Goal: Contribute content: Contribute content

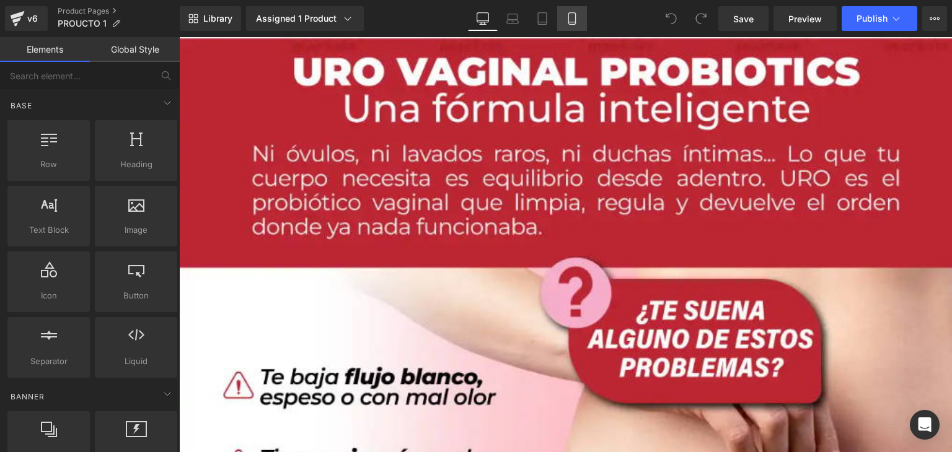
click at [572, 19] on icon at bounding box center [572, 18] width 12 height 12
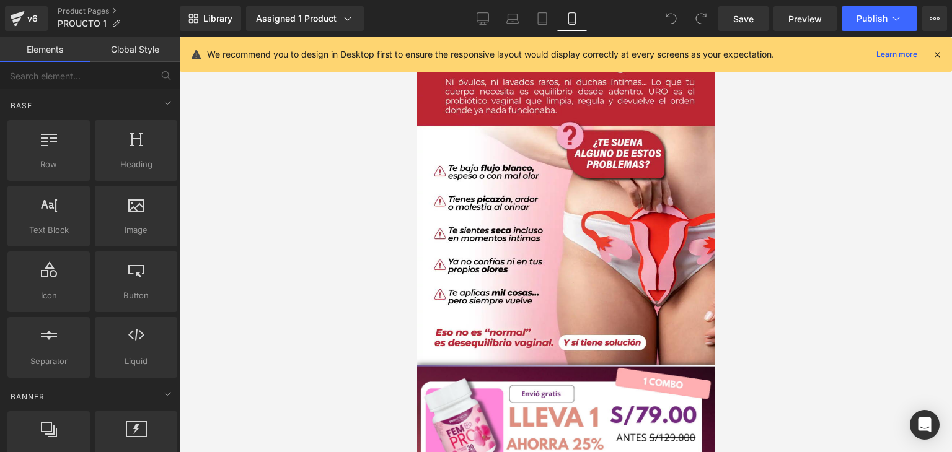
click at [935, 52] on icon at bounding box center [936, 54] width 11 height 11
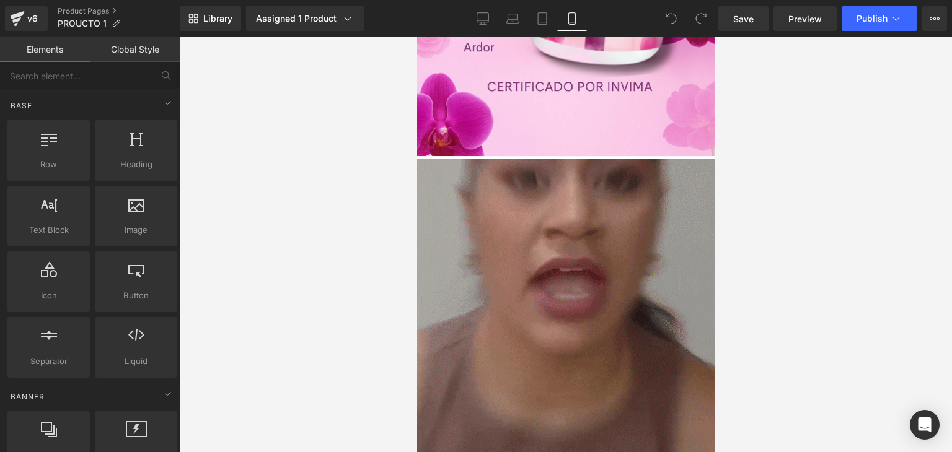
scroll to position [1053, 0]
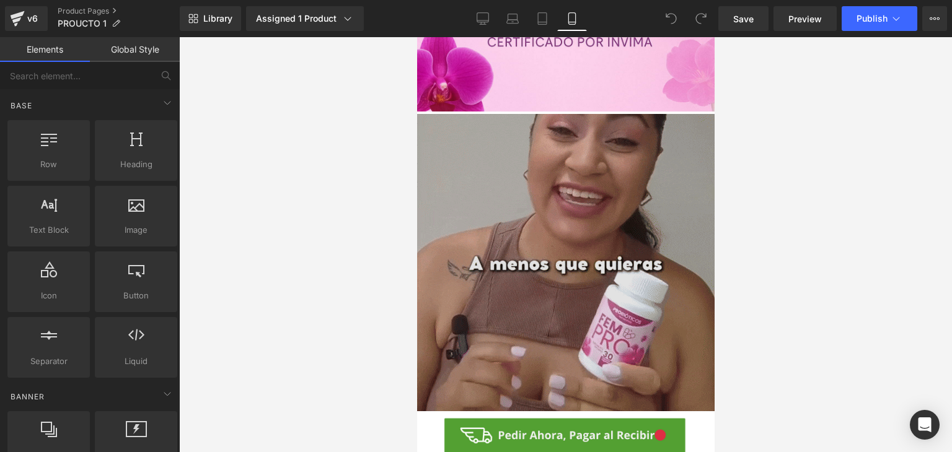
click at [521, 256] on img at bounding box center [564, 262] width 297 height 297
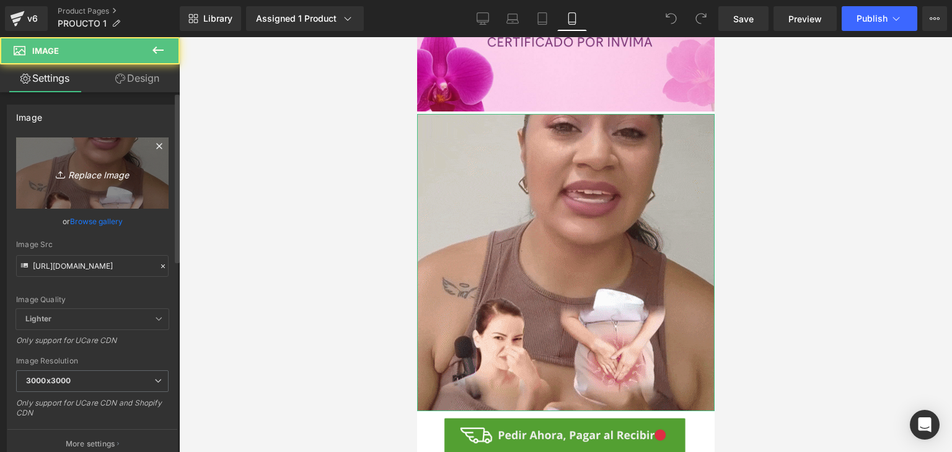
click at [78, 174] on icon "Replace Image" at bounding box center [92, 172] width 99 height 15
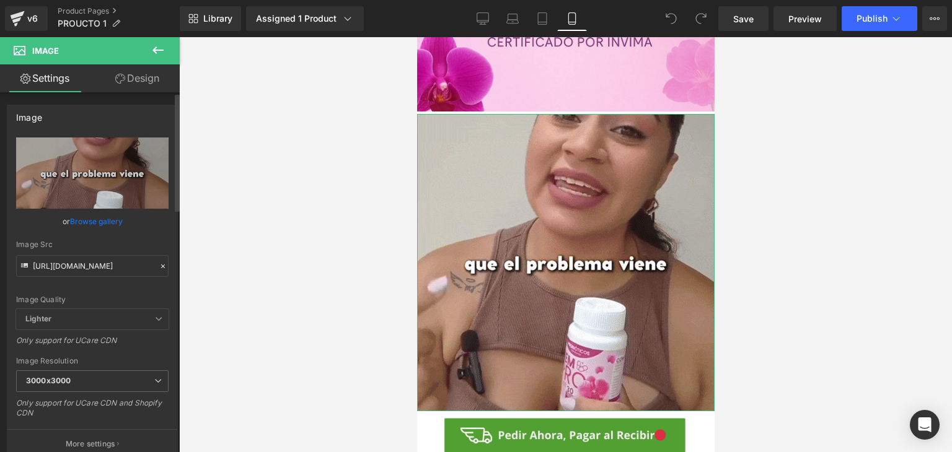
click at [159, 267] on icon at bounding box center [163, 266] width 9 height 9
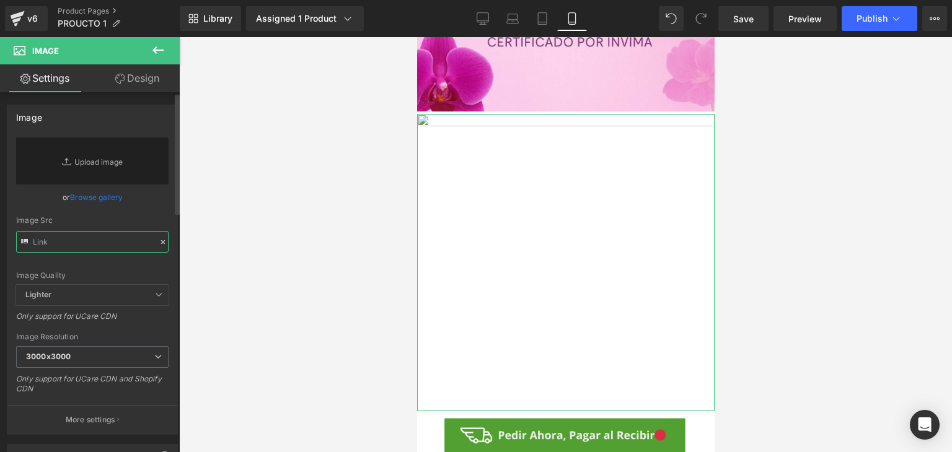
click at [138, 250] on input "text" at bounding box center [92, 242] width 152 height 22
paste input "[URL][DOMAIN_NAME]"
type input "[URL][DOMAIN_NAME]"
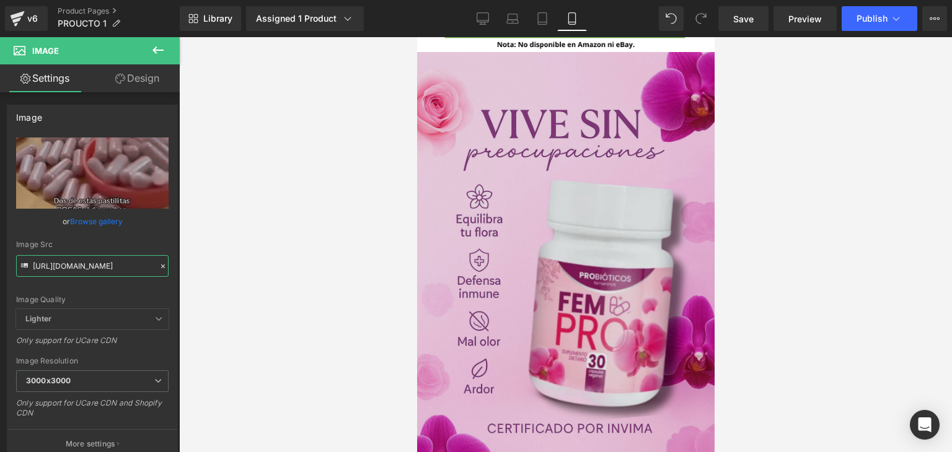
scroll to position [619, 0]
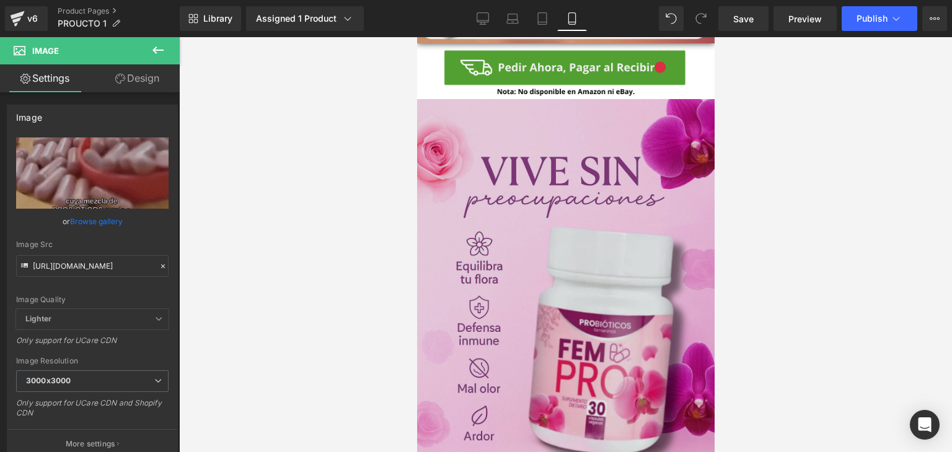
click at [486, 278] on img at bounding box center [564, 374] width 297 height 551
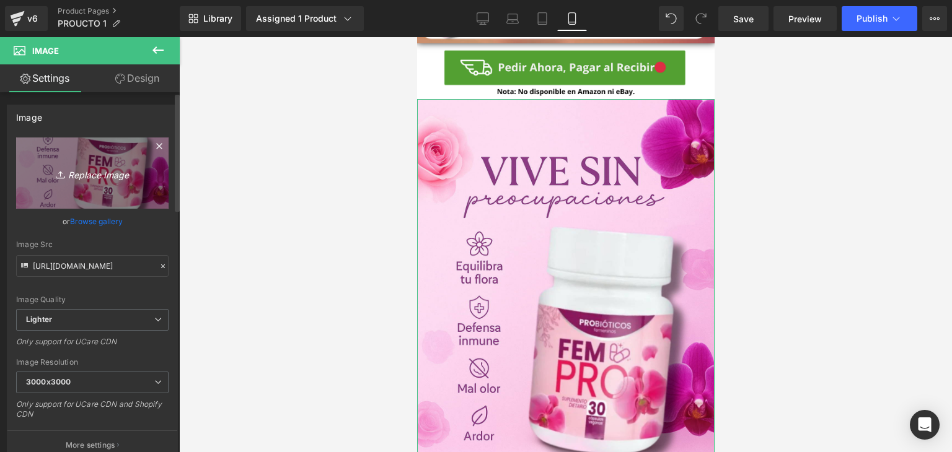
click at [59, 172] on icon at bounding box center [62, 174] width 12 height 12
type input "C:\fakepath\Captura de pantalla [DATE] 161301.png"
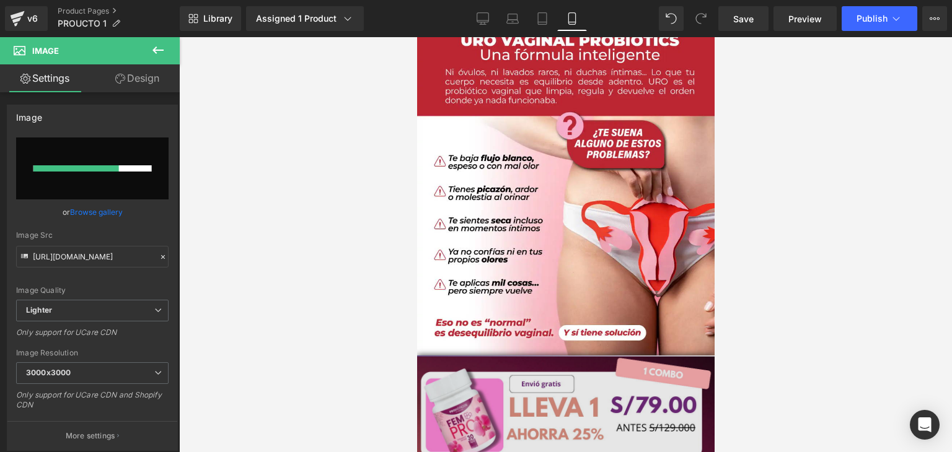
scroll to position [0, 0]
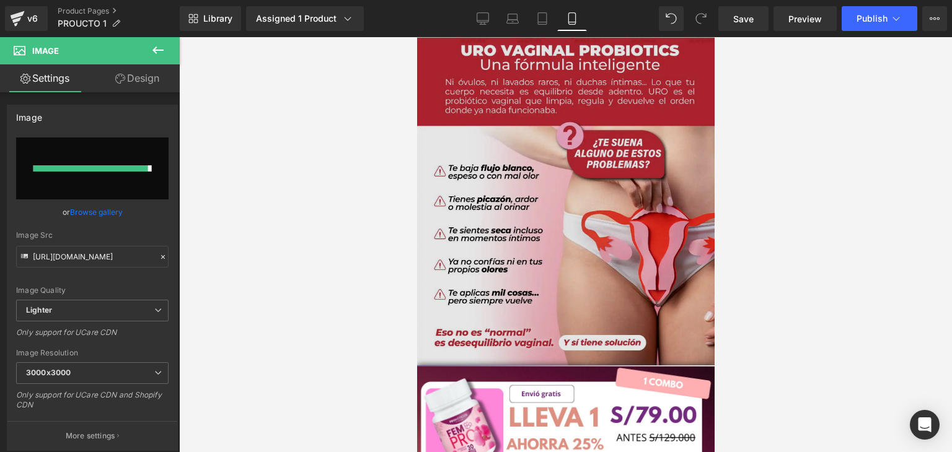
type input "[URL][DOMAIN_NAME]"
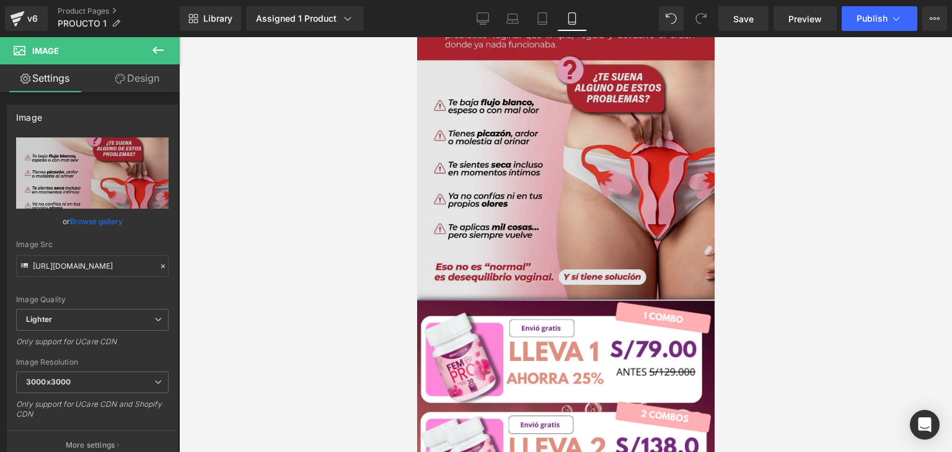
scroll to position [62, 0]
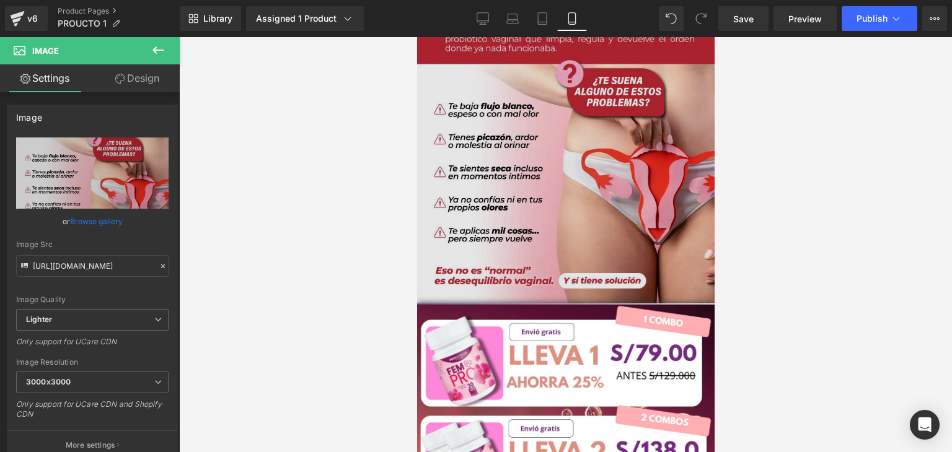
click at [491, 151] on img at bounding box center [564, 139] width 297 height 328
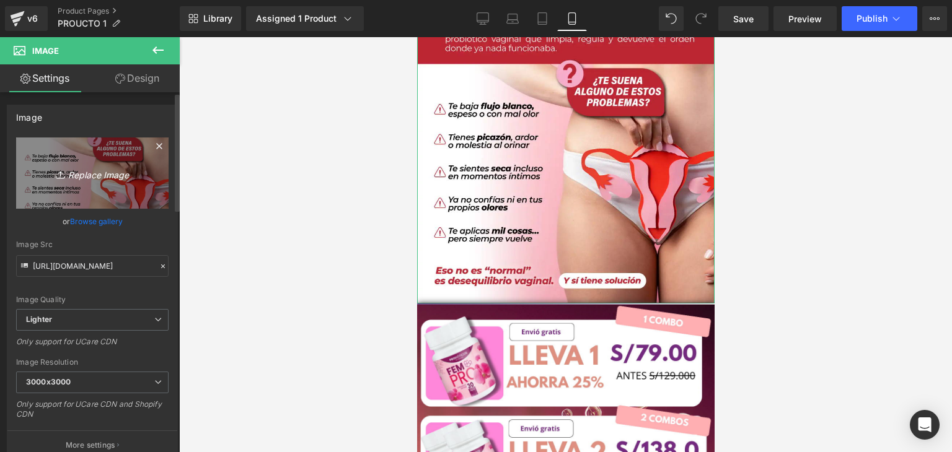
click at [93, 172] on icon "Replace Image" at bounding box center [92, 172] width 99 height 15
type input "C:\fakepath\6 (8).png"
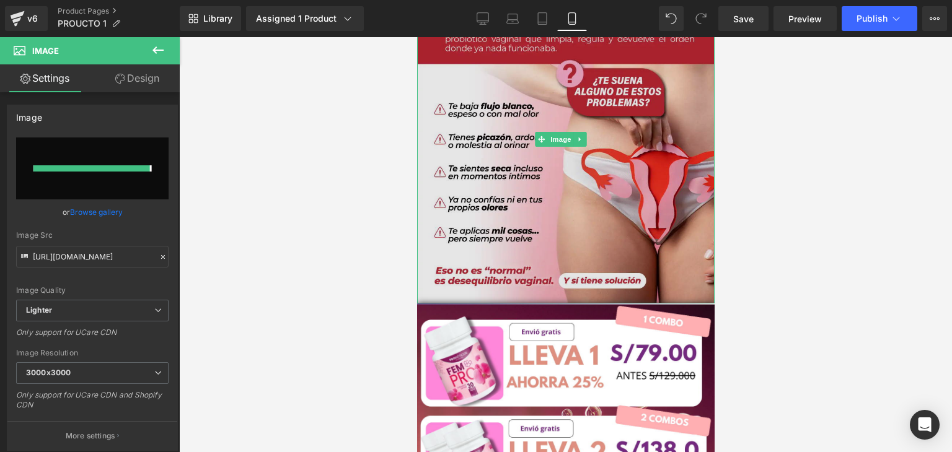
type input "[URL][DOMAIN_NAME]"
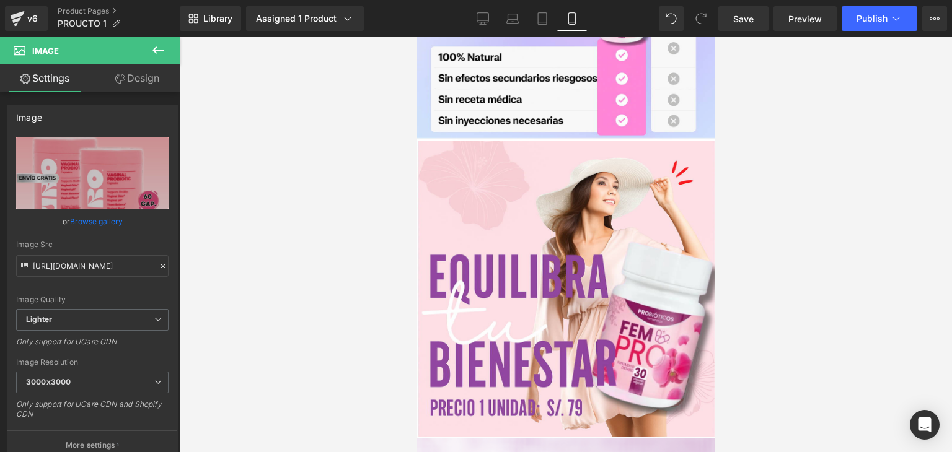
scroll to position [1425, 0]
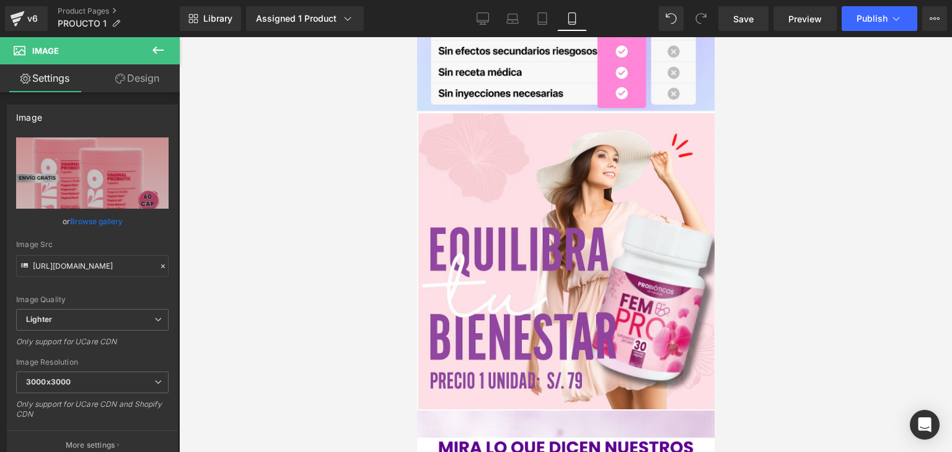
click at [521, 206] on img at bounding box center [564, 261] width 297 height 297
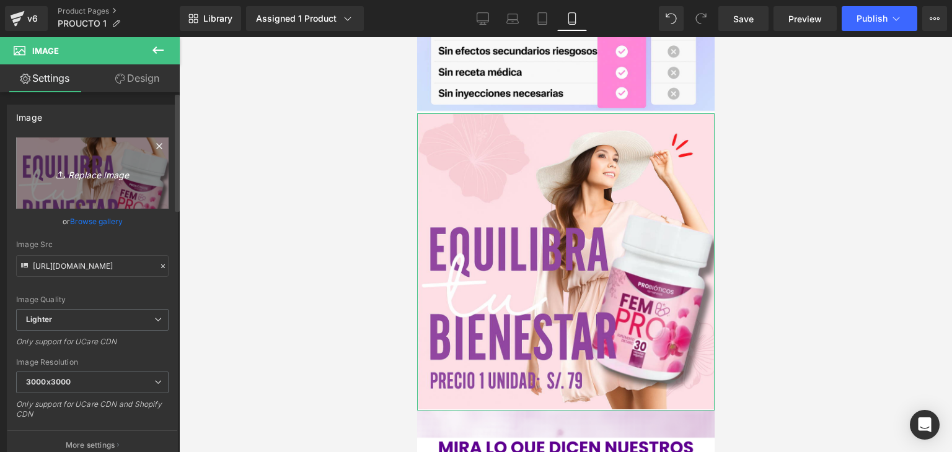
click at [74, 178] on icon "Replace Image" at bounding box center [92, 172] width 99 height 15
type input "C:\fakepath\6 (9).png"
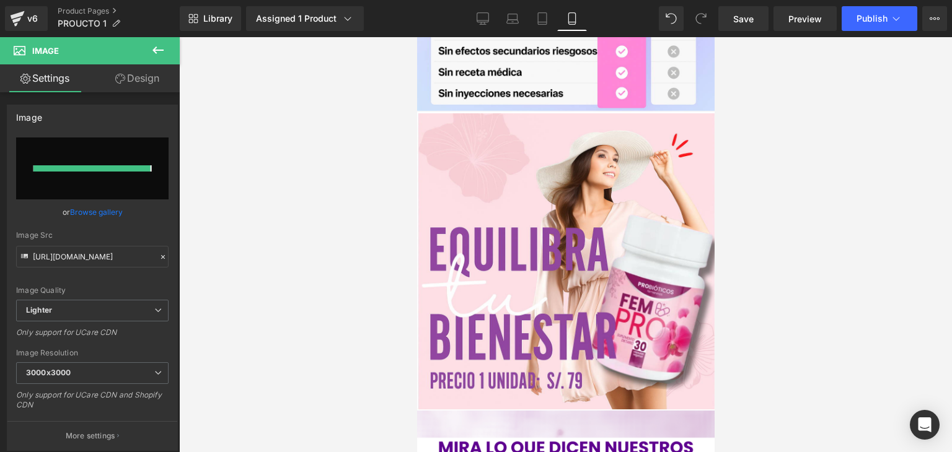
type input "[URL][DOMAIN_NAME]"
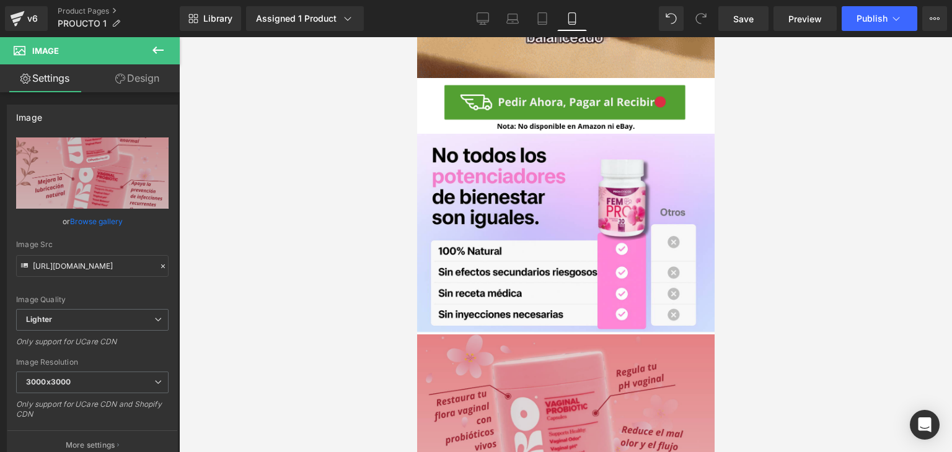
scroll to position [1177, 0]
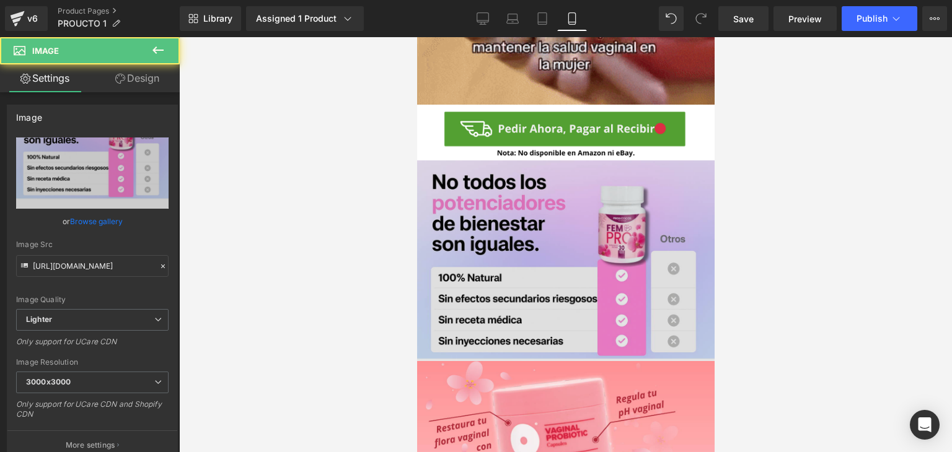
click at [543, 231] on img at bounding box center [564, 308] width 297 height 297
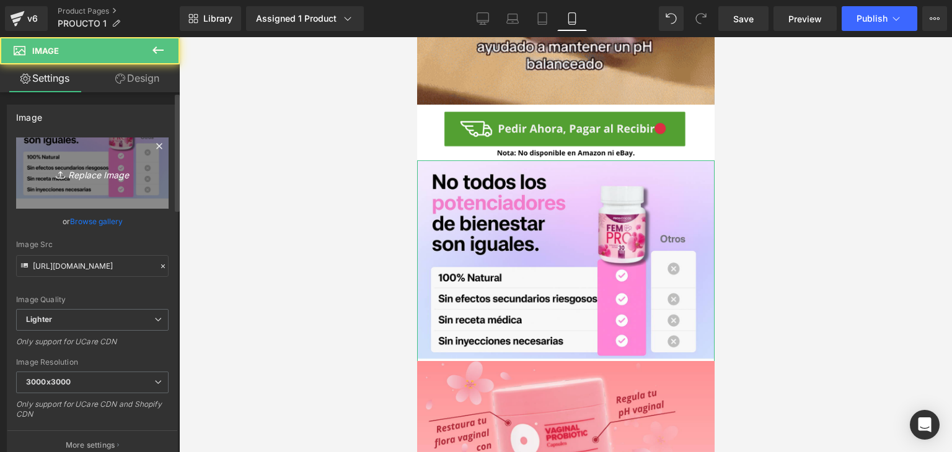
click at [69, 170] on icon "Replace Image" at bounding box center [92, 172] width 99 height 15
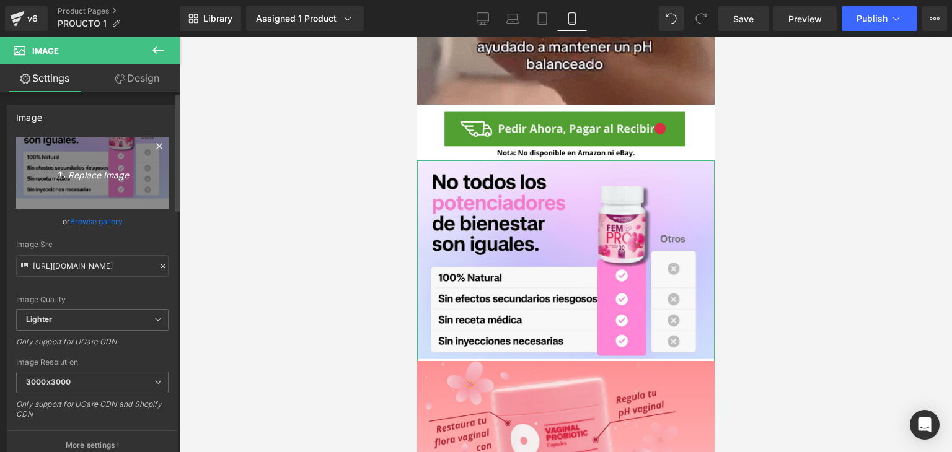
type input "C:\fakepath\ChatGPT Image [DATE], 17_05_20.png"
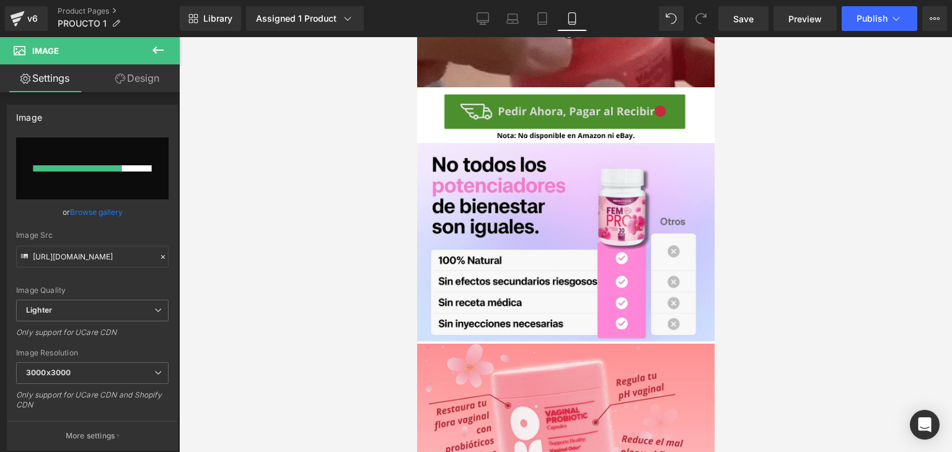
scroll to position [1115, 0]
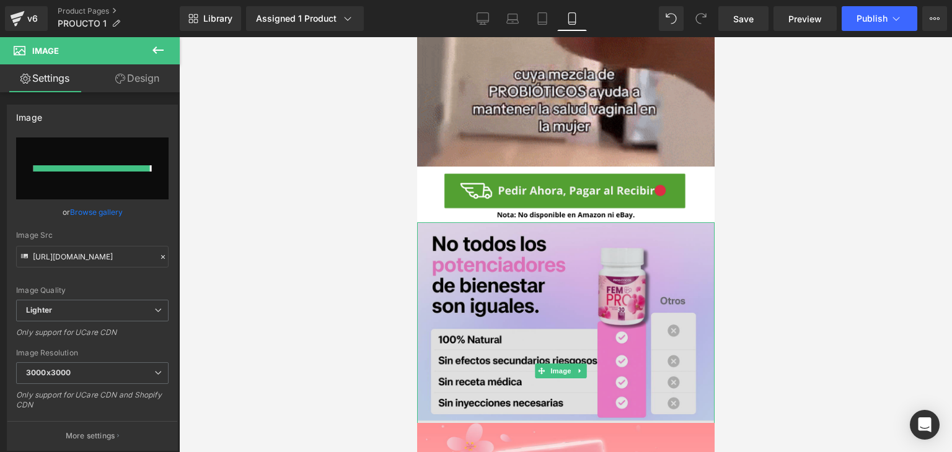
type input "[URL][DOMAIN_NAME][DATE]"
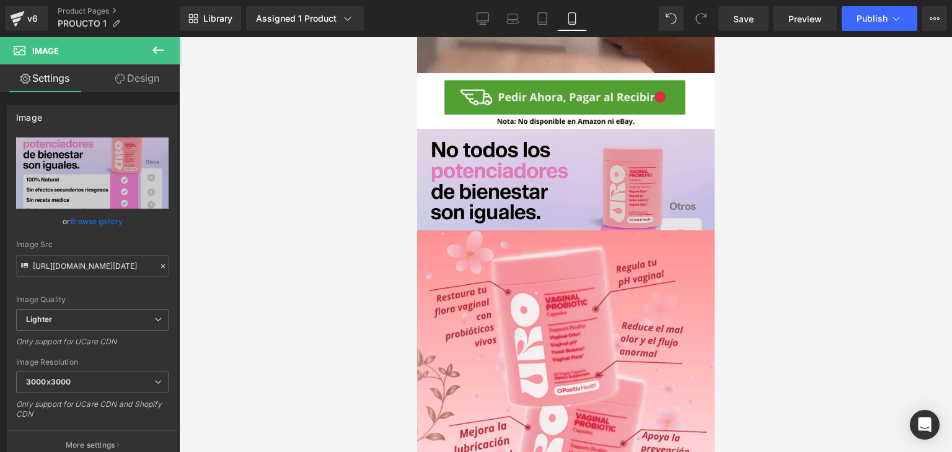
scroll to position [1239, 0]
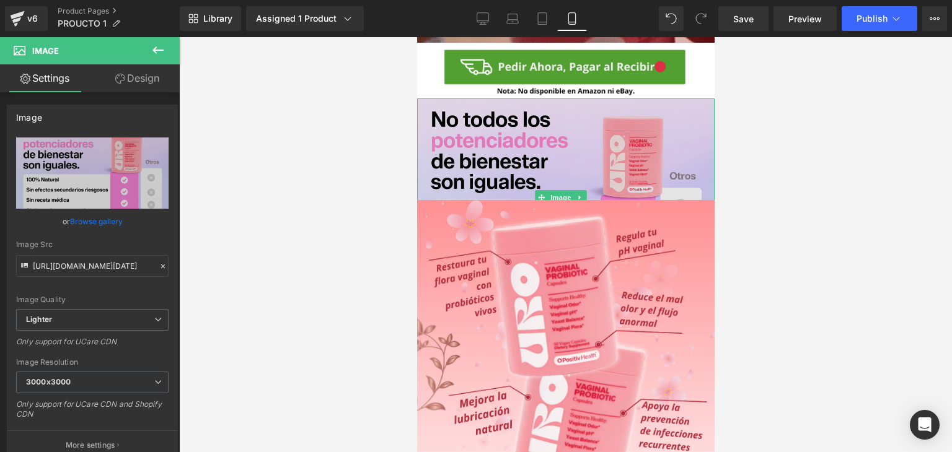
click at [489, 98] on img at bounding box center [564, 197] width 297 height 198
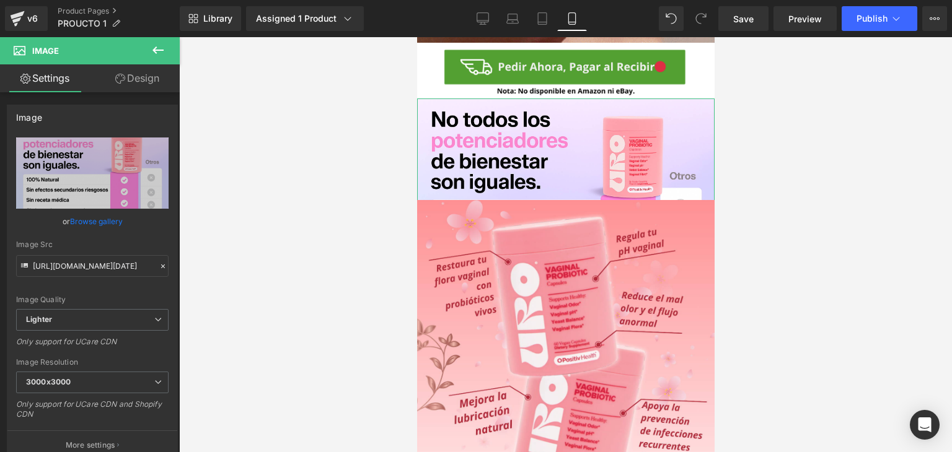
click at [129, 85] on link "Design" at bounding box center [137, 78] width 90 height 28
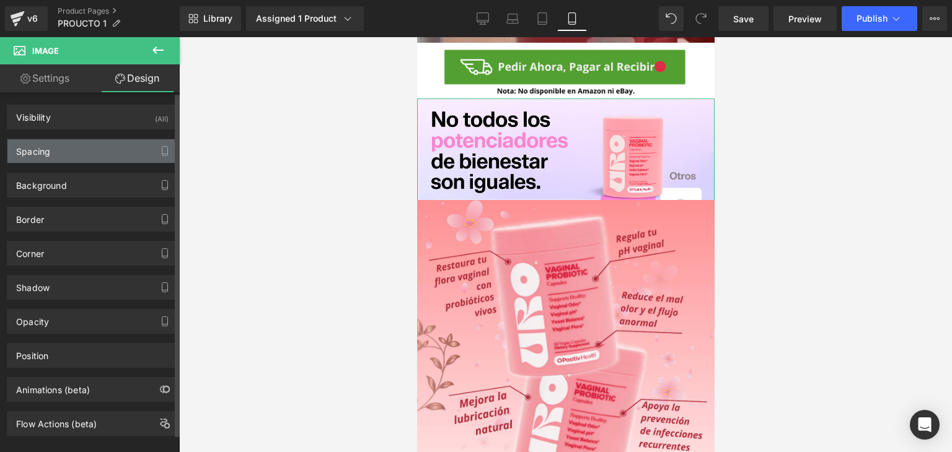
click at [110, 146] on div "Spacing" at bounding box center [92, 151] width 170 height 24
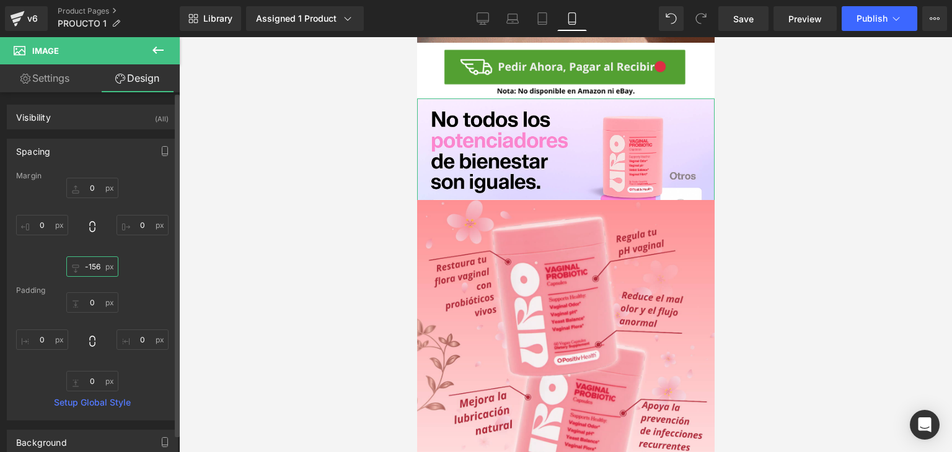
click at [95, 265] on input "-156" at bounding box center [92, 266] width 52 height 20
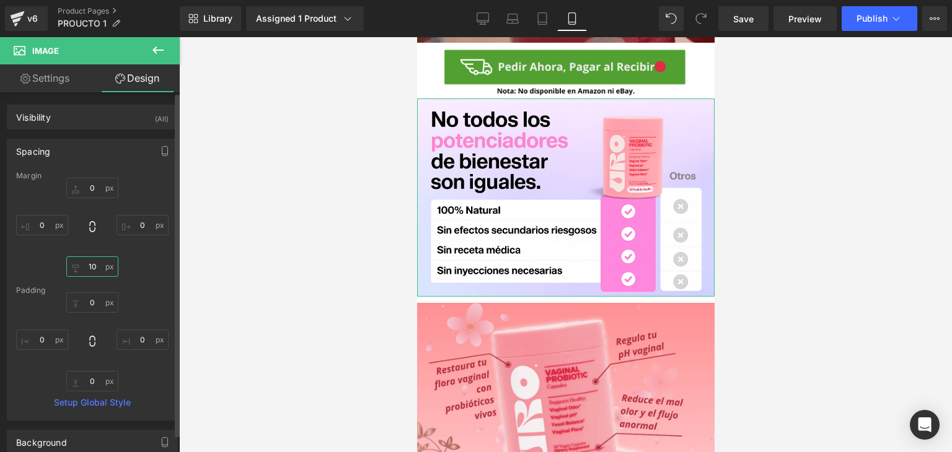
type input "1"
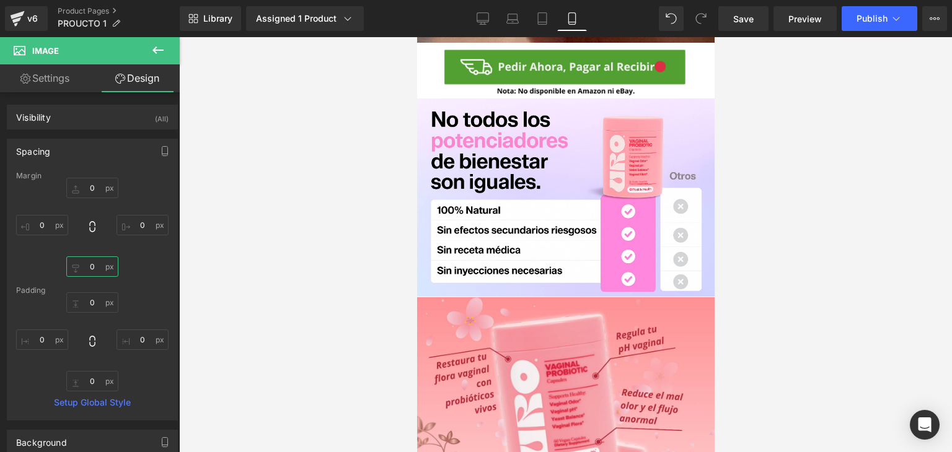
type input "0"
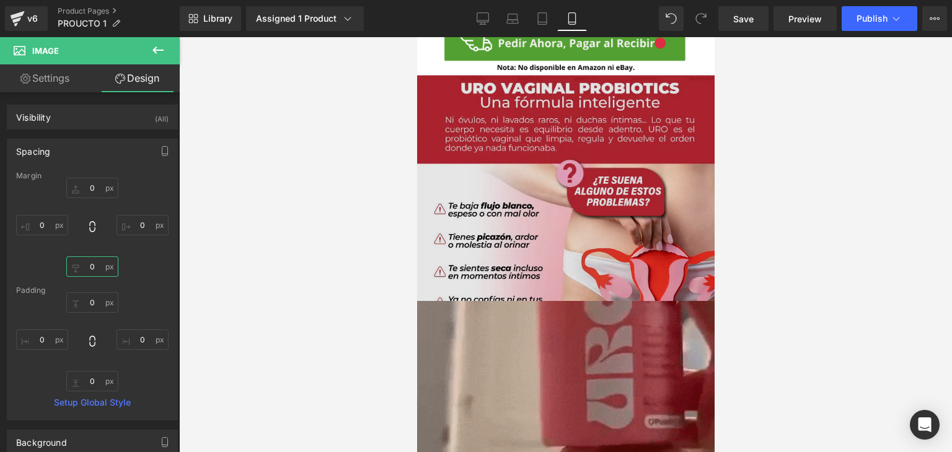
scroll to position [681, 0]
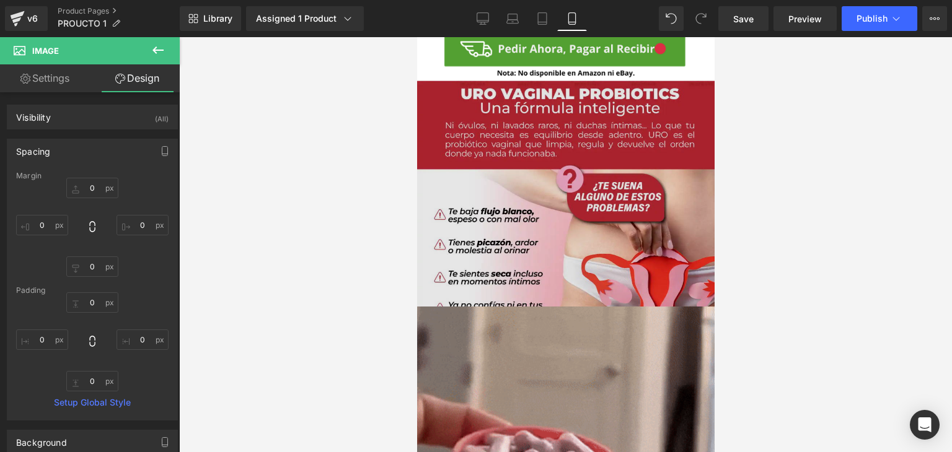
click at [603, 144] on img at bounding box center [564, 245] width 297 height 328
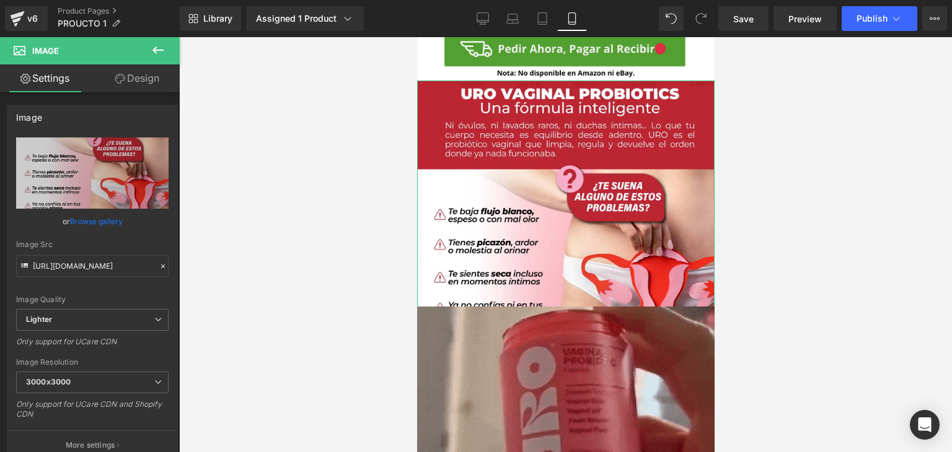
drag, startPoint x: 119, startPoint y: 85, endPoint x: 89, endPoint y: 152, distance: 73.2
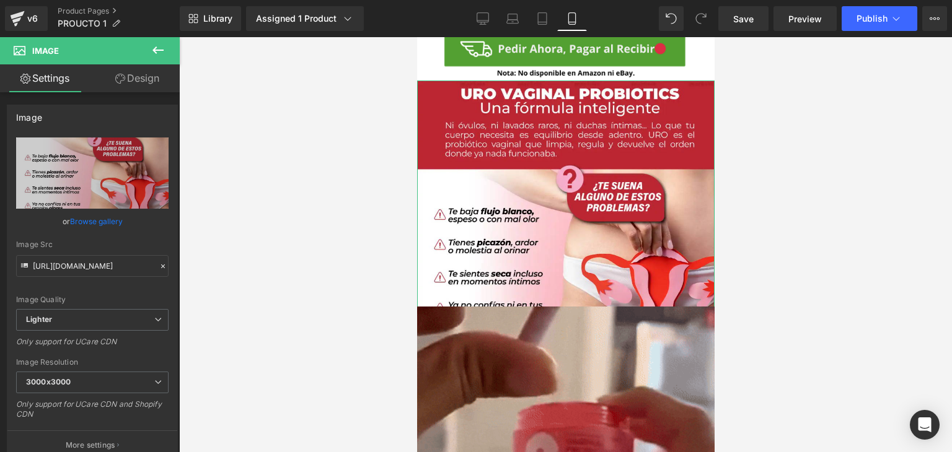
click at [119, 85] on link "Design" at bounding box center [137, 78] width 90 height 28
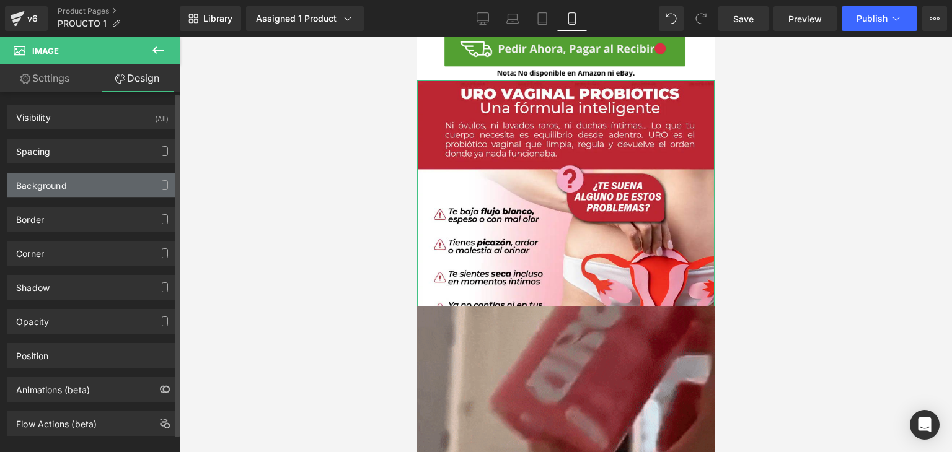
type input "0"
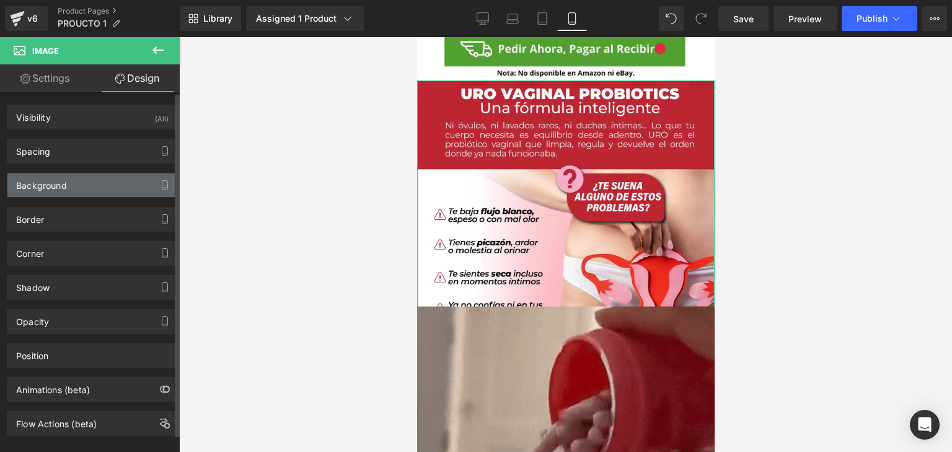
type input "0"
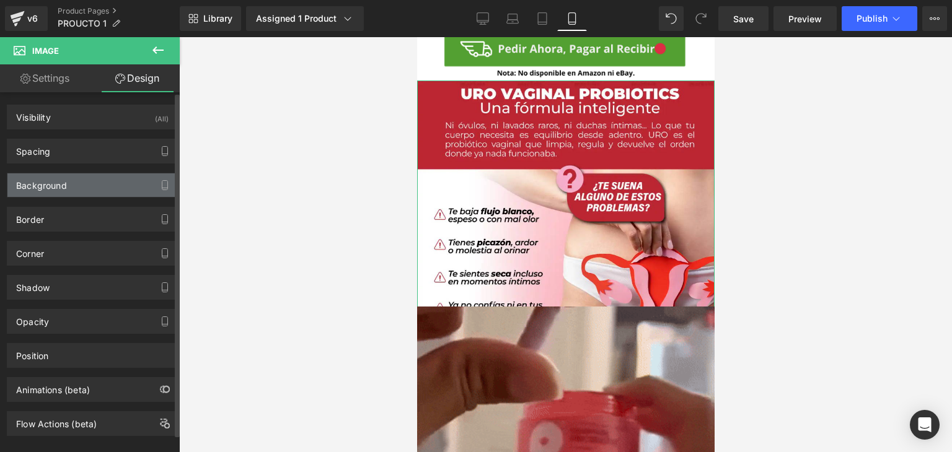
type input "-165"
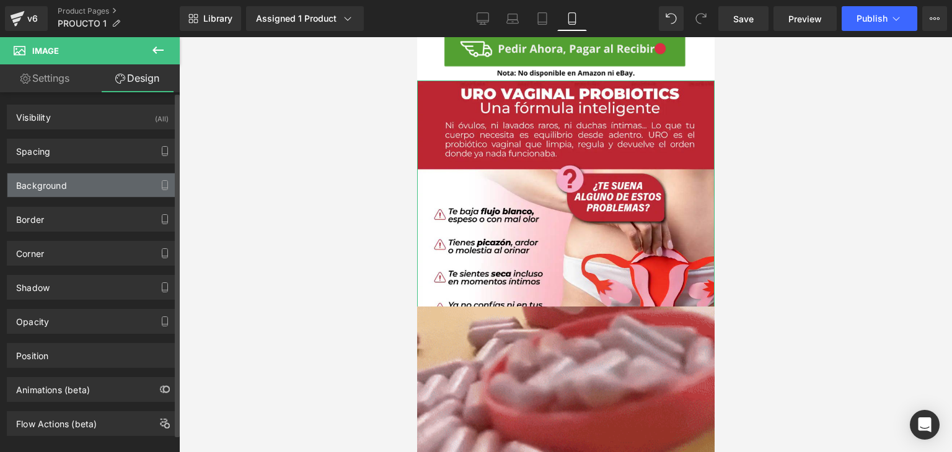
type input "0"
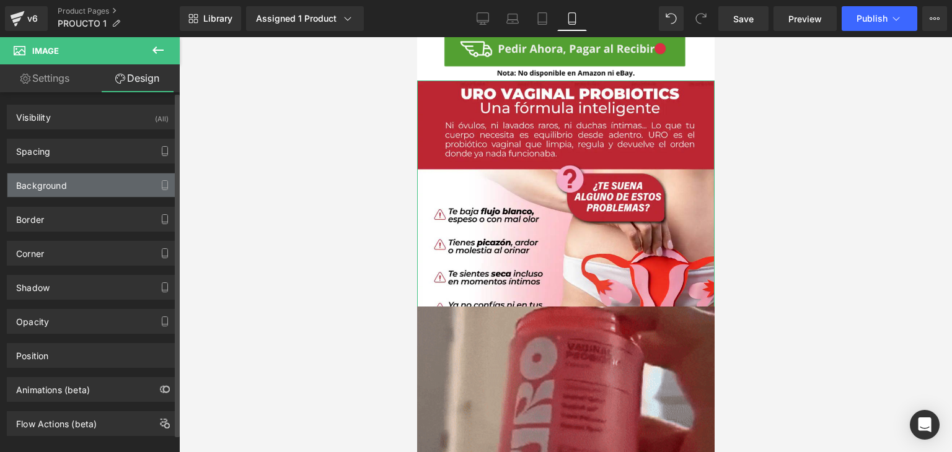
type input "0"
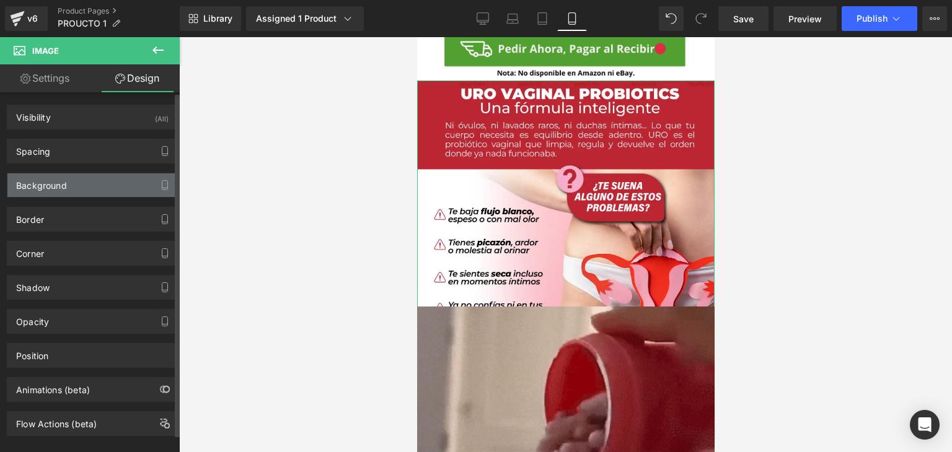
type input "0"
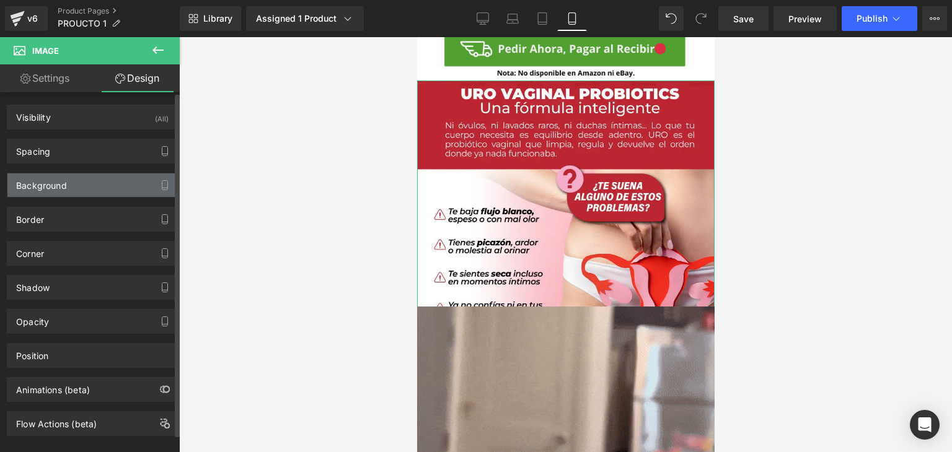
type input "0"
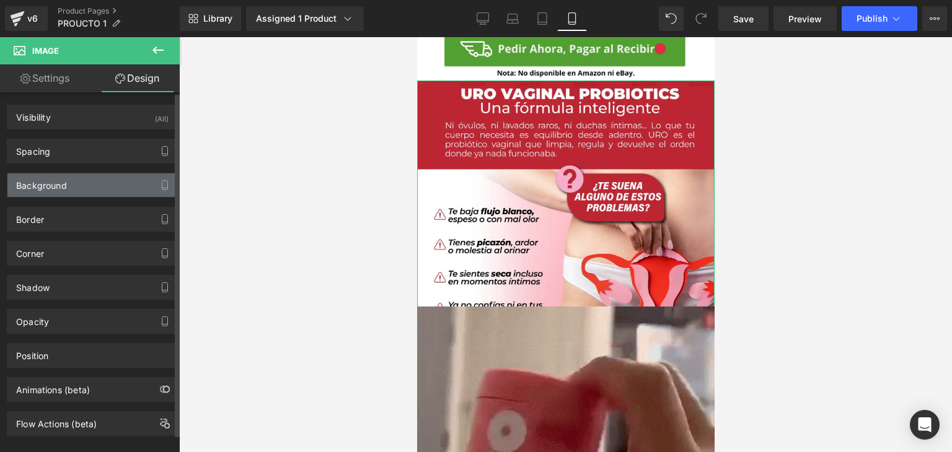
type input "0"
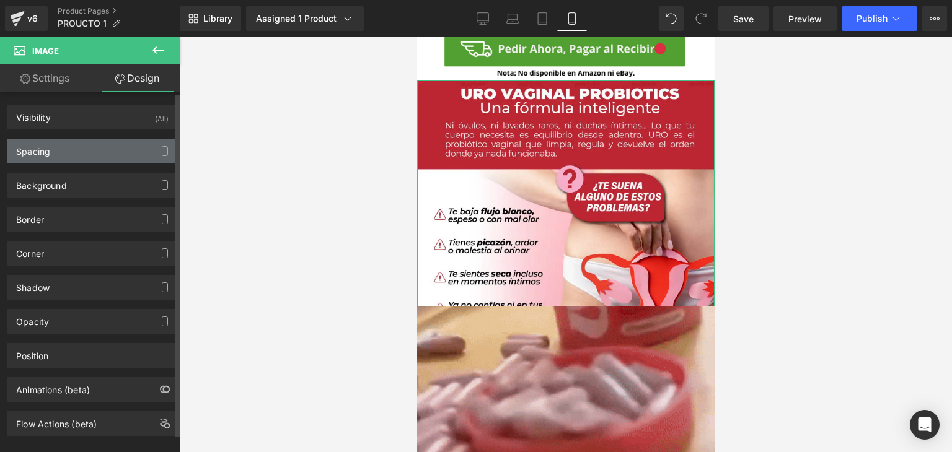
click at [93, 147] on div "Spacing" at bounding box center [92, 151] width 170 height 24
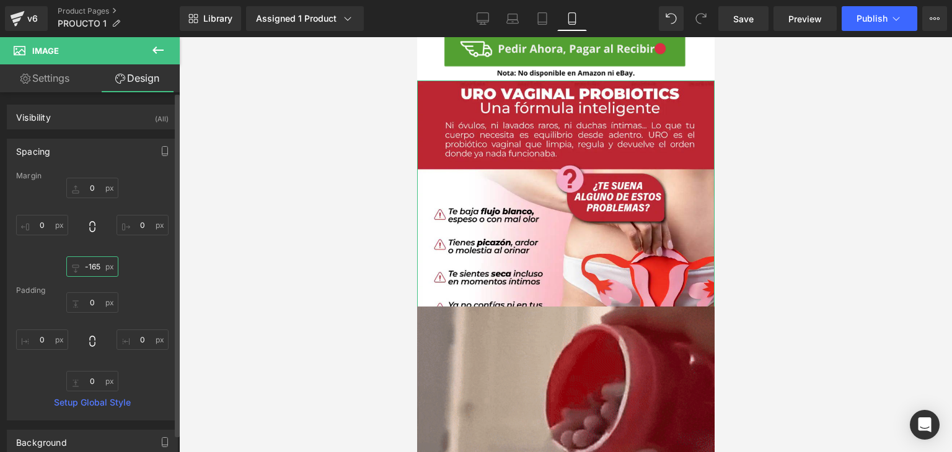
click at [94, 271] on input "-165" at bounding box center [92, 266] width 52 height 20
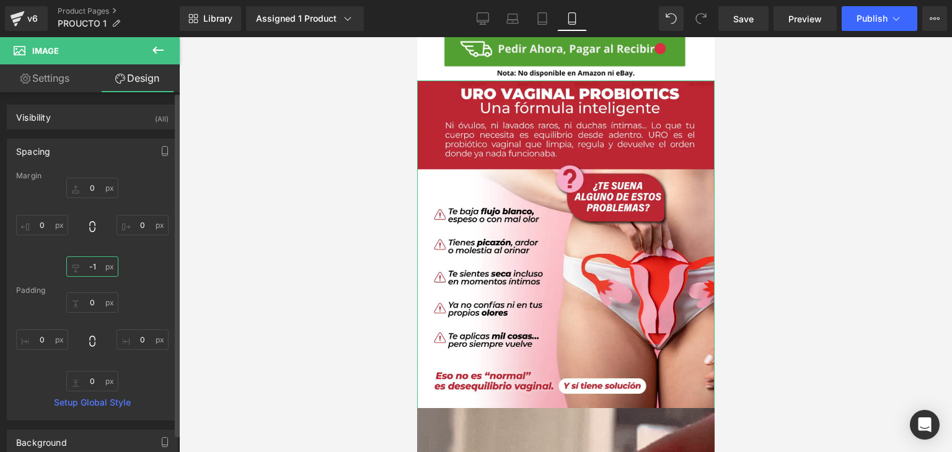
type input "-"
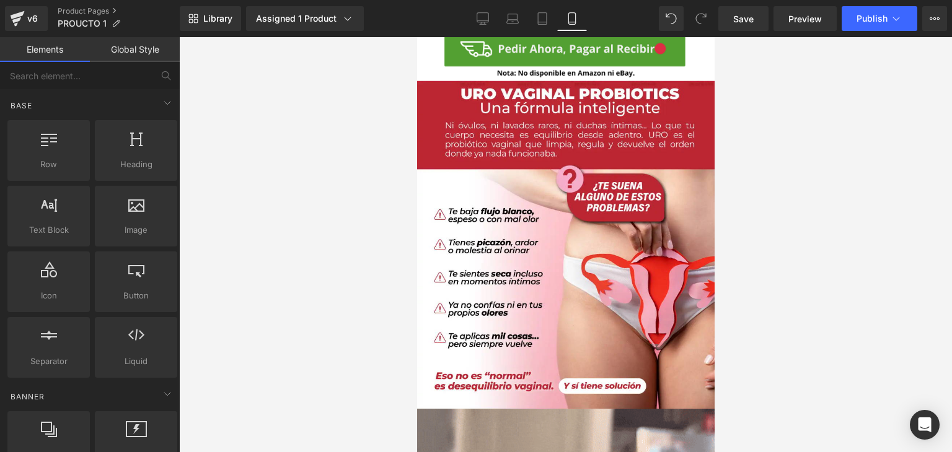
click at [782, 255] on div at bounding box center [565, 244] width 772 height 415
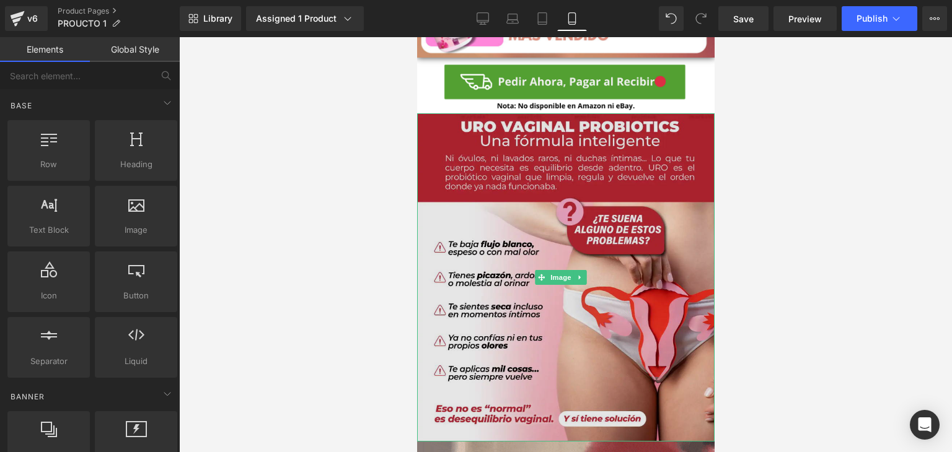
scroll to position [496, 0]
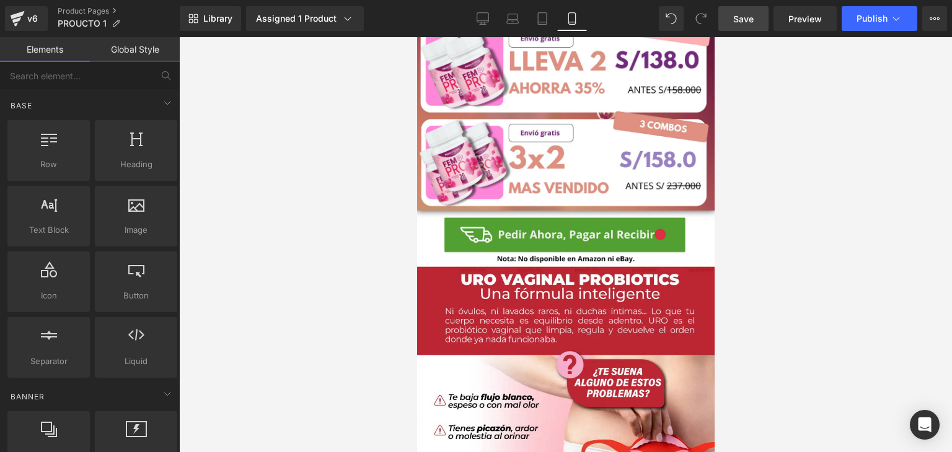
click at [724, 20] on link "Save" at bounding box center [743, 18] width 50 height 25
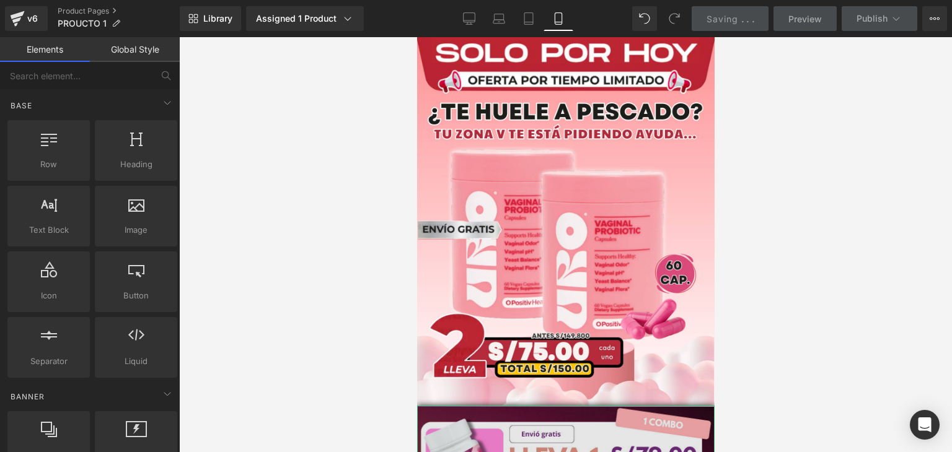
scroll to position [0, 0]
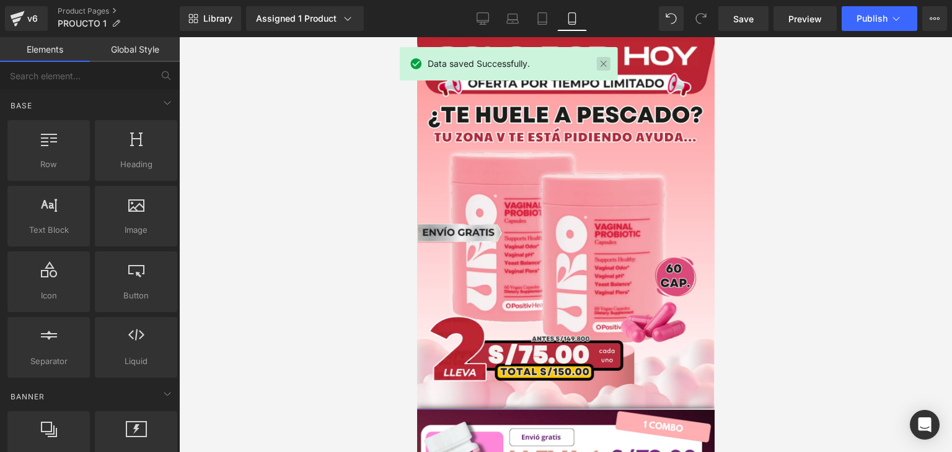
click at [609, 63] on link at bounding box center [604, 64] width 14 height 14
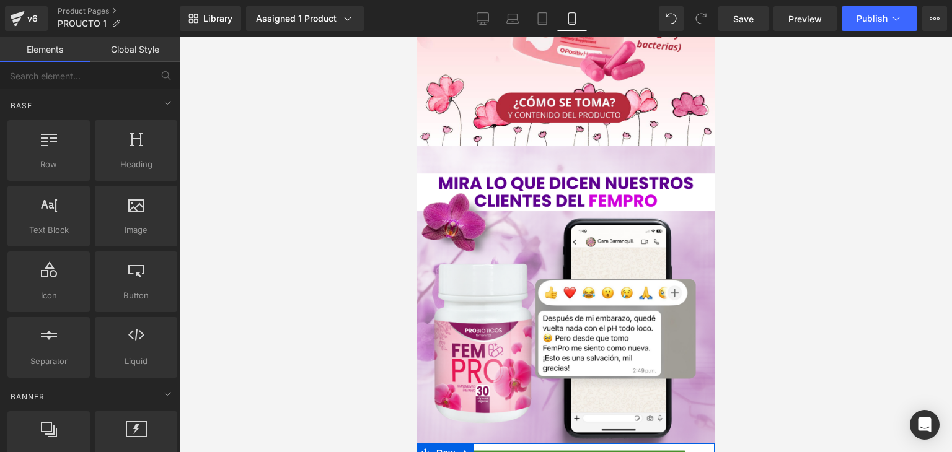
scroll to position [1796, 0]
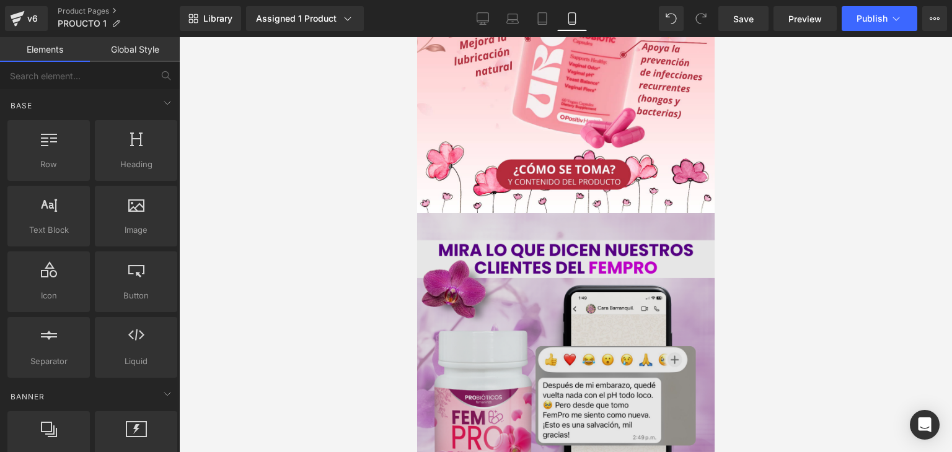
click at [587, 253] on img at bounding box center [564, 361] width 297 height 297
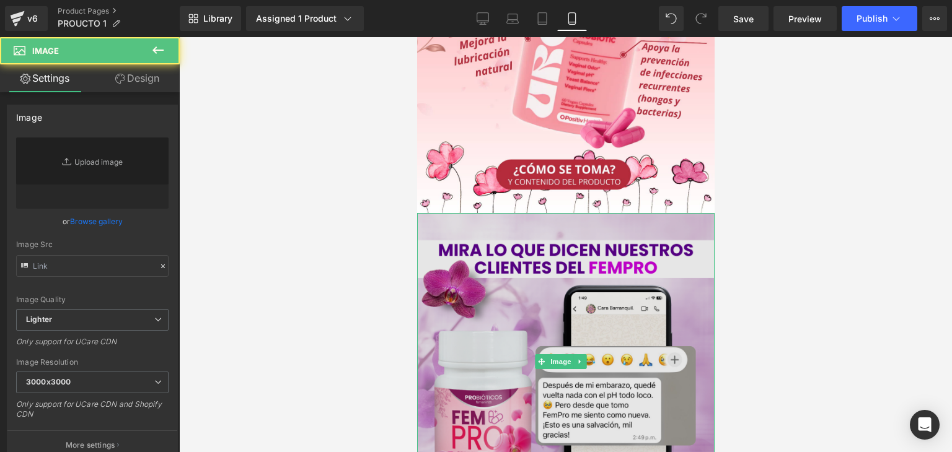
type input "[URL][DOMAIN_NAME]"
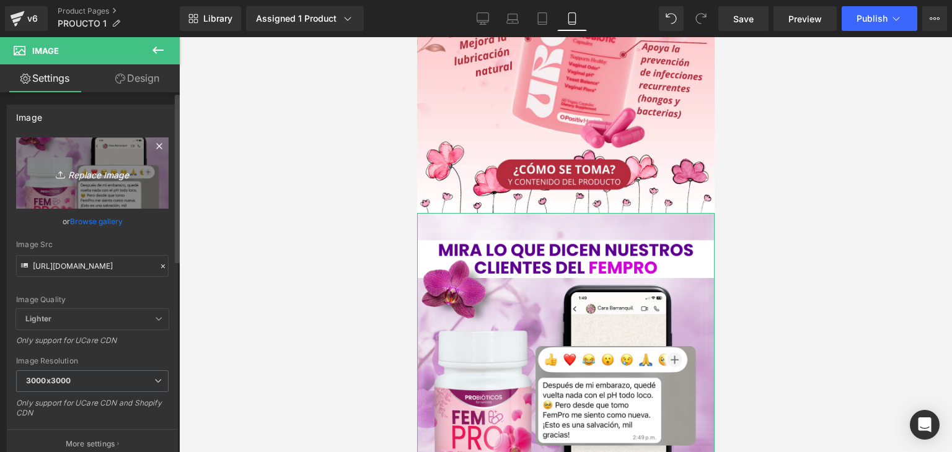
click at [110, 175] on icon "Replace Image" at bounding box center [92, 172] width 99 height 15
type input "C:\fakepath\005 (15).png"
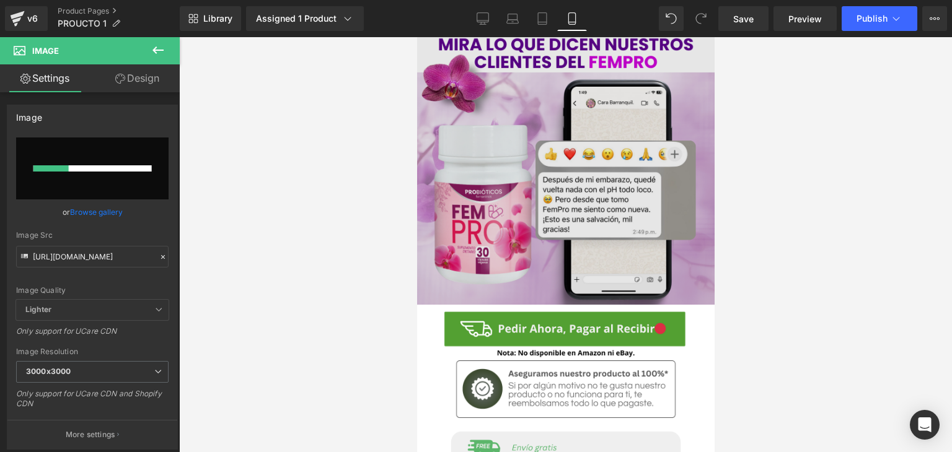
scroll to position [2106, 0]
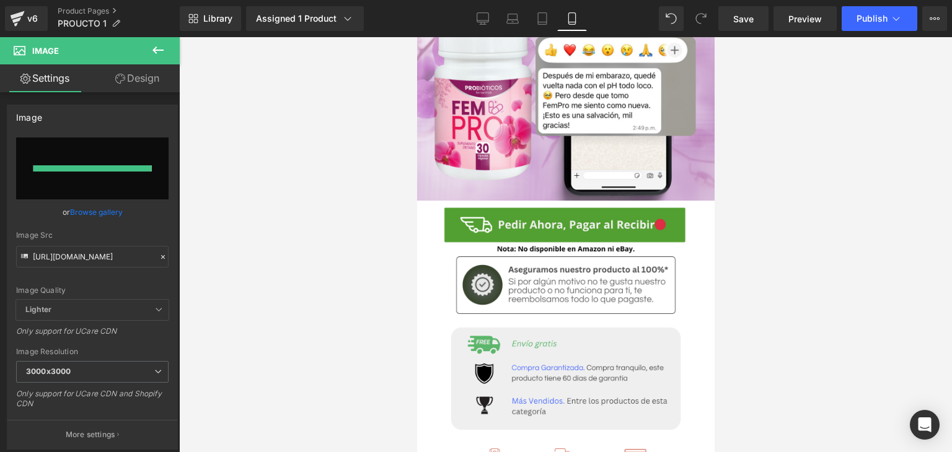
type input "[URL][DOMAIN_NAME]"
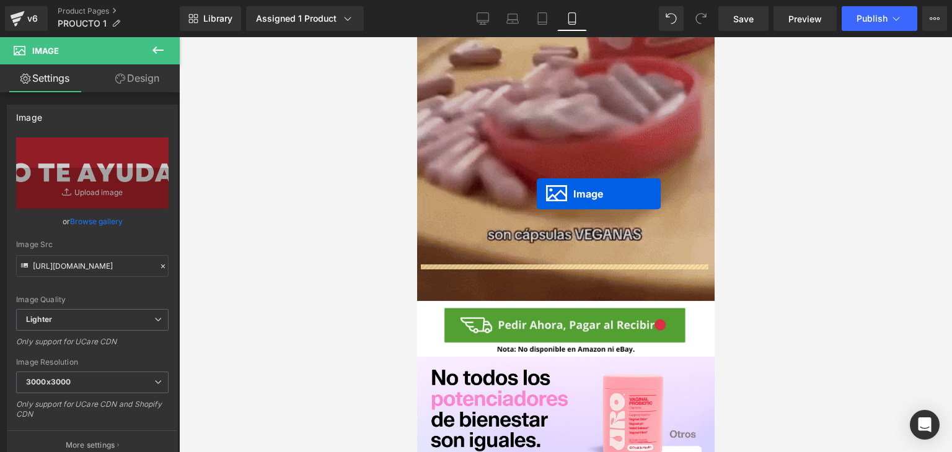
scroll to position [1115, 0]
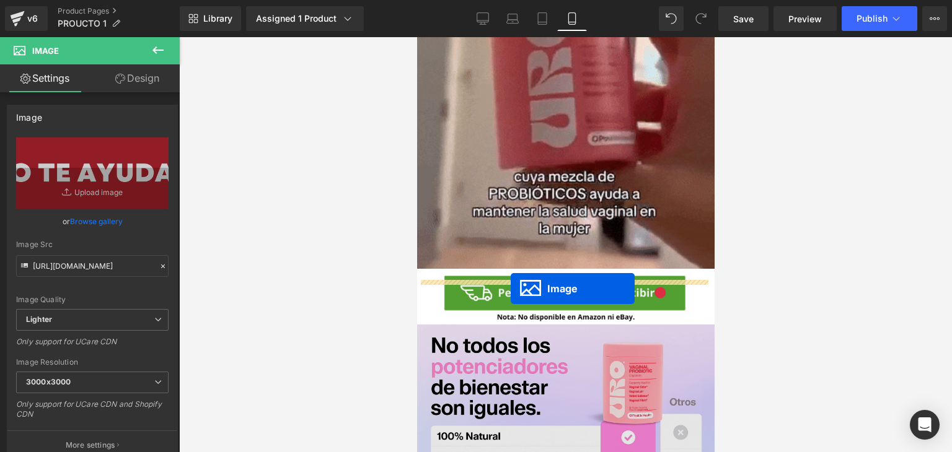
drag, startPoint x: 540, startPoint y: 305, endPoint x: 510, endPoint y: 289, distance: 34.1
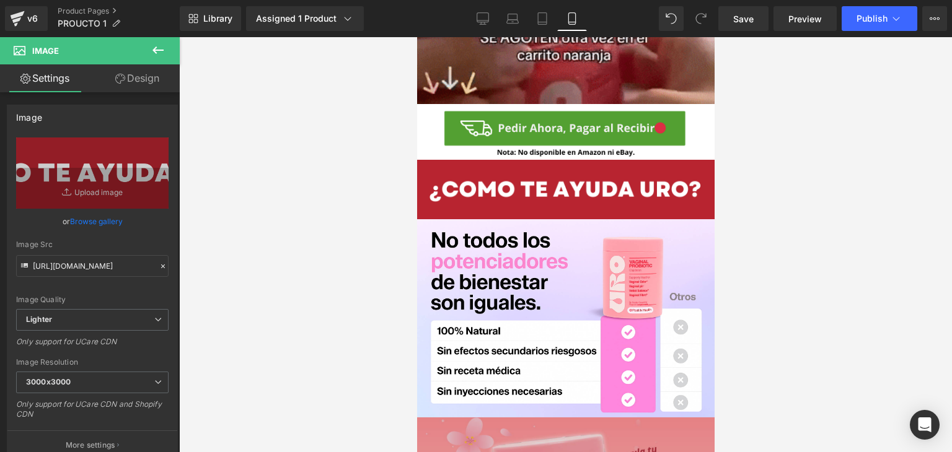
scroll to position [1239, 0]
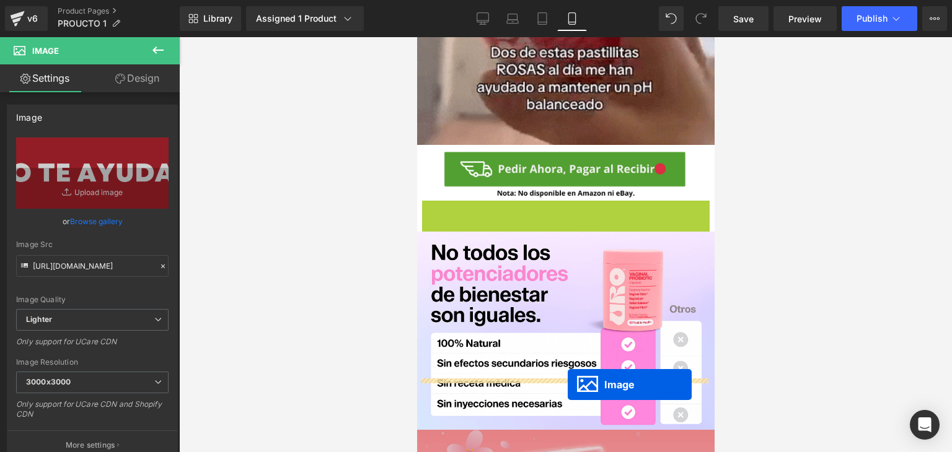
drag, startPoint x: 538, startPoint y: 186, endPoint x: 567, endPoint y: 384, distance: 199.8
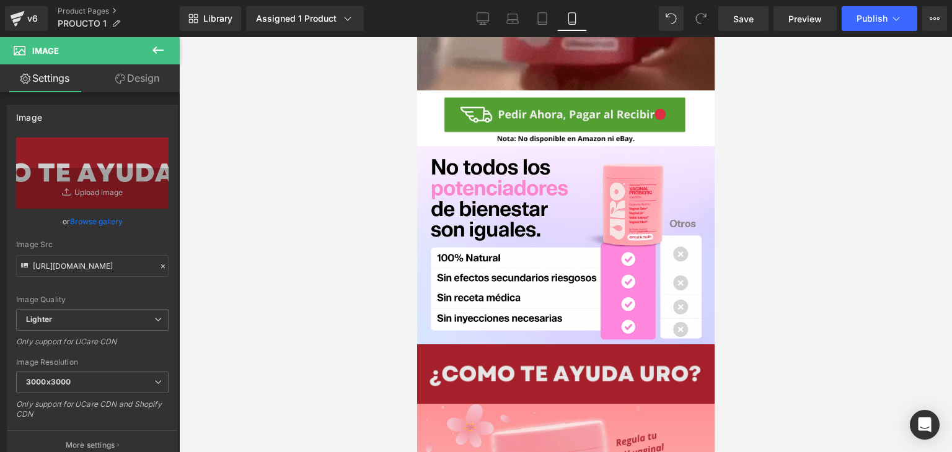
scroll to position [1301, 0]
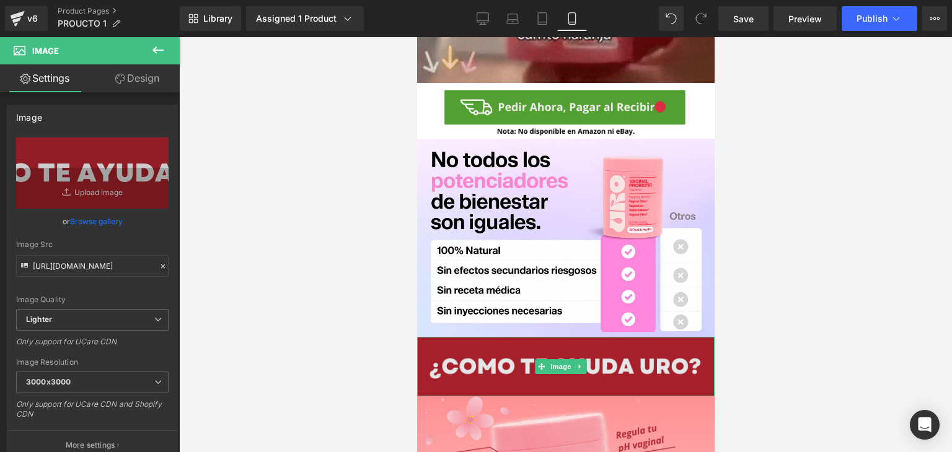
click at [538, 337] on div "Image" at bounding box center [564, 366] width 297 height 59
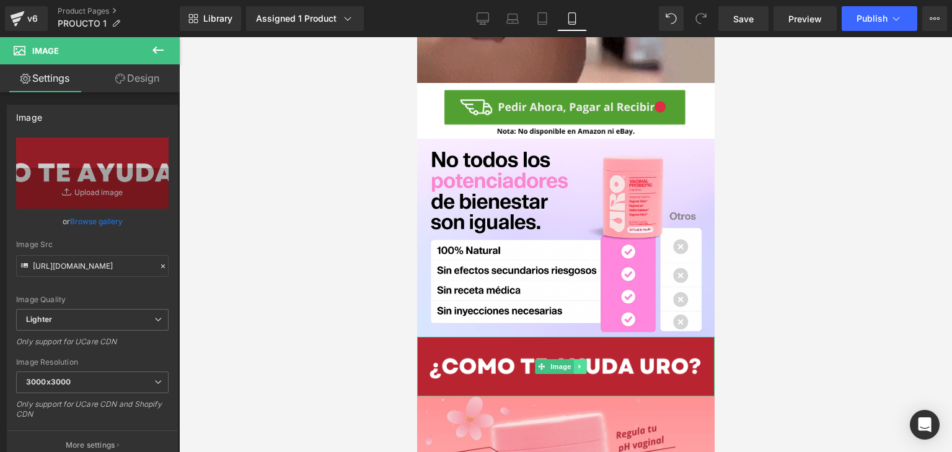
click at [575, 359] on link at bounding box center [579, 366] width 13 height 15
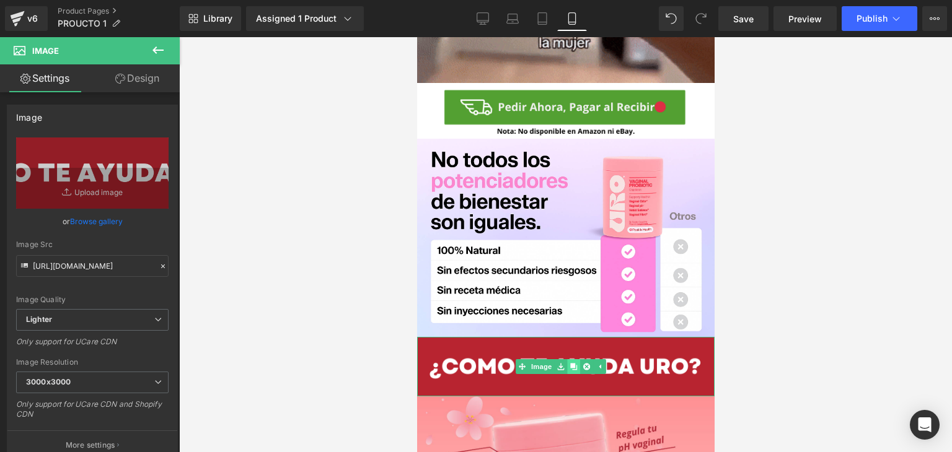
click at [571, 364] on icon at bounding box center [573, 367] width 7 height 7
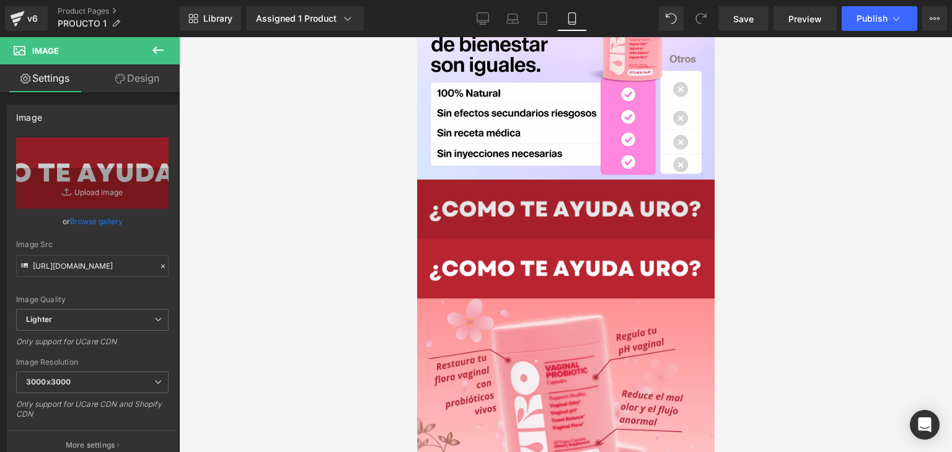
scroll to position [1434, 0]
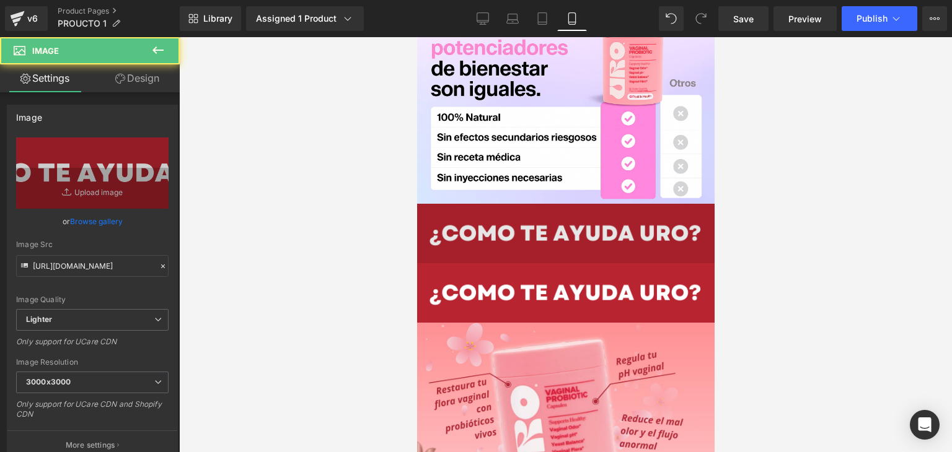
click at [532, 204] on img at bounding box center [564, 233] width 297 height 59
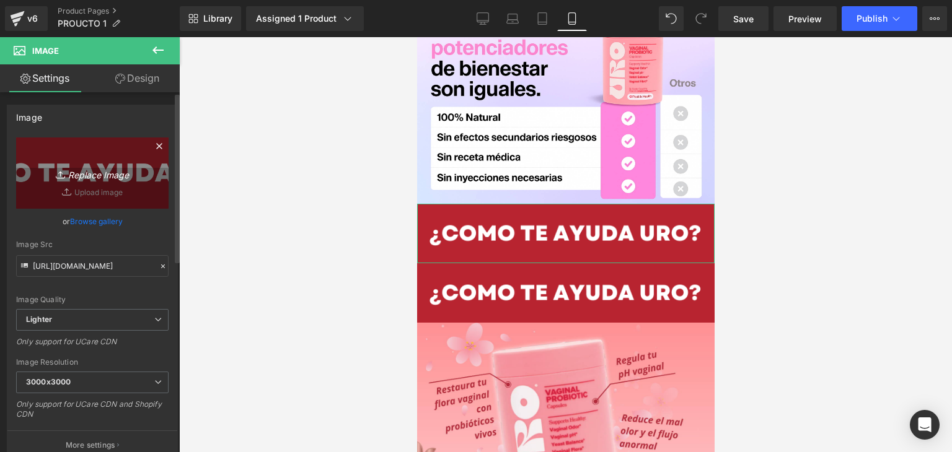
click at [101, 174] on icon "Replace Image" at bounding box center [92, 172] width 99 height 15
type input "C:\fakepath\005 (16).png"
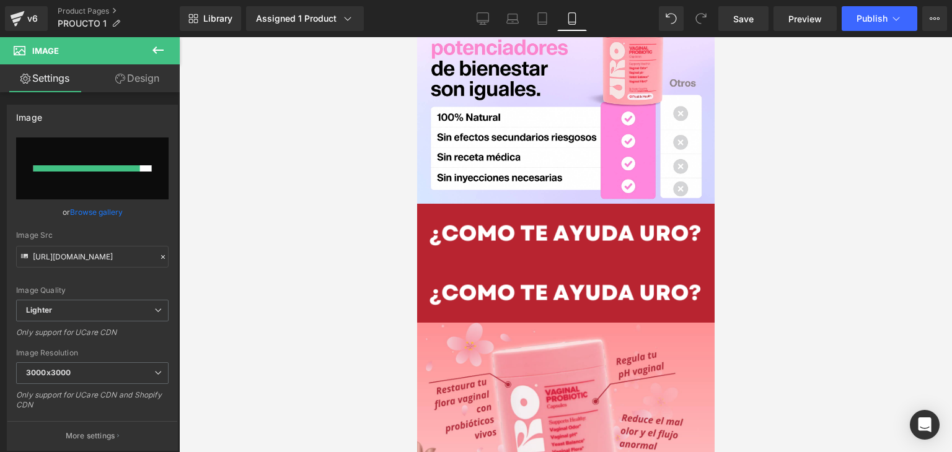
type input "[URL][DOMAIN_NAME]"
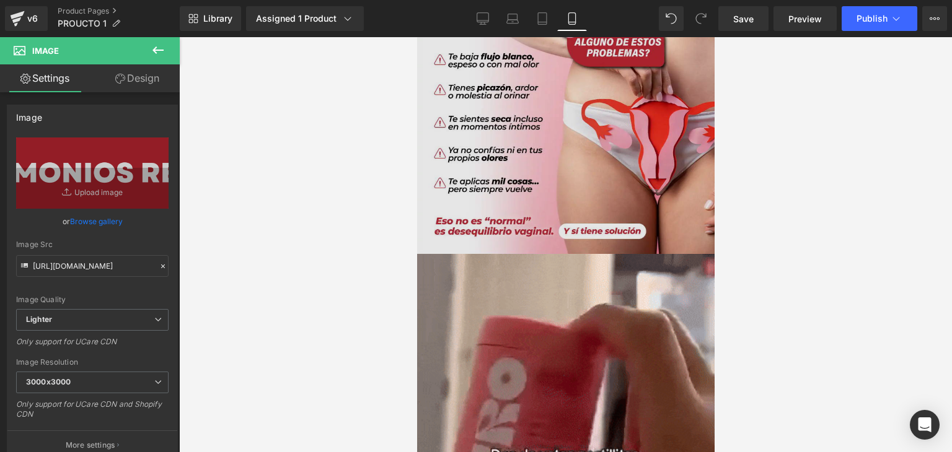
scroll to position [850, 0]
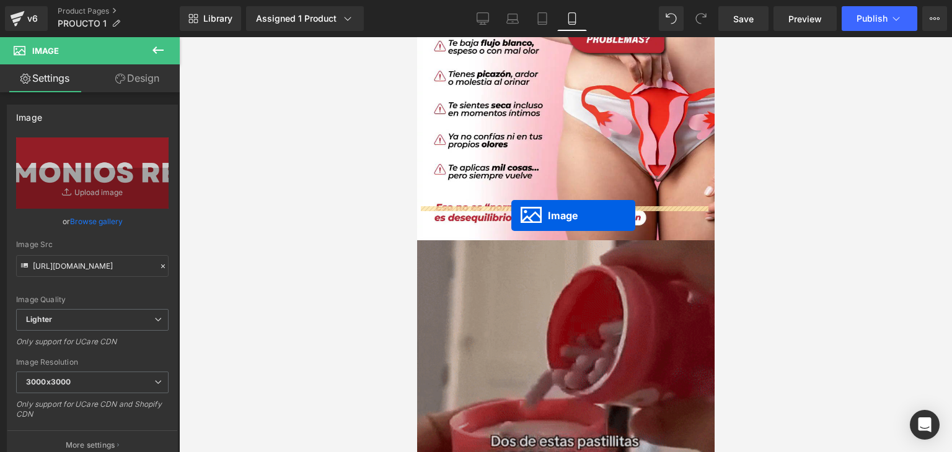
drag, startPoint x: 520, startPoint y: 178, endPoint x: 510, endPoint y: 216, distance: 38.5
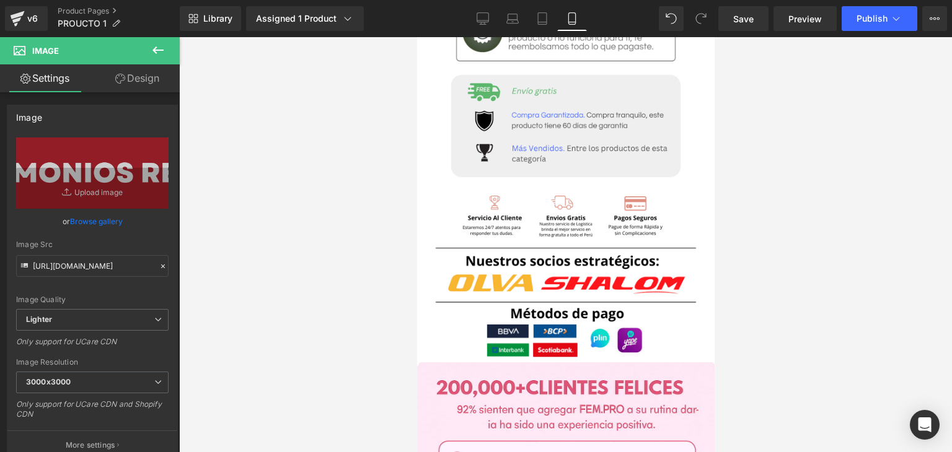
scroll to position [2151, 0]
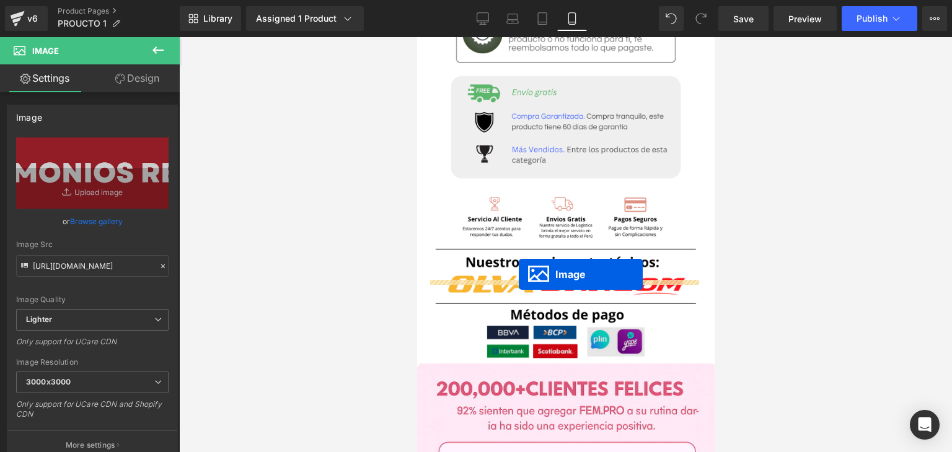
drag, startPoint x: 536, startPoint y: 234, endPoint x: 518, endPoint y: 274, distance: 44.1
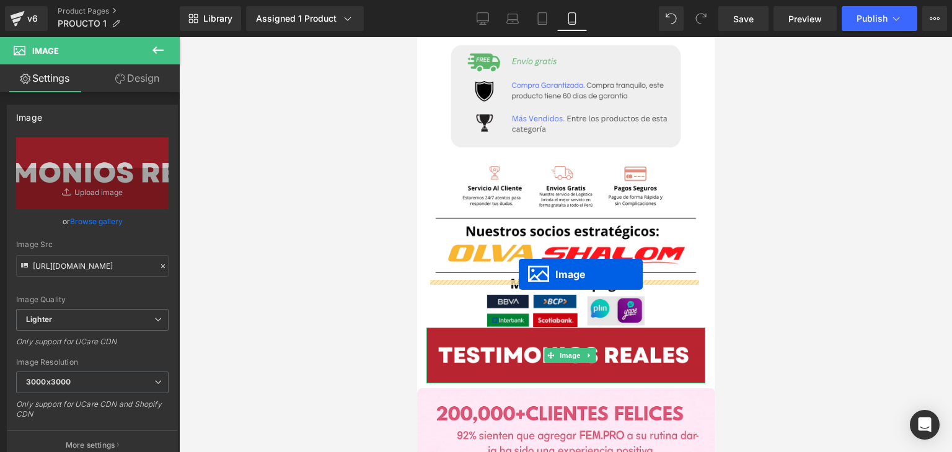
scroll to position [2120, 0]
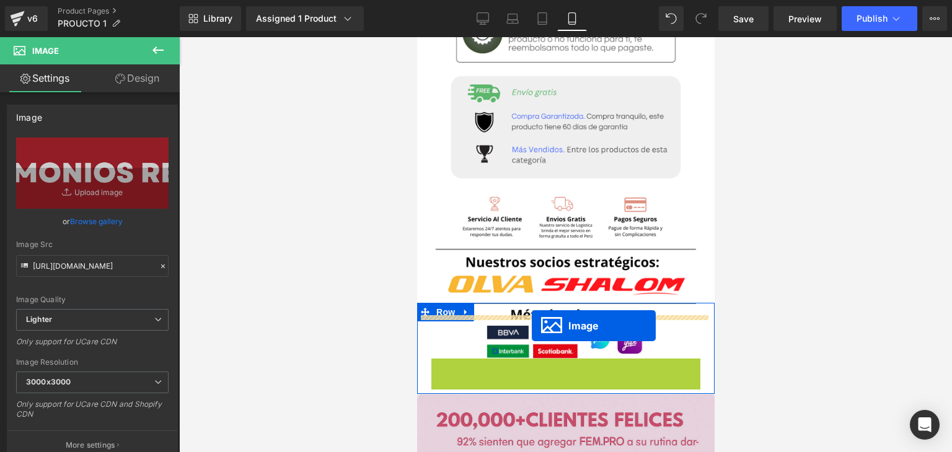
drag, startPoint x: 538, startPoint y: 302, endPoint x: 531, endPoint y: 325, distance: 24.1
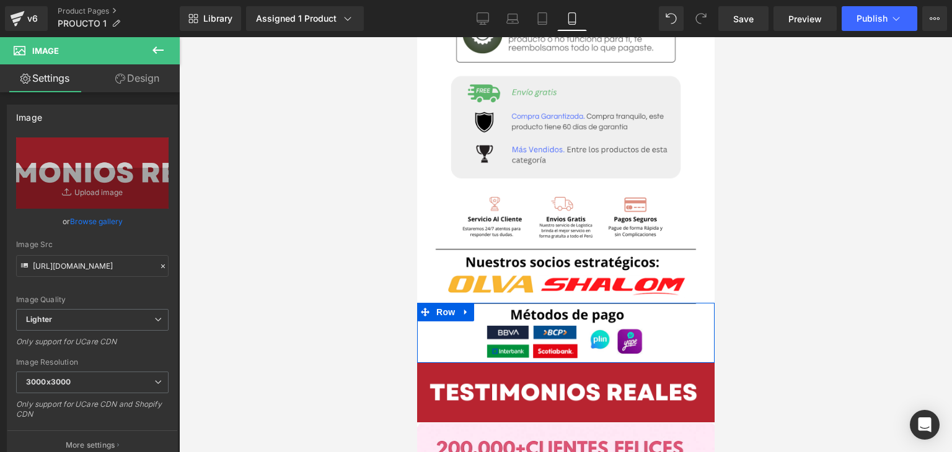
click at [761, 269] on div at bounding box center [565, 244] width 772 height 415
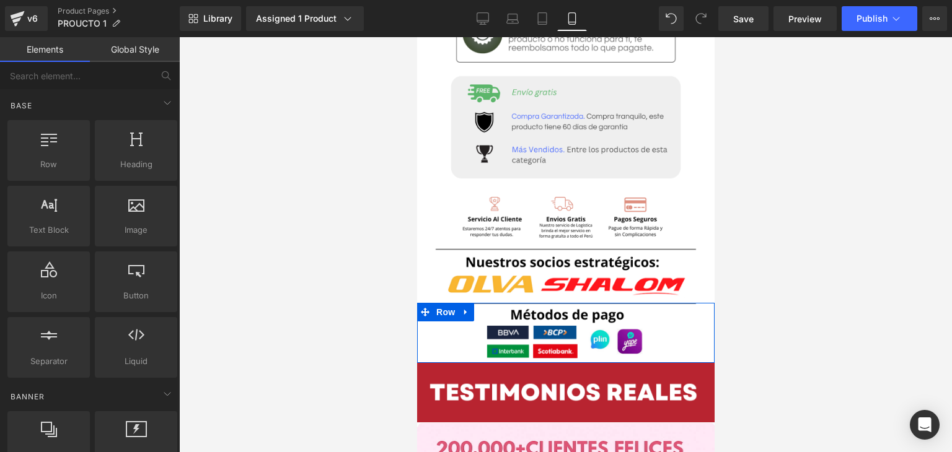
click at [758, 271] on div at bounding box center [565, 244] width 772 height 415
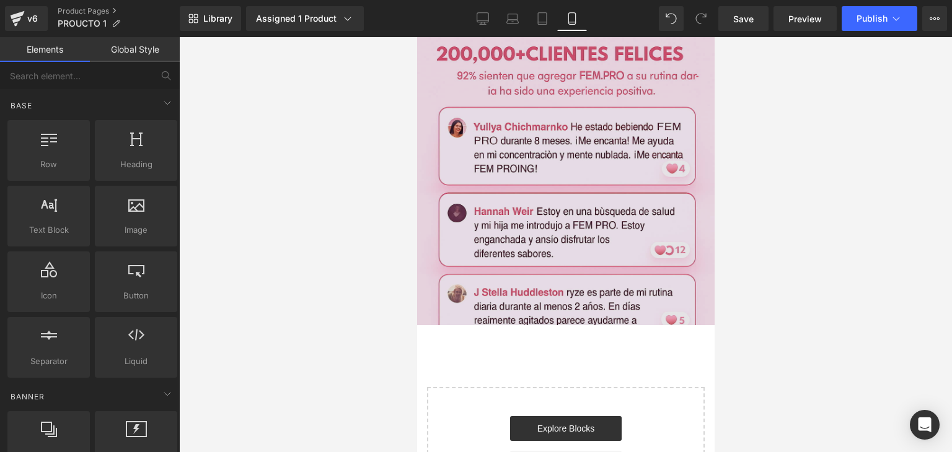
scroll to position [2267, 0]
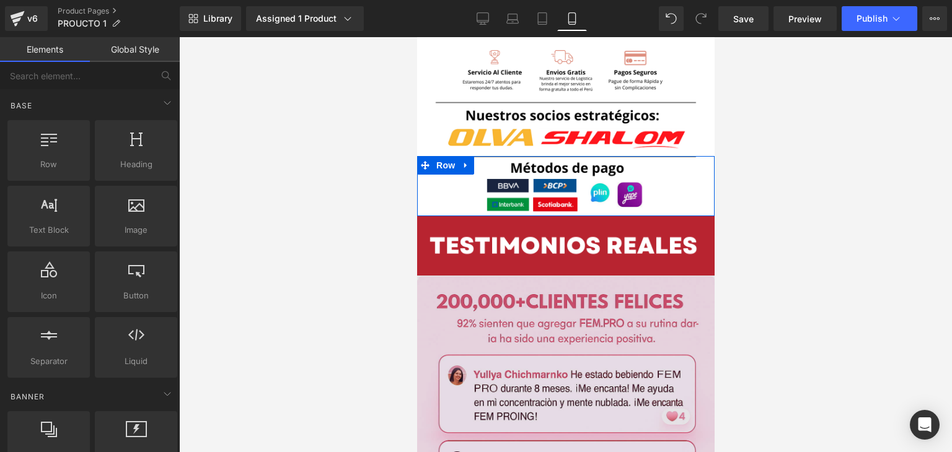
click at [598, 289] on img at bounding box center [564, 424] width 297 height 297
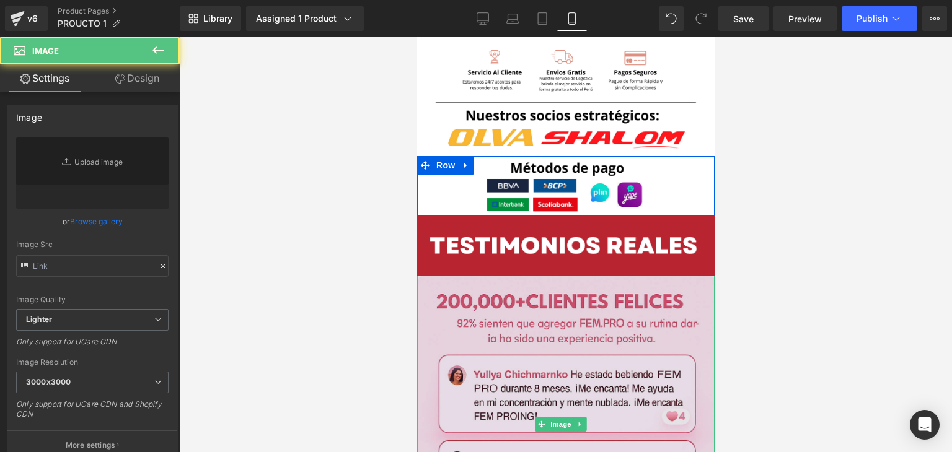
type input "[URL][DOMAIN_NAME]"
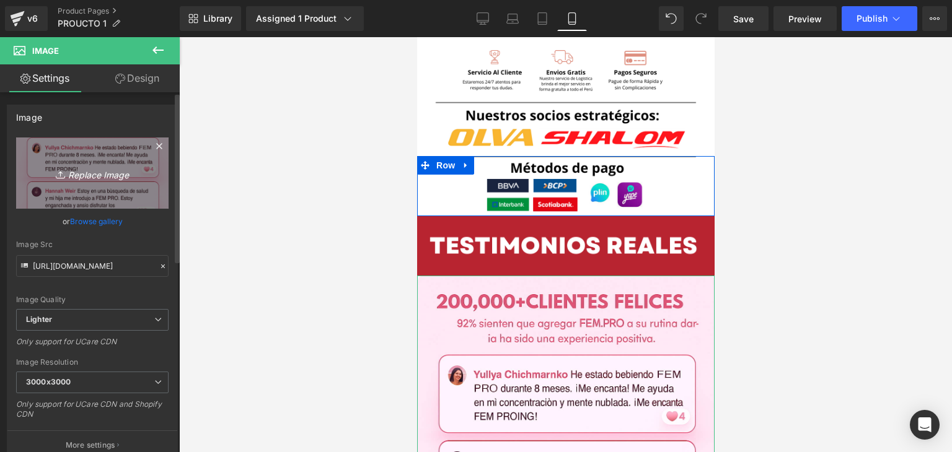
click at [74, 169] on icon "Replace Image" at bounding box center [92, 172] width 99 height 15
type input "C:\fakepath\Captura de pantalla [DATE] 231513.png"
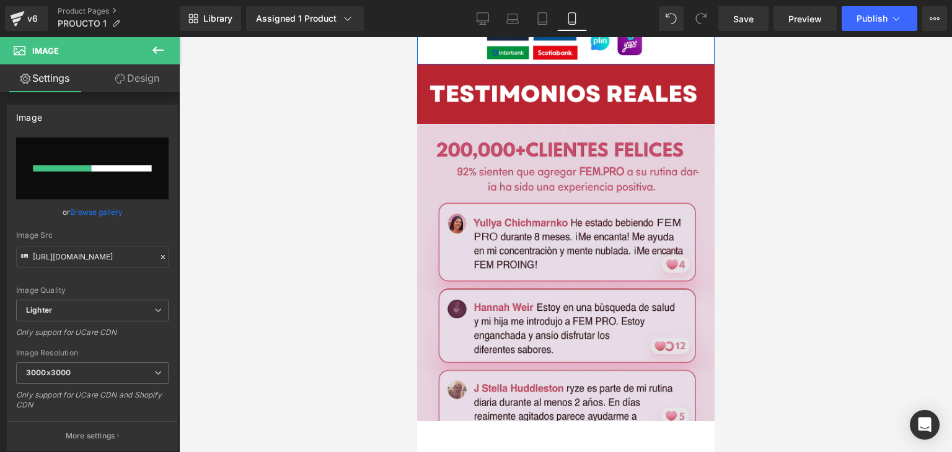
scroll to position [2329, 0]
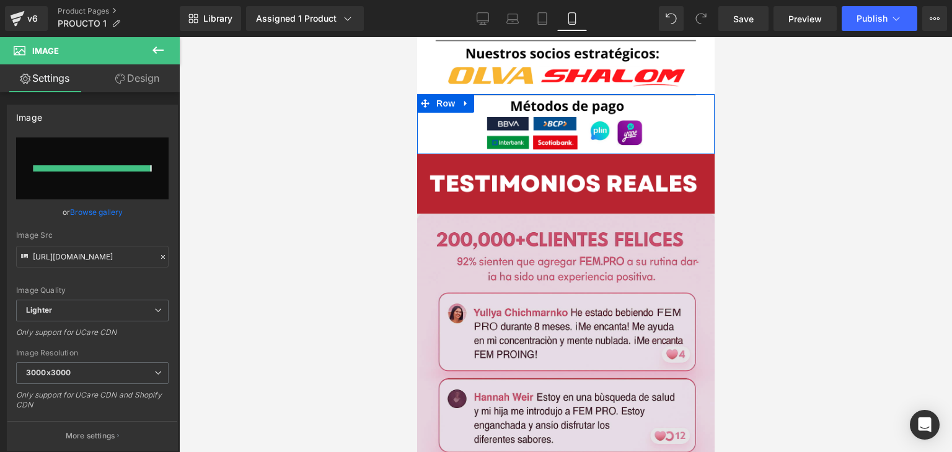
type input "[URL][DOMAIN_NAME]"
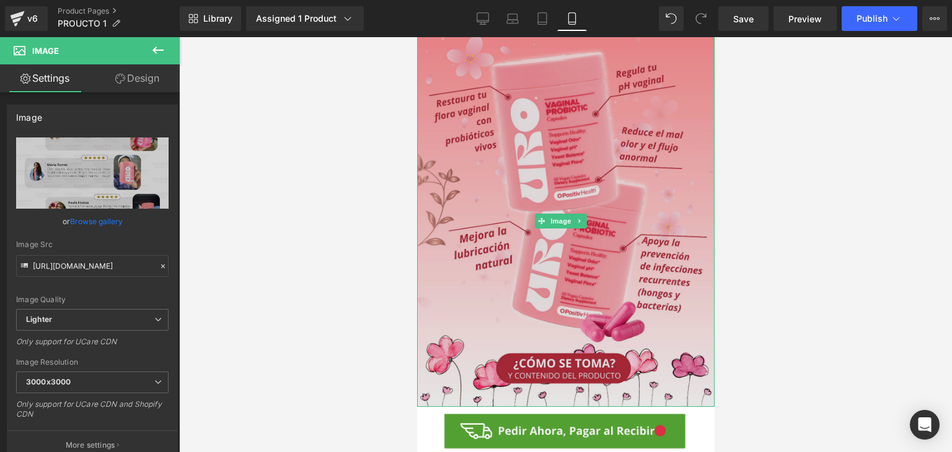
scroll to position [1647, 0]
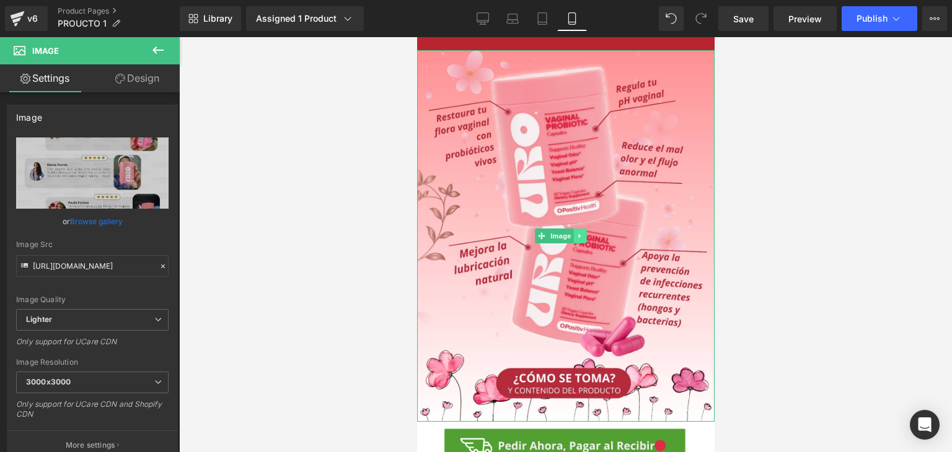
click at [583, 229] on link at bounding box center [579, 236] width 13 height 15
click at [575, 233] on icon at bounding box center [573, 236] width 7 height 7
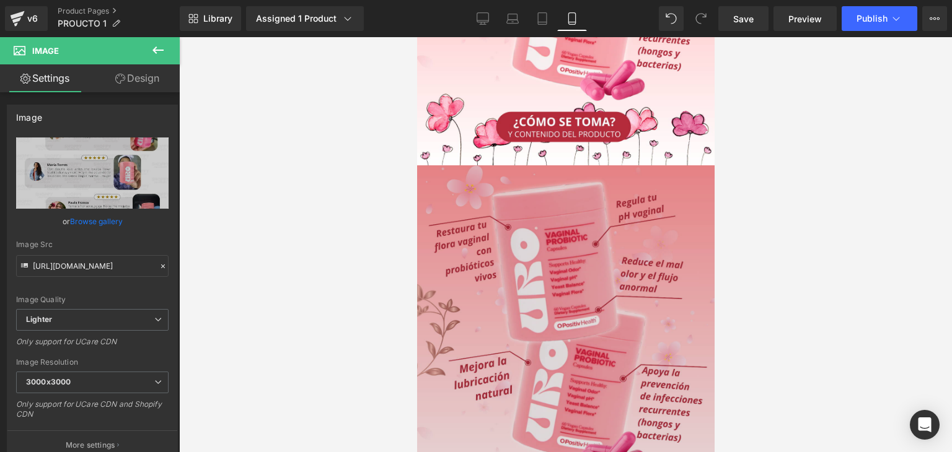
click at [546, 240] on img at bounding box center [564, 351] width 297 height 372
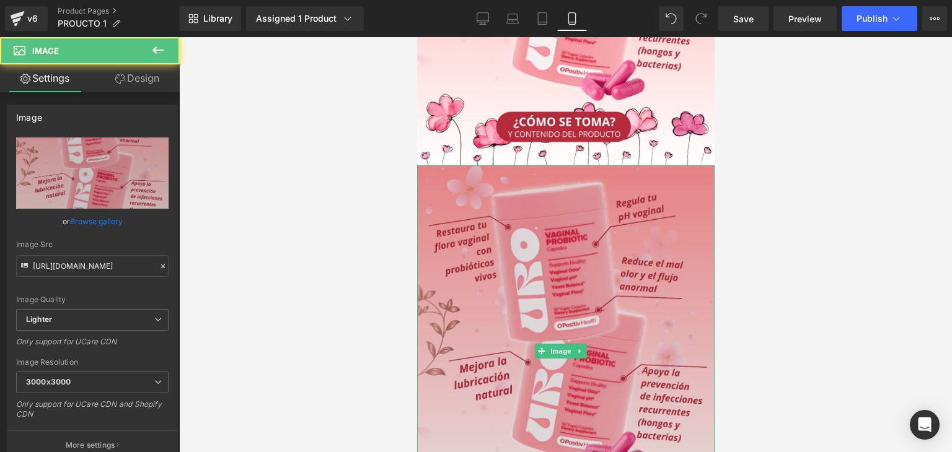
scroll to position [1918, 0]
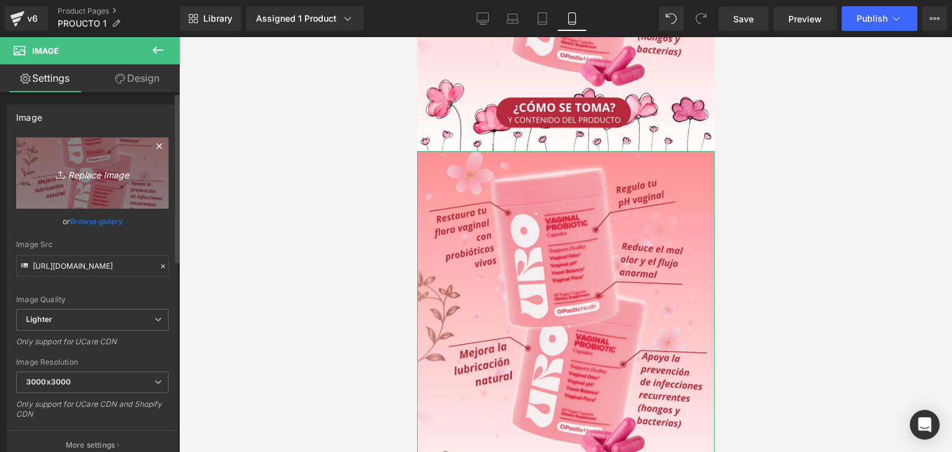
click at [99, 172] on icon "Replace Image" at bounding box center [92, 172] width 99 height 15
type input "C:\fakepath\6 (10).png"
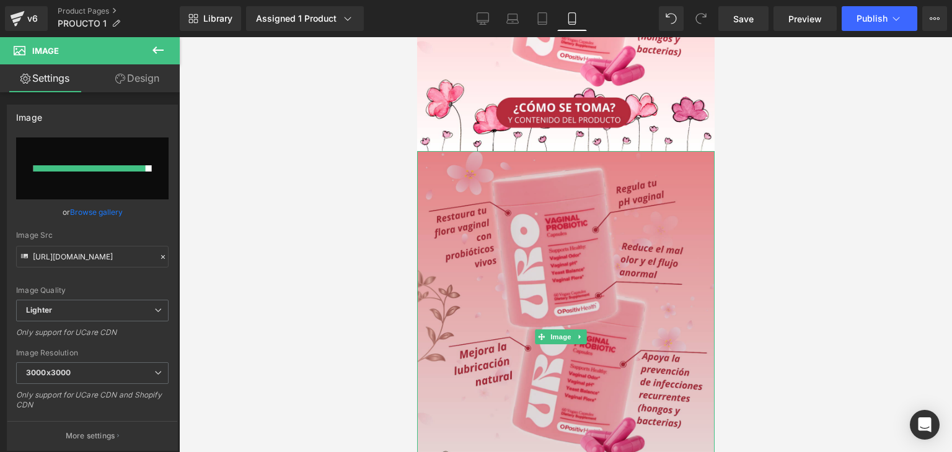
type input "[URL][DOMAIN_NAME]"
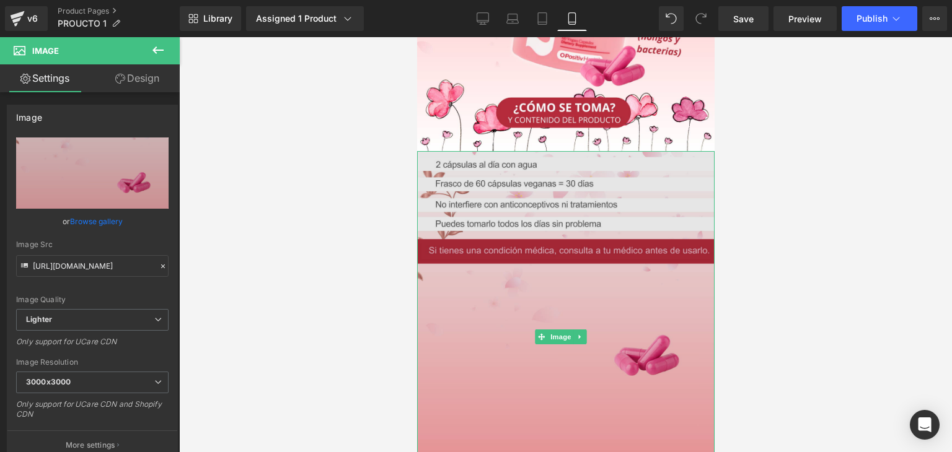
click at [468, 231] on img at bounding box center [564, 337] width 297 height 372
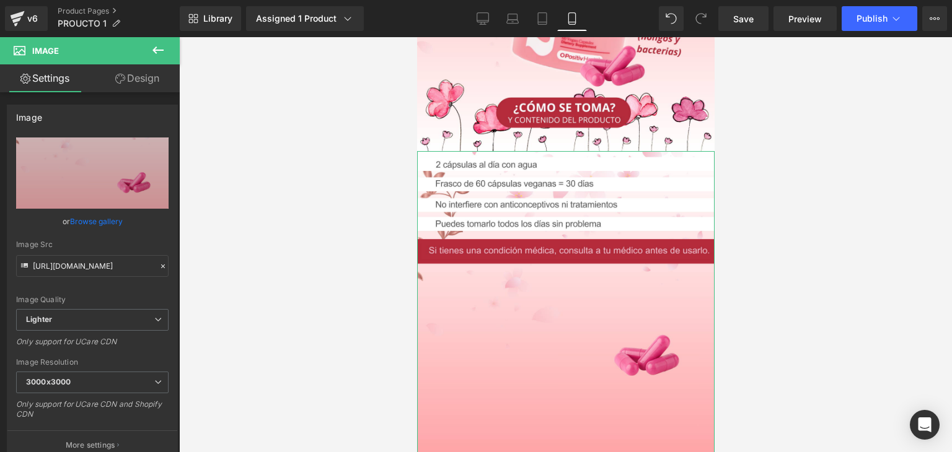
click at [150, 77] on link "Design" at bounding box center [137, 78] width 90 height 28
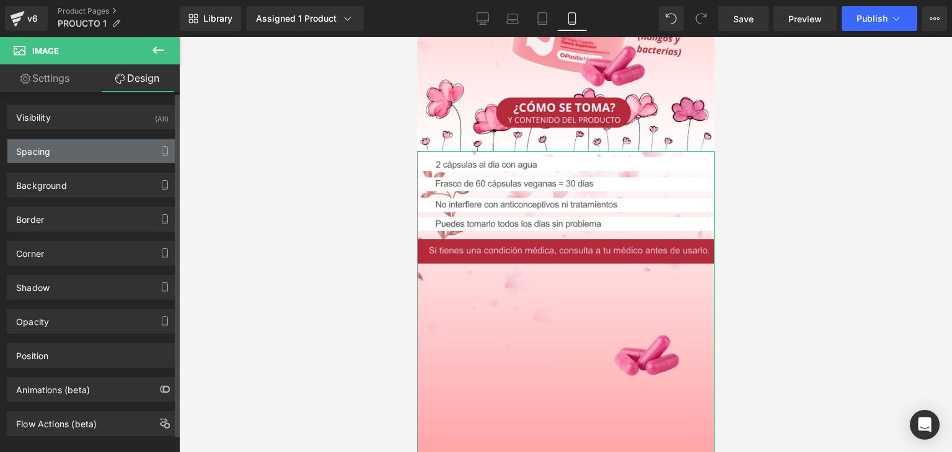
click at [114, 147] on div "Spacing" at bounding box center [92, 151] width 170 height 24
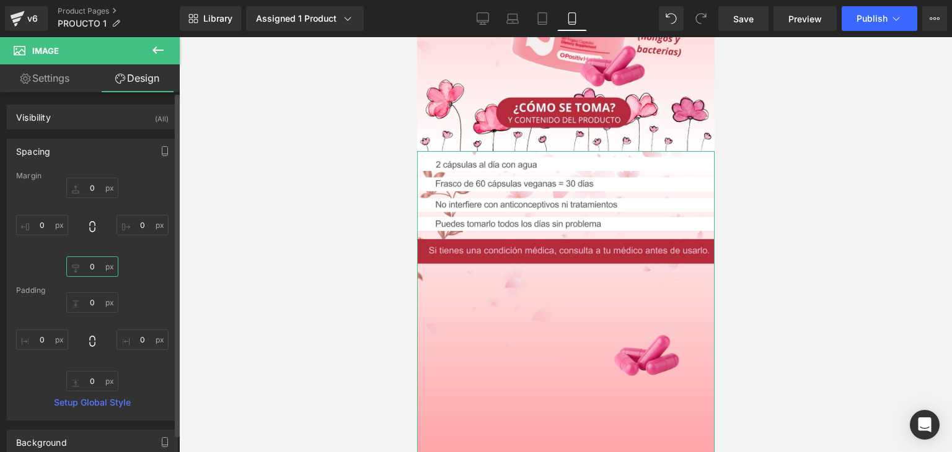
click at [97, 266] on input "0" at bounding box center [92, 266] width 52 height 20
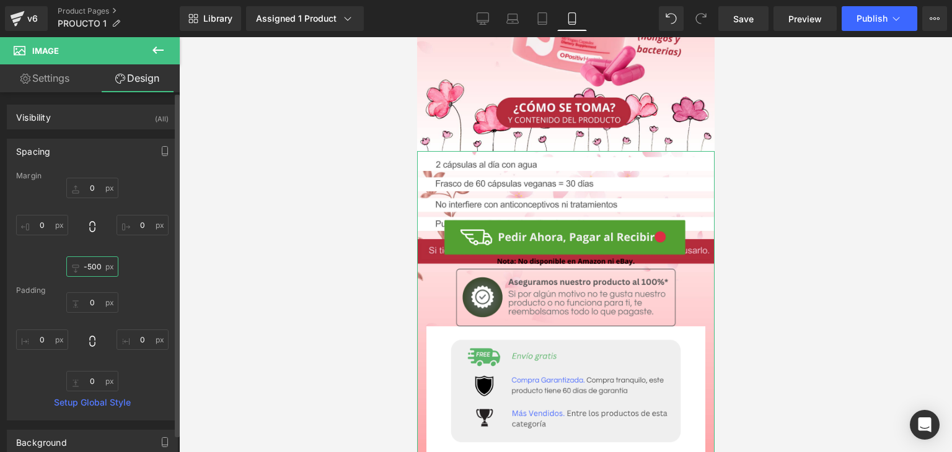
type input "-50"
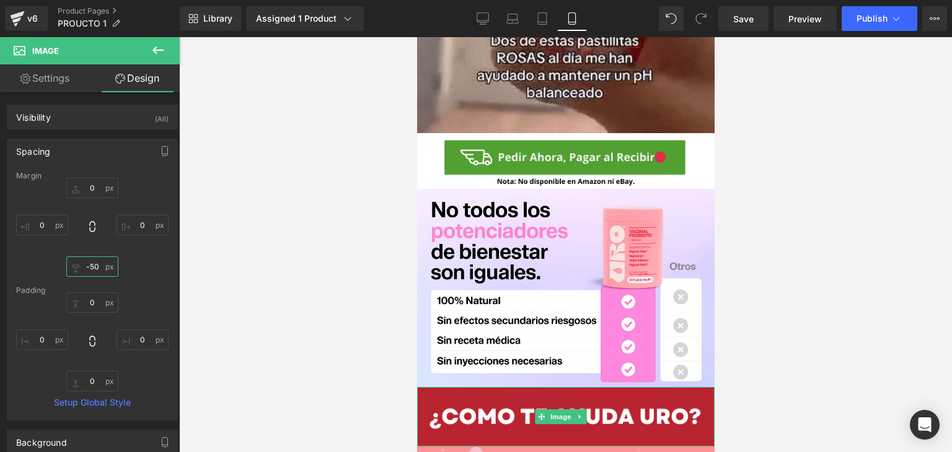
scroll to position [1175, 0]
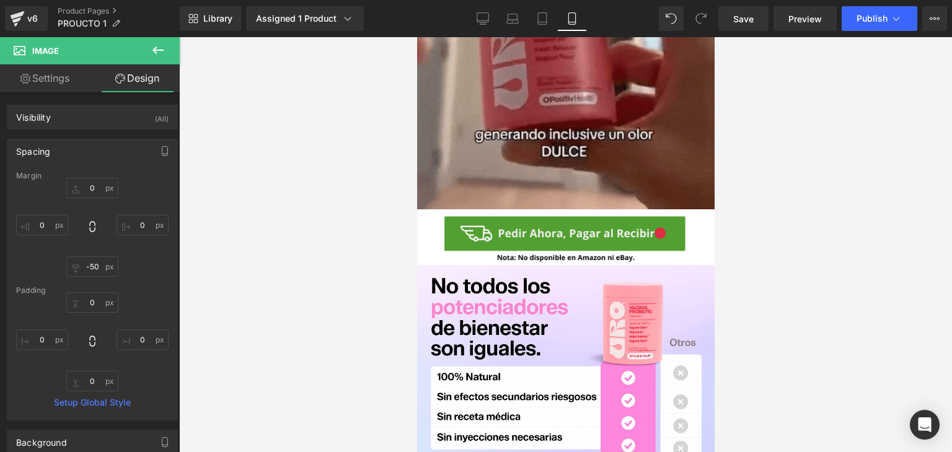
click at [635, 265] on img at bounding box center [564, 364] width 297 height 198
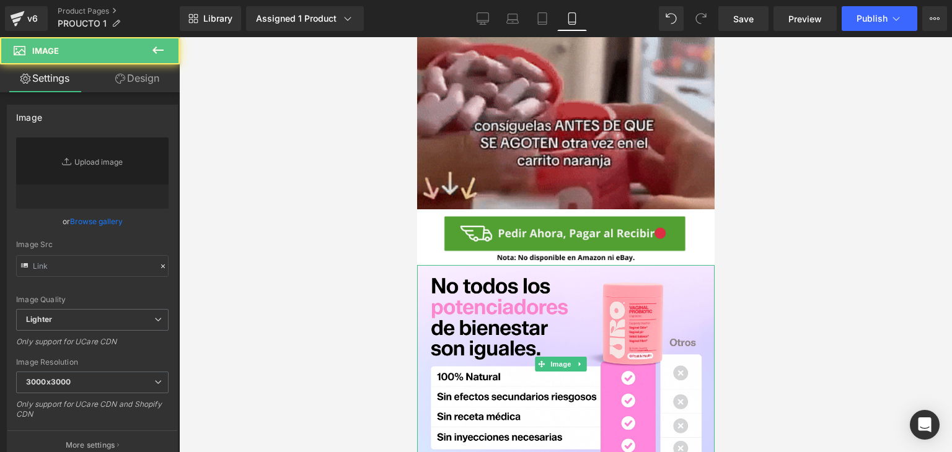
type input "[URL][DOMAIN_NAME][DATE]"
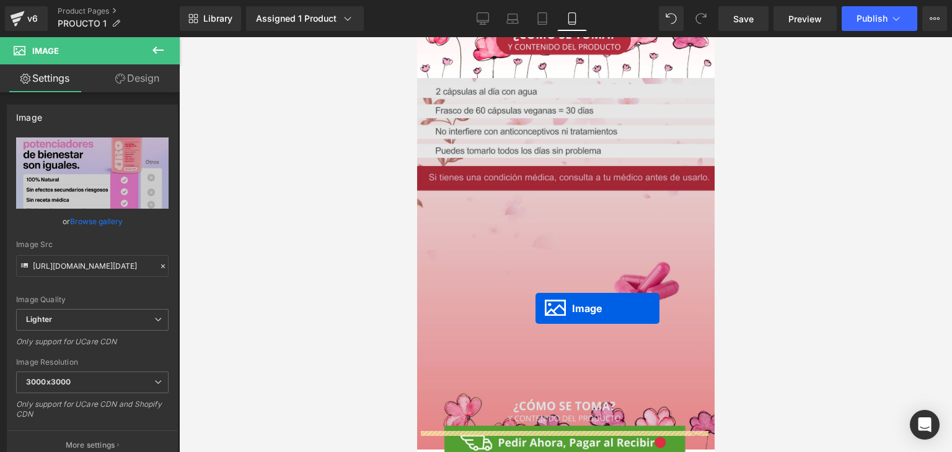
scroll to position [1893, 0]
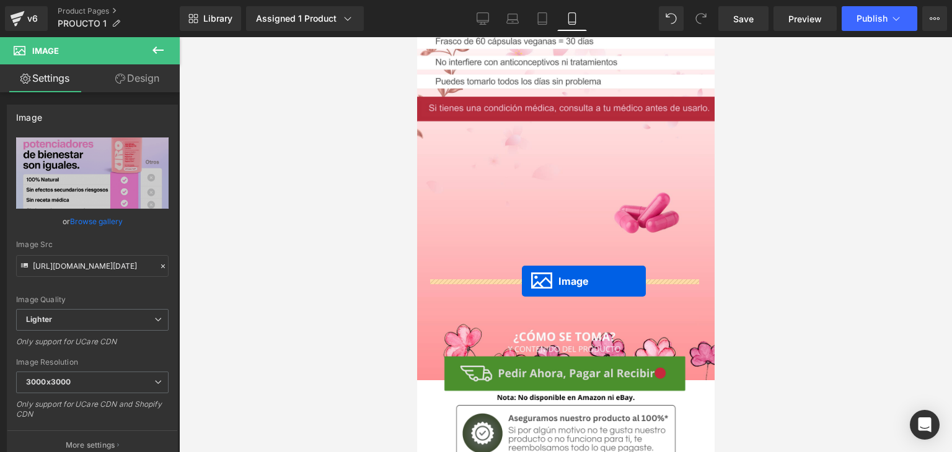
drag, startPoint x: 541, startPoint y: 320, endPoint x: 521, endPoint y: 281, distance: 44.1
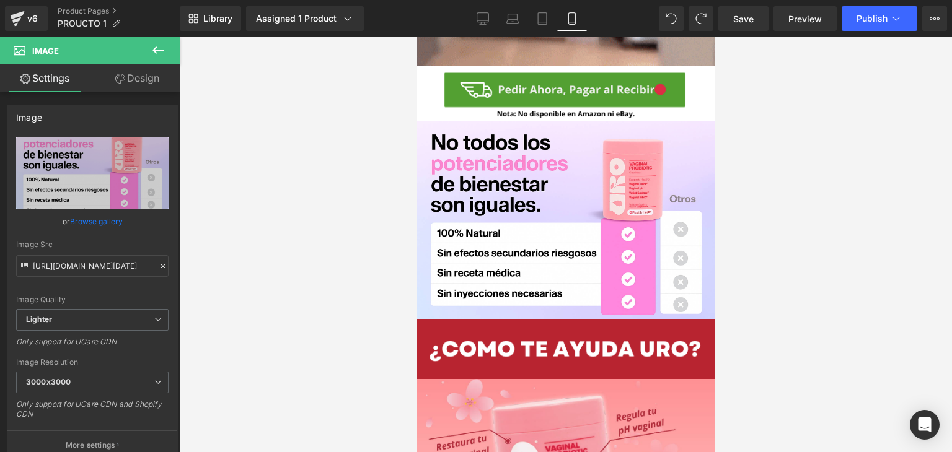
scroll to position [1217, 0]
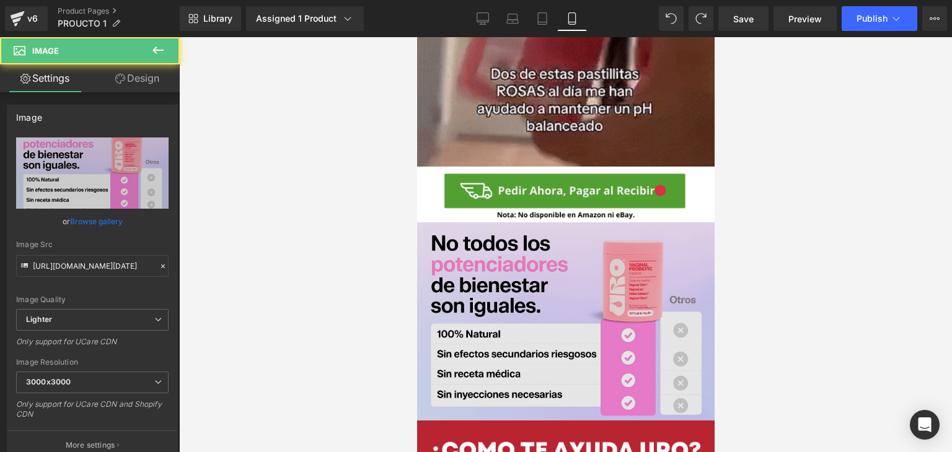
click at [531, 260] on img at bounding box center [564, 321] width 297 height 198
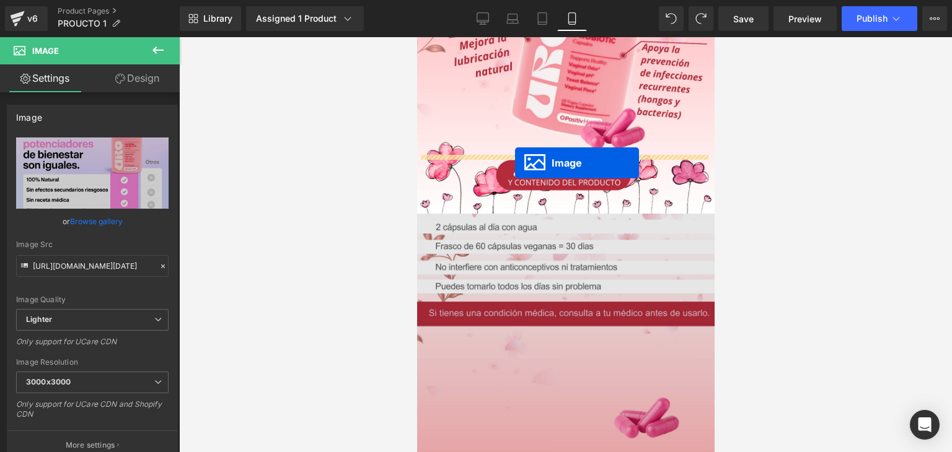
drag, startPoint x: 537, startPoint y: 268, endPoint x: 514, endPoint y: 163, distance: 107.2
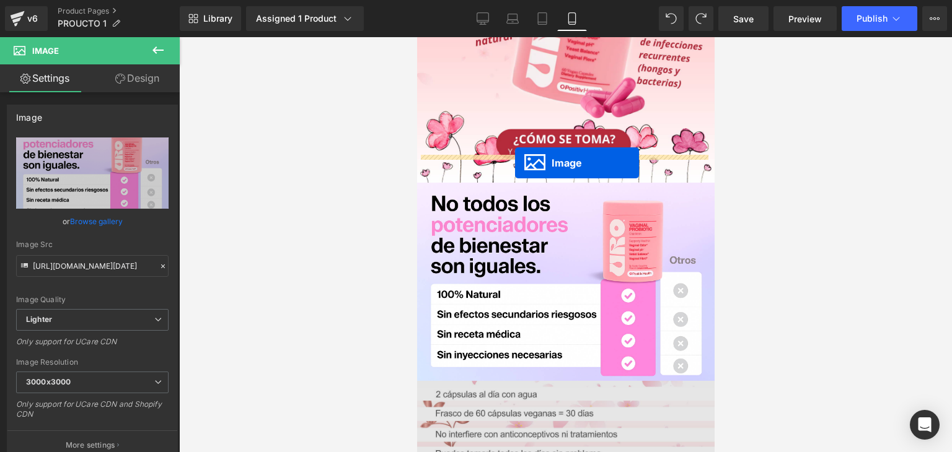
scroll to position [1657, 0]
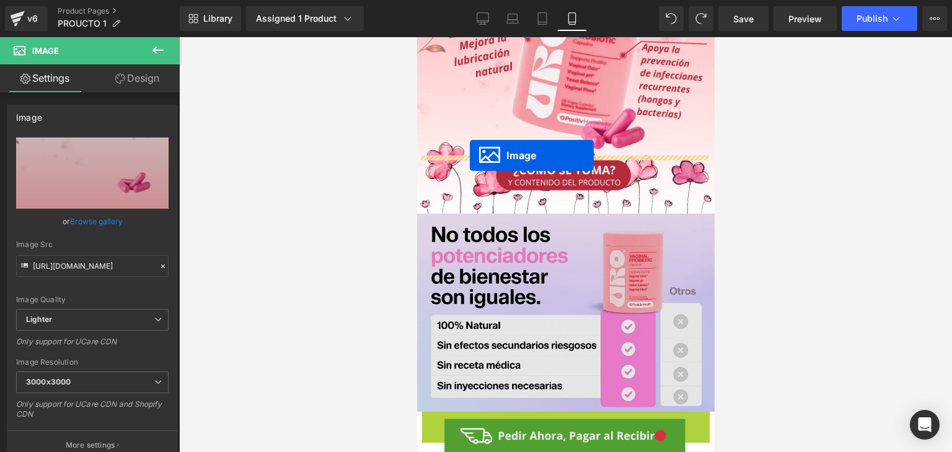
drag, startPoint x: 541, startPoint y: 277, endPoint x: 469, endPoint y: 155, distance: 141.4
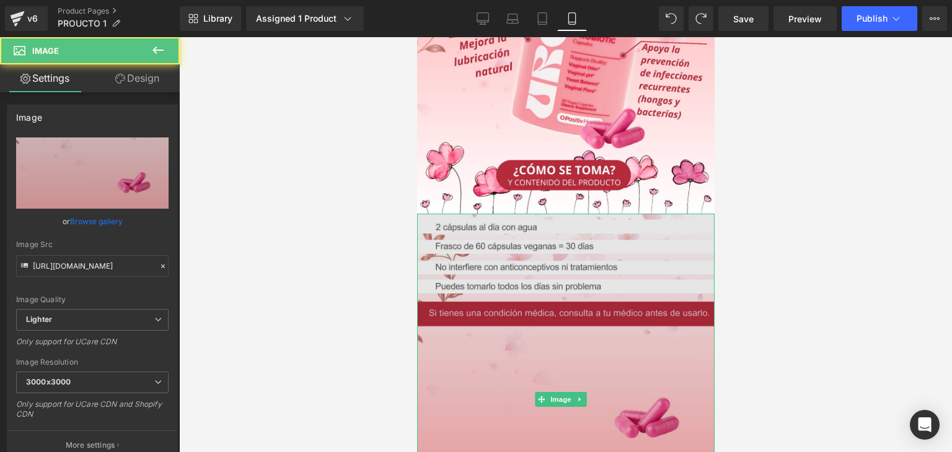
click at [463, 291] on img at bounding box center [564, 400] width 297 height 372
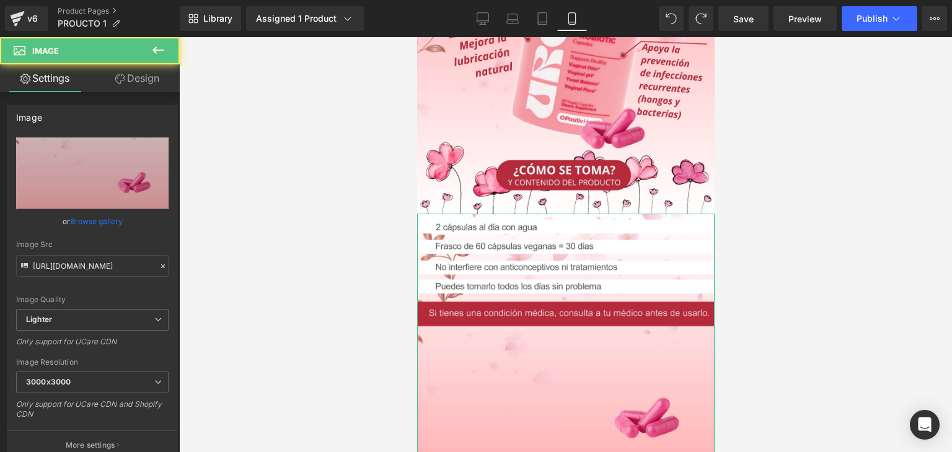
click at [152, 76] on link "Design" at bounding box center [137, 78] width 90 height 28
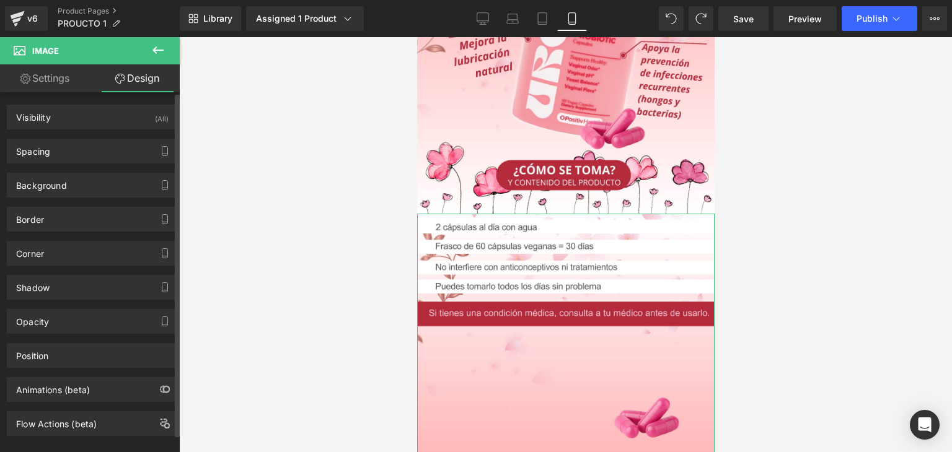
type input "0"
type input "-50"
type input "0"
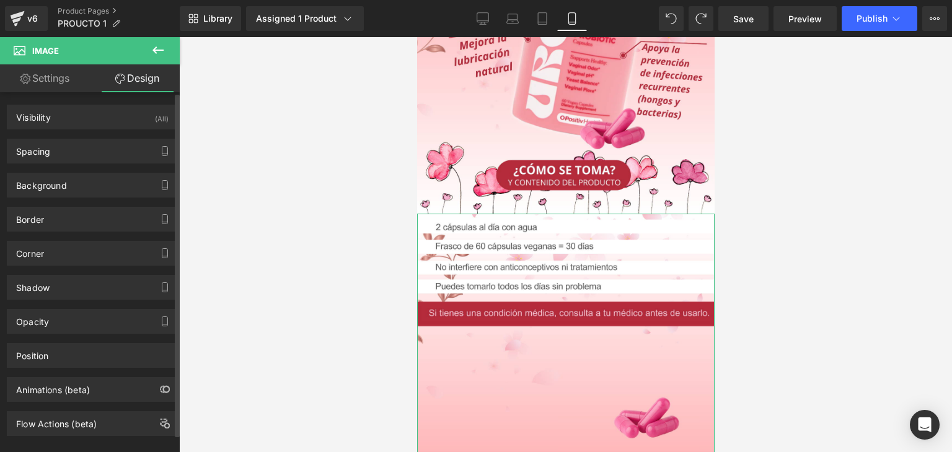
type input "0"
click at [84, 160] on div "Spacing" at bounding box center [92, 151] width 170 height 24
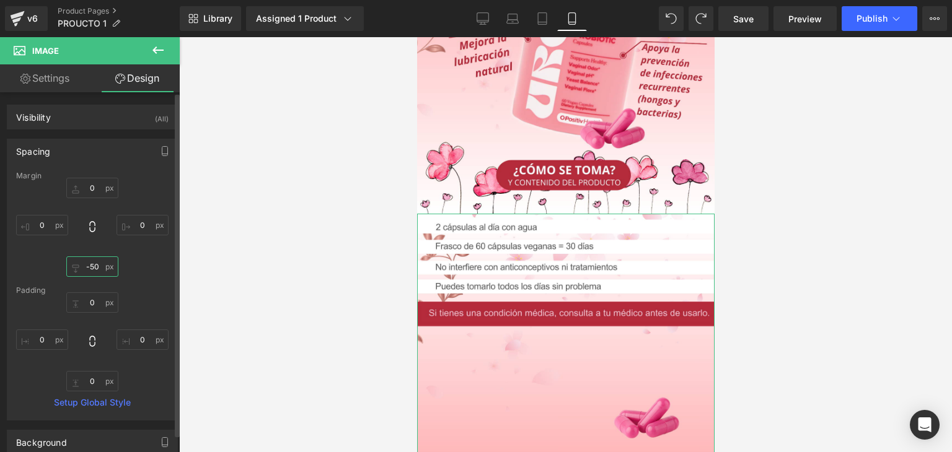
click at [94, 263] on input "-50" at bounding box center [92, 266] width 52 height 20
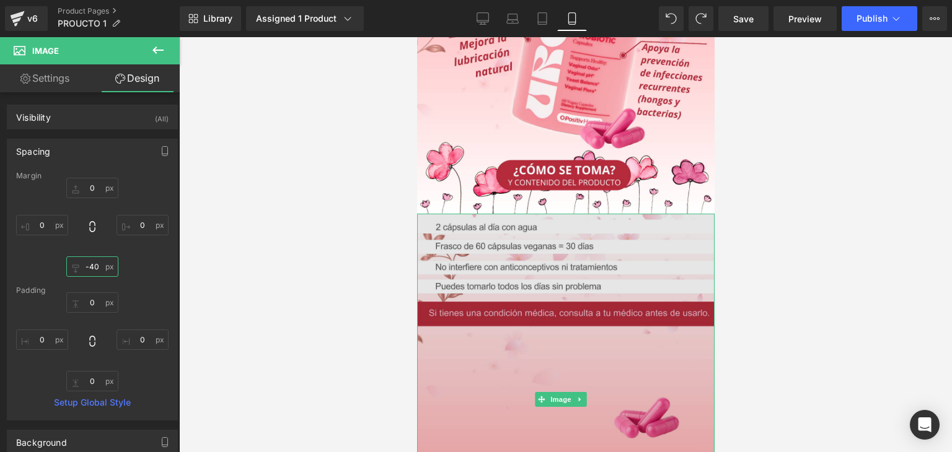
type input "-409"
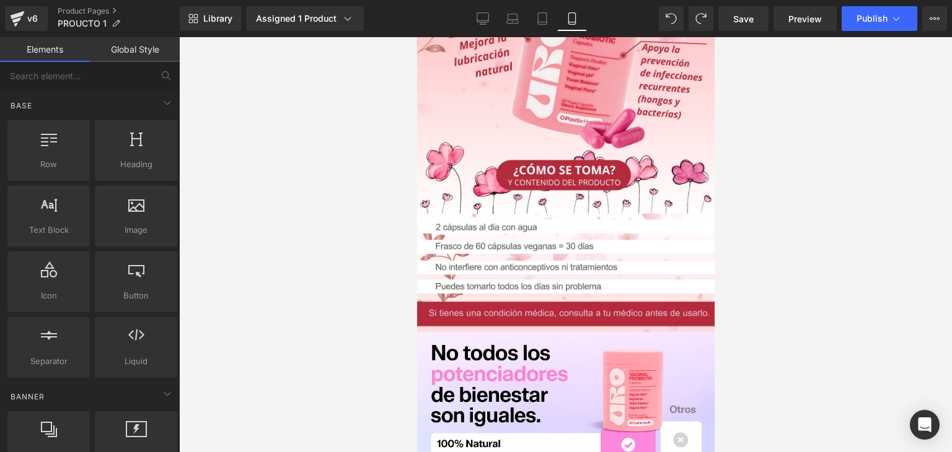
click at [796, 273] on div at bounding box center [565, 244] width 772 height 415
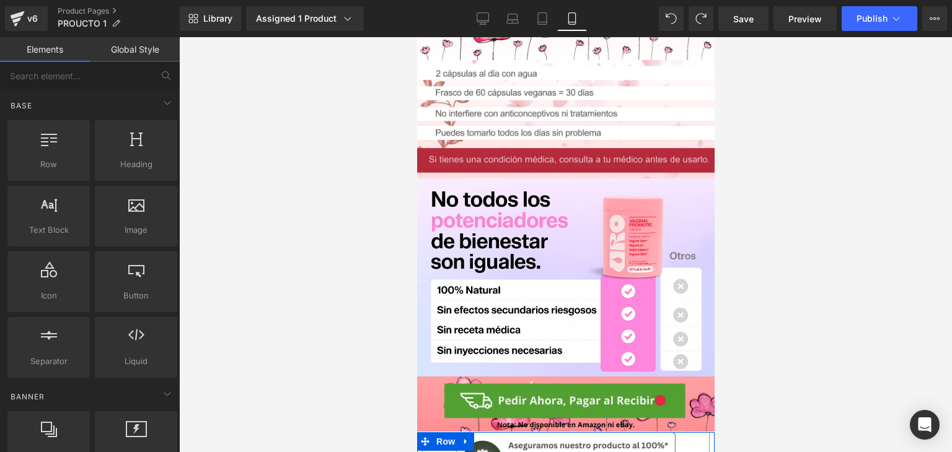
scroll to position [1761, 0]
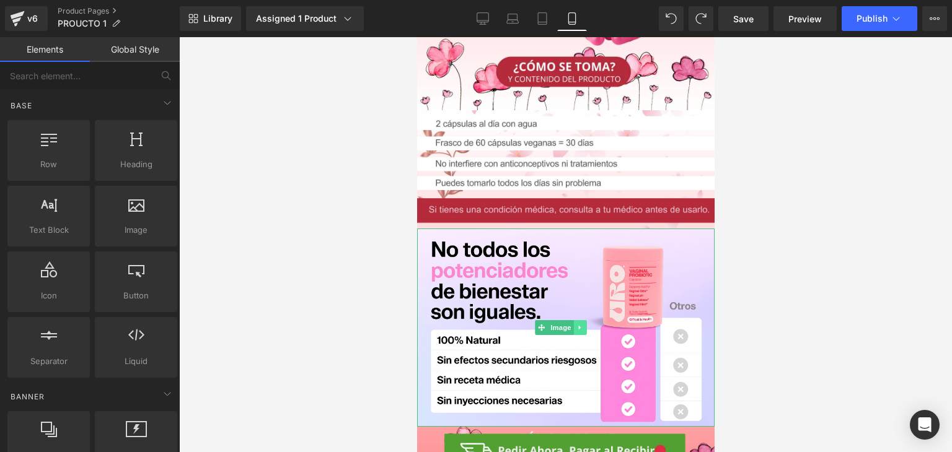
click at [579, 326] on icon at bounding box center [579, 328] width 2 height 4
click at [571, 325] on icon at bounding box center [573, 328] width 7 height 7
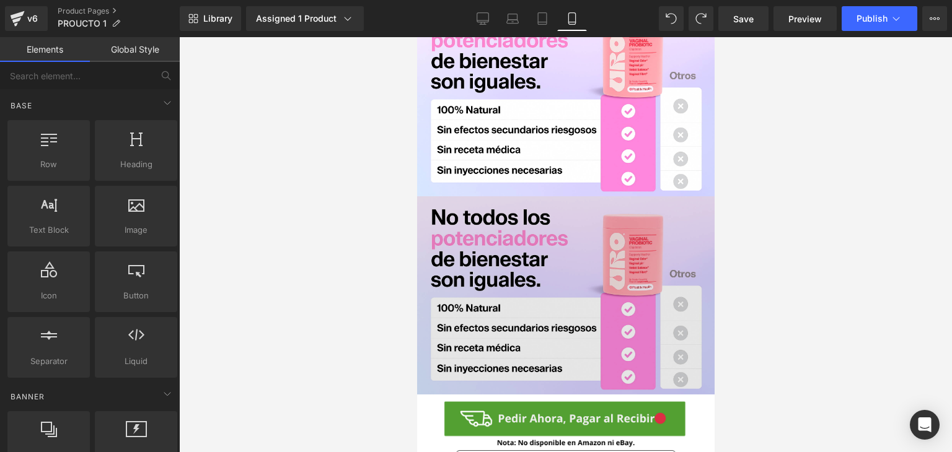
scroll to position [2024, 0]
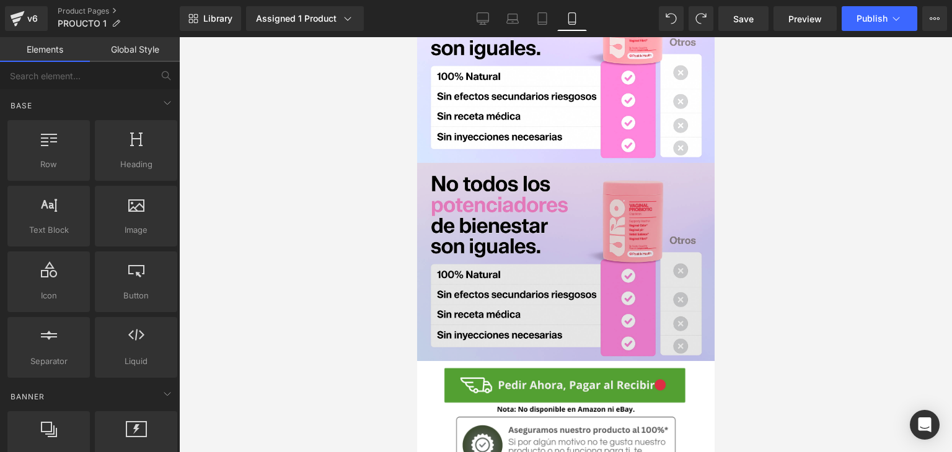
click at [513, 235] on img at bounding box center [564, 262] width 297 height 198
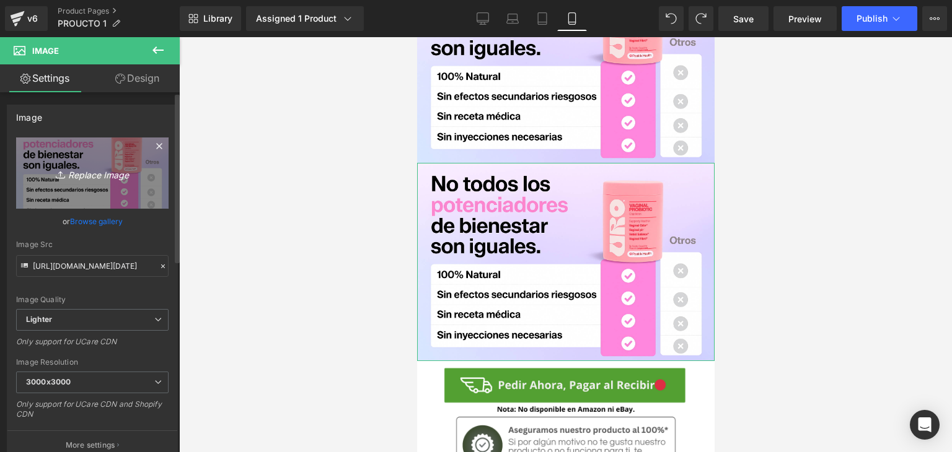
click at [100, 177] on icon "Replace Image" at bounding box center [92, 172] width 99 height 15
type input "C:\fakepath\Captura de pantalla [DATE] 162029.png"
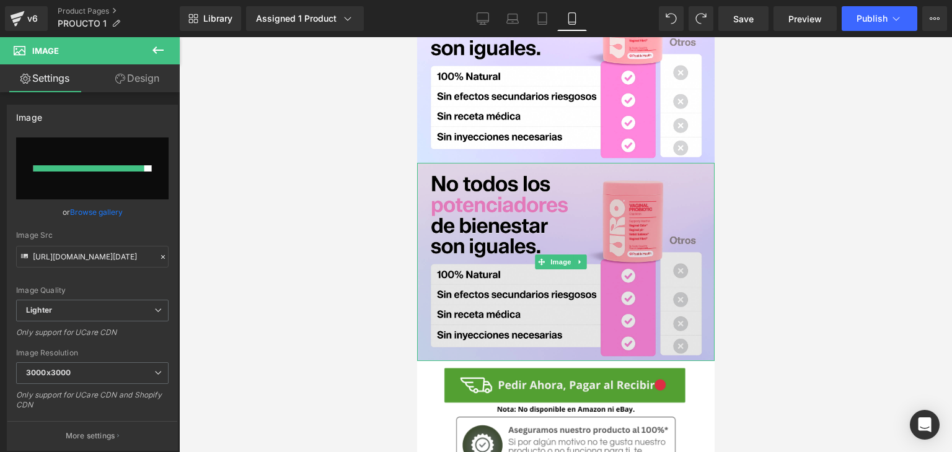
type input "[URL][DOMAIN_NAME]"
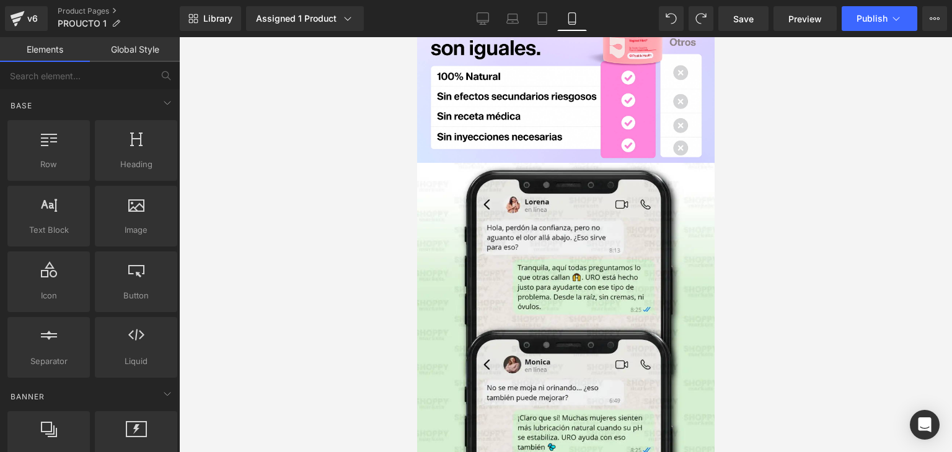
click at [763, 212] on div at bounding box center [565, 244] width 772 height 415
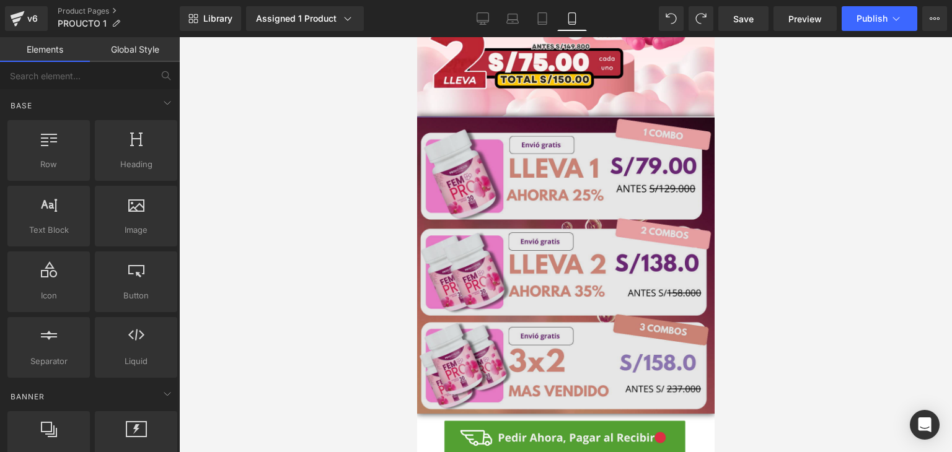
scroll to position [290, 0]
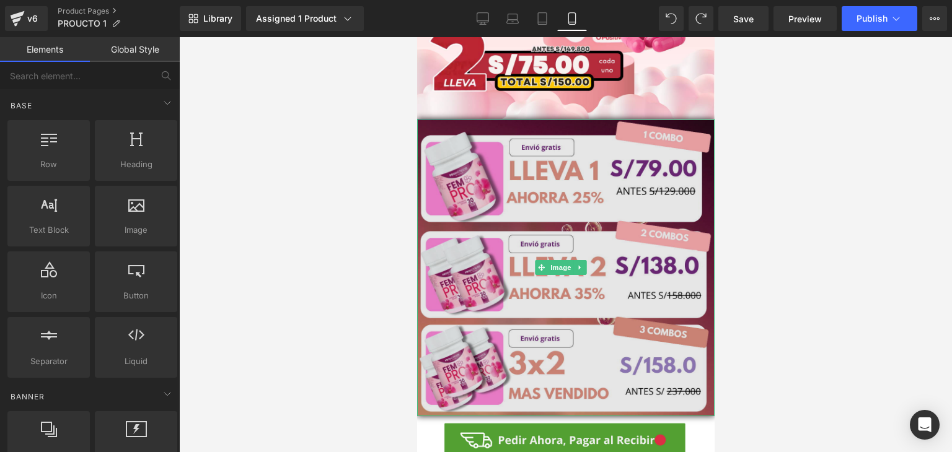
click at [537, 326] on img at bounding box center [564, 267] width 297 height 297
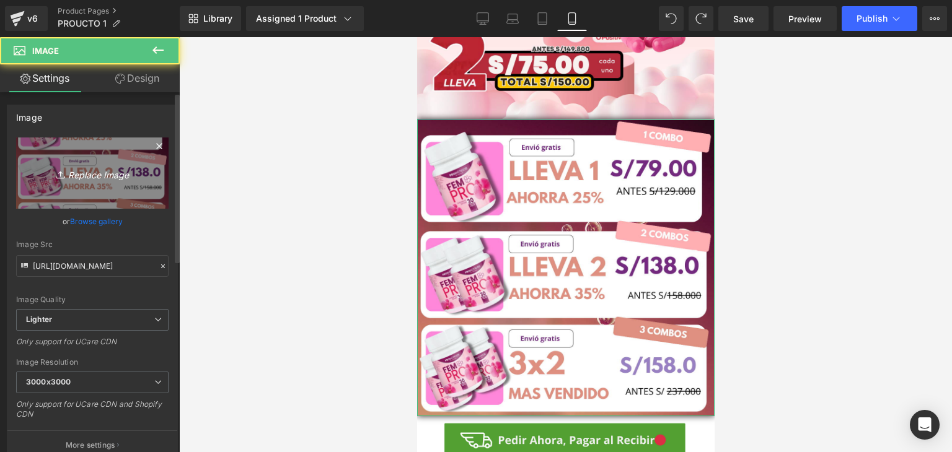
click at [99, 174] on icon "Replace Image" at bounding box center [92, 172] width 99 height 15
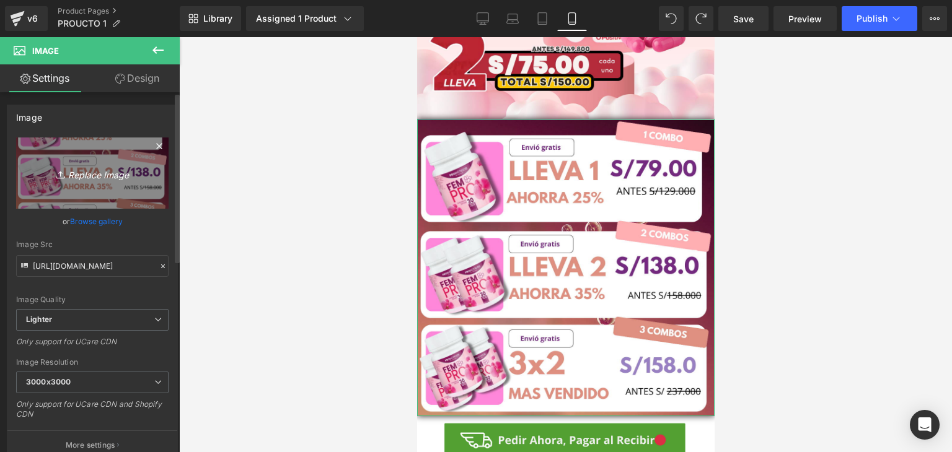
type input "C:\fakepath\2 (12).png"
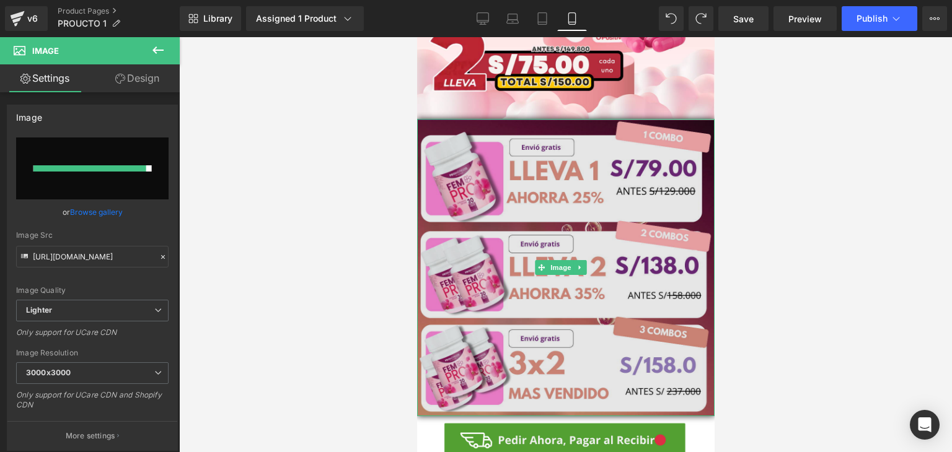
type input "[URL][DOMAIN_NAME]"
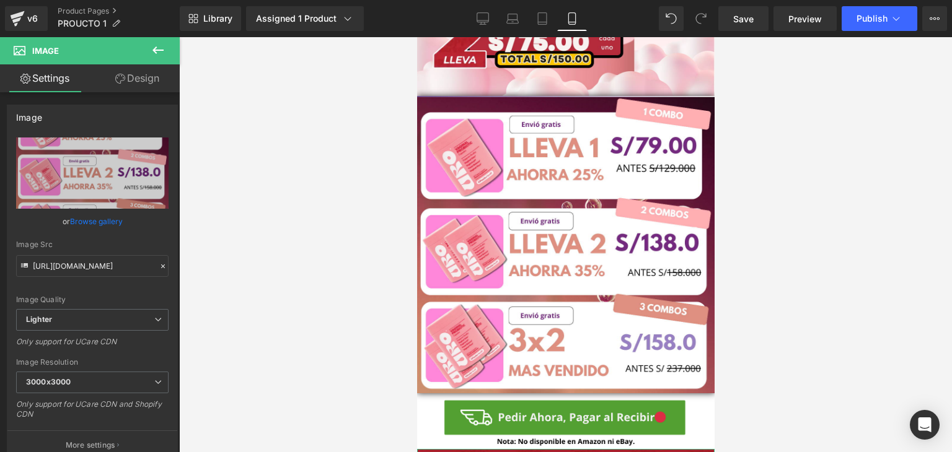
scroll to position [310, 0]
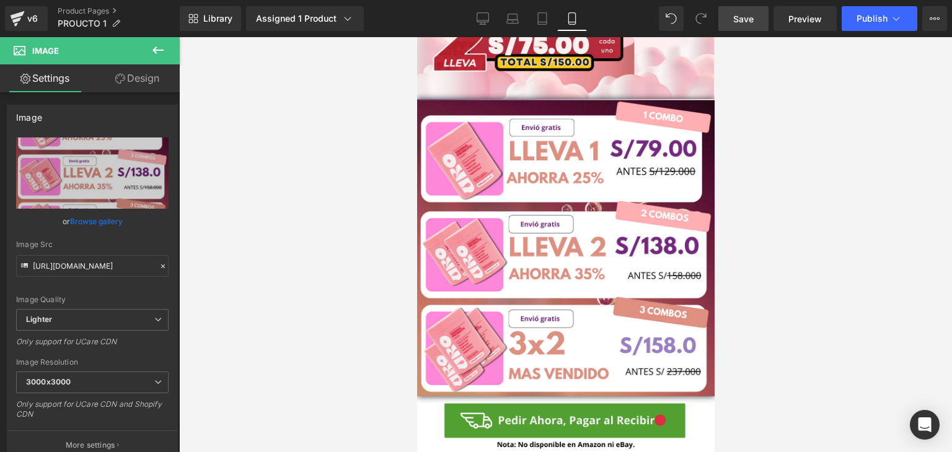
click at [749, 18] on span "Save" at bounding box center [743, 18] width 20 height 13
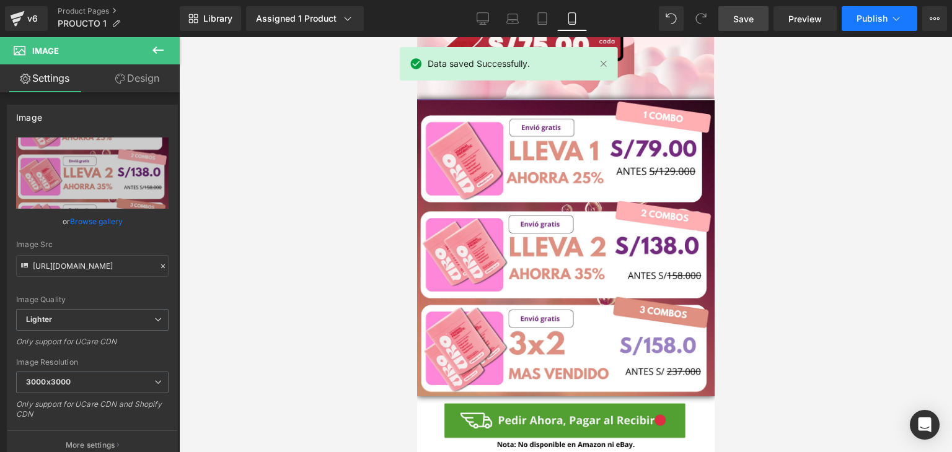
click at [872, 18] on span "Publish" at bounding box center [871, 19] width 31 height 10
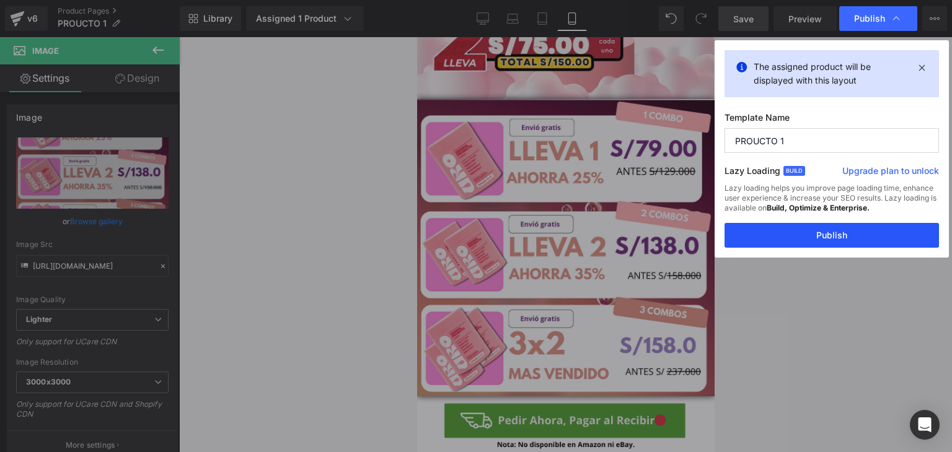
click at [837, 235] on button "Publish" at bounding box center [831, 235] width 214 height 25
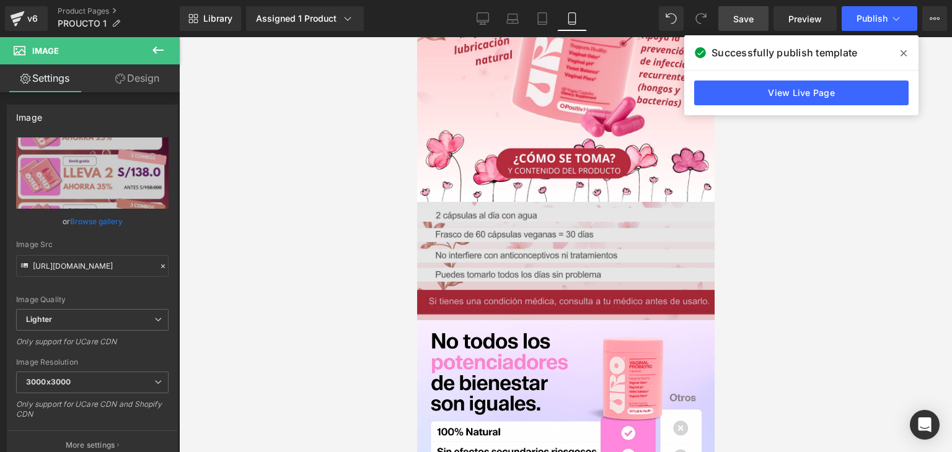
scroll to position [1673, 0]
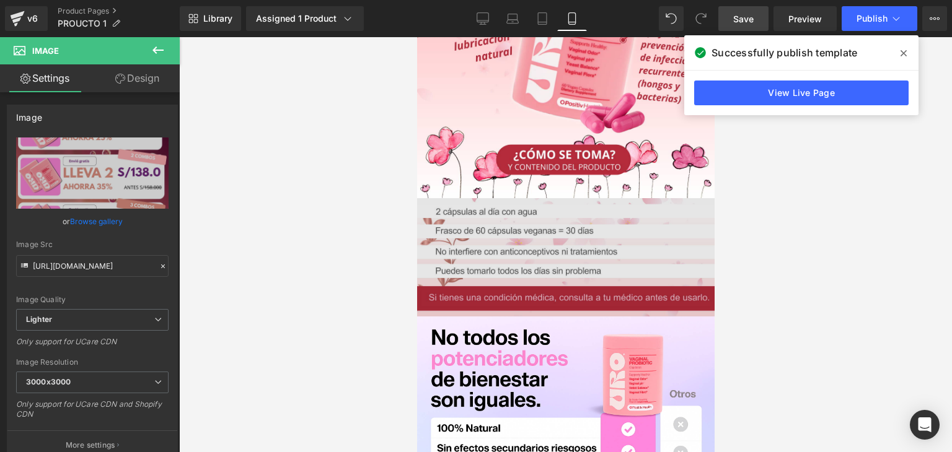
click at [548, 214] on img at bounding box center [564, 384] width 297 height 372
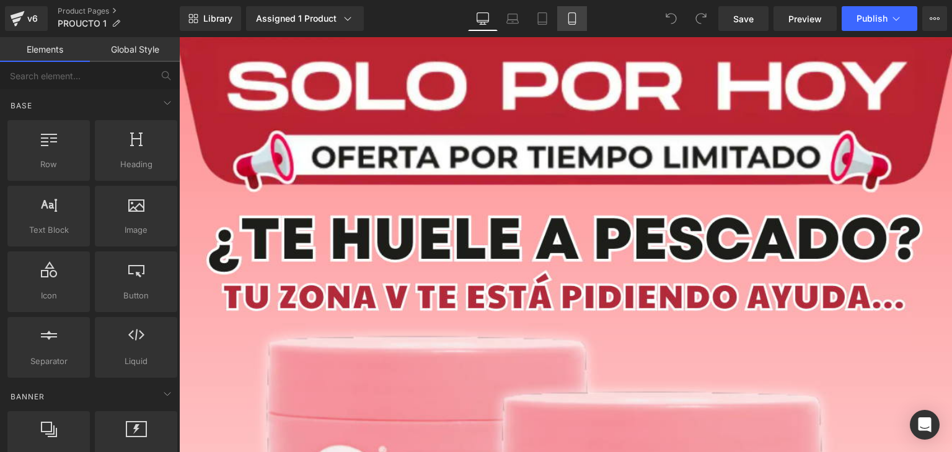
click at [575, 19] on icon at bounding box center [571, 19] width 7 height 12
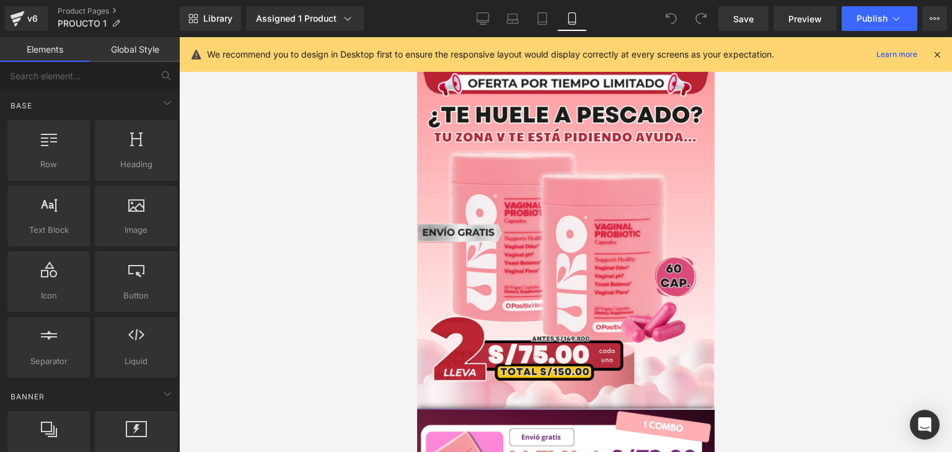
click at [939, 56] on icon at bounding box center [936, 54] width 11 height 11
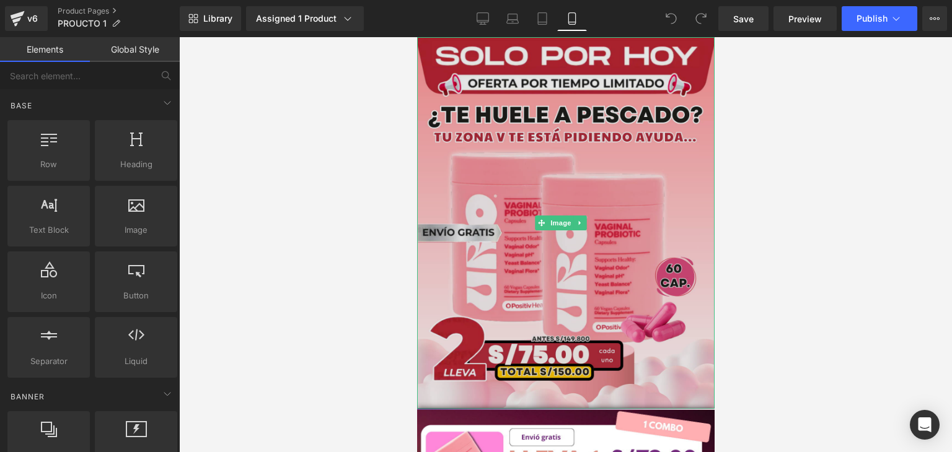
click at [621, 189] on img at bounding box center [564, 223] width 297 height 372
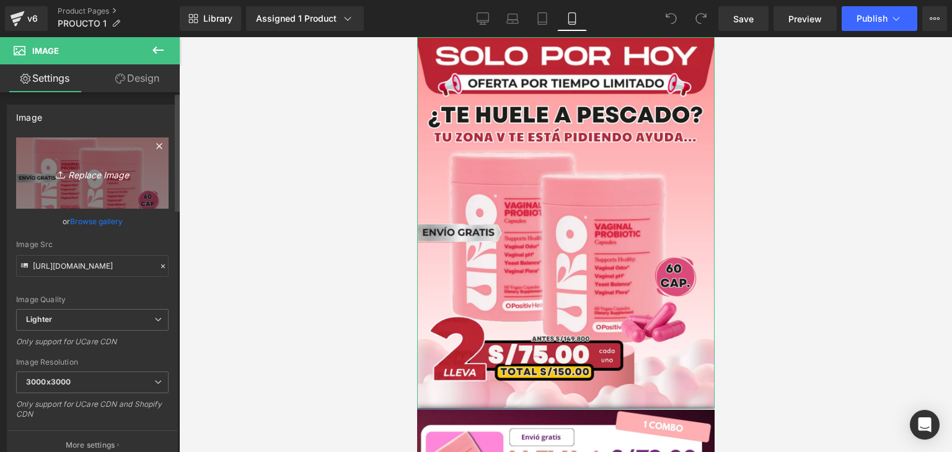
click at [119, 169] on icon "Replace Image" at bounding box center [92, 172] width 99 height 15
type input "C:\fakepath\6 (8).png"
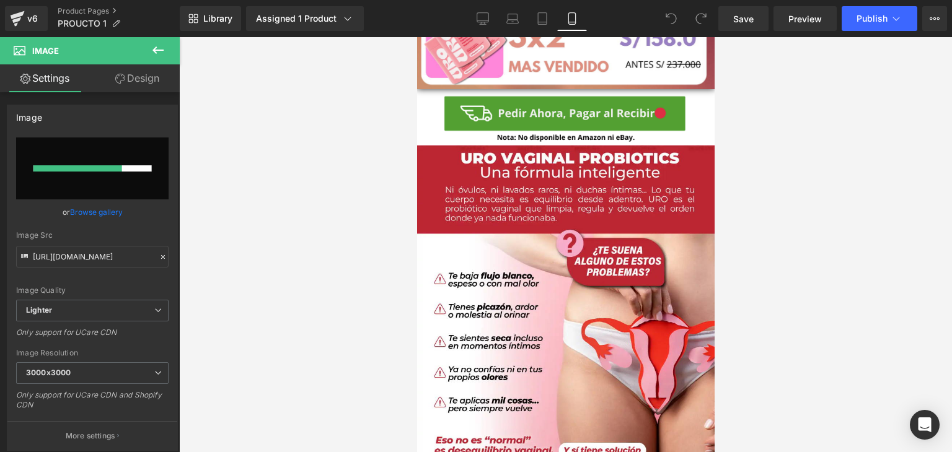
scroll to position [588, 0]
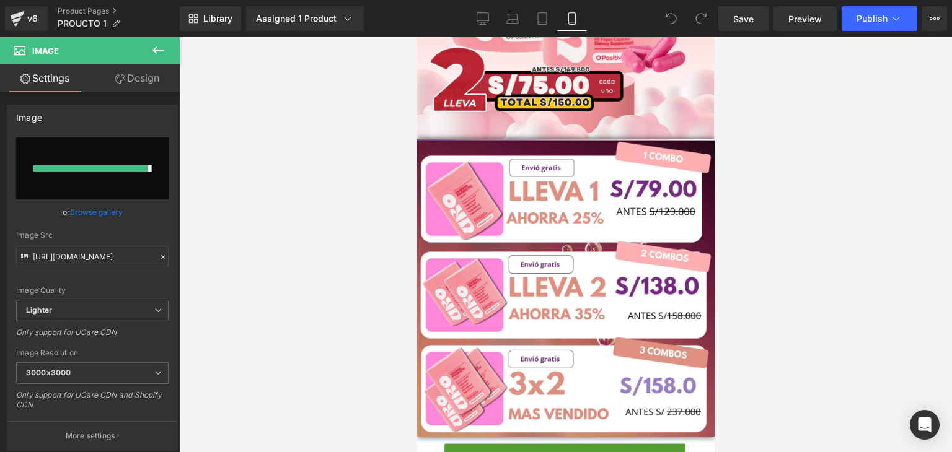
type input "https://ucarecdn.com/cb191060-e261-4d87-90ee-01207c9679e2/-/format/auto/-/previ…"
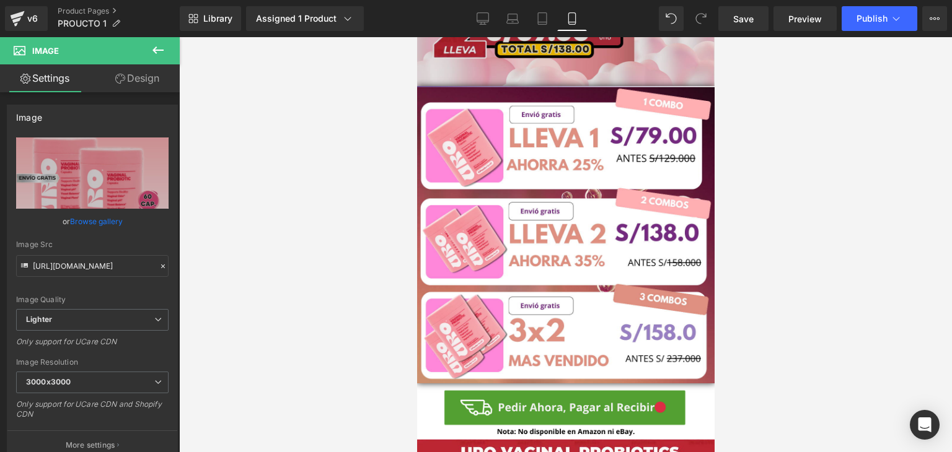
scroll to position [124, 0]
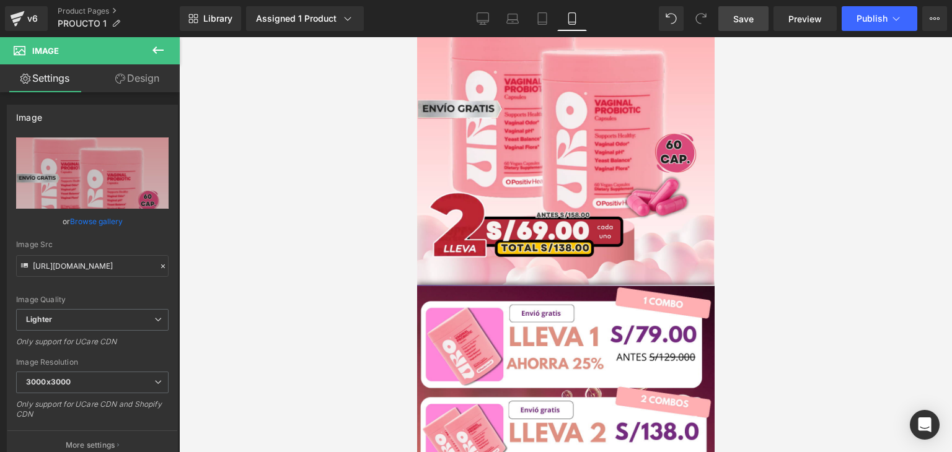
click at [751, 15] on span "Save" at bounding box center [743, 18] width 20 height 13
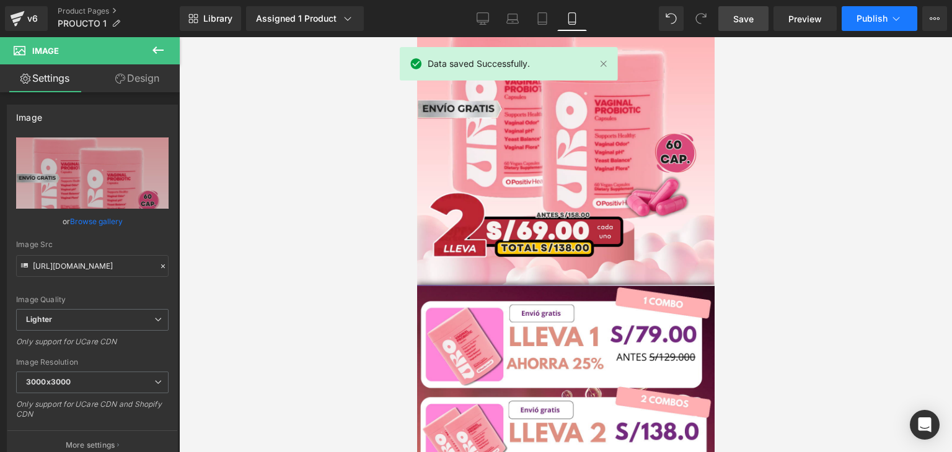
click at [851, 19] on button "Publish" at bounding box center [879, 18] width 76 height 25
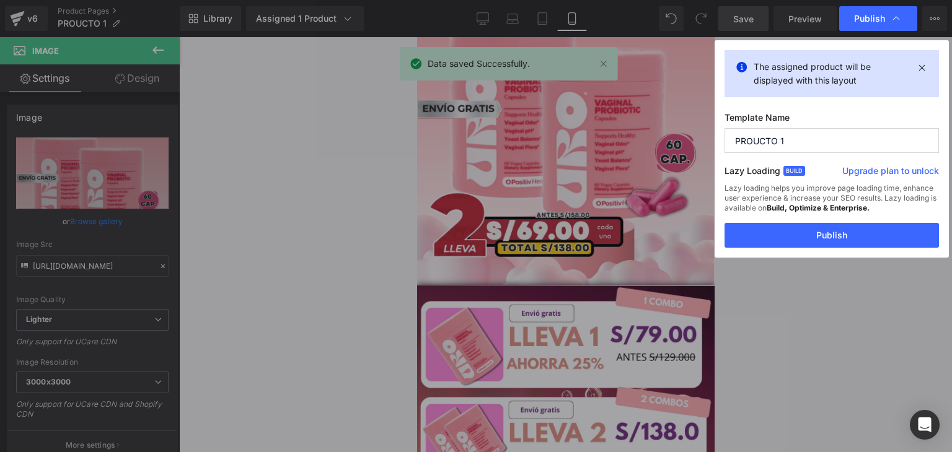
drag, startPoint x: 825, startPoint y: 231, endPoint x: 728, endPoint y: 186, distance: 106.1
click at [825, 232] on button "Publish" at bounding box center [831, 235] width 214 height 25
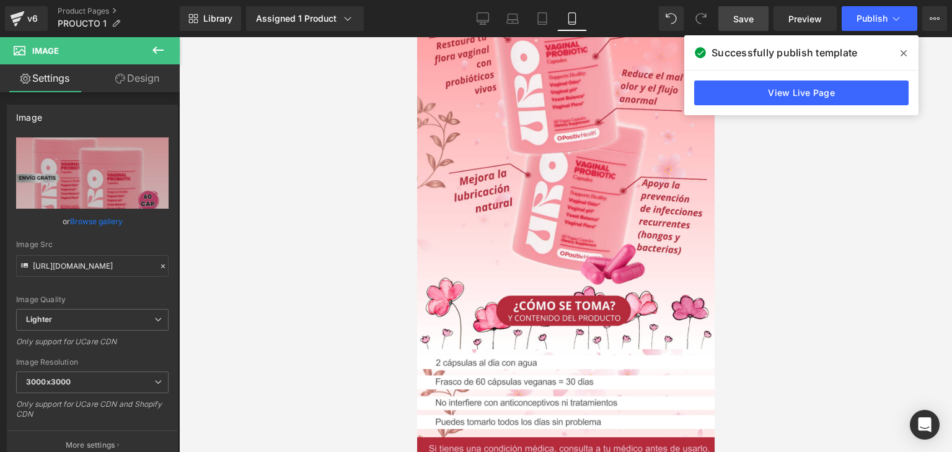
scroll to position [1735, 0]
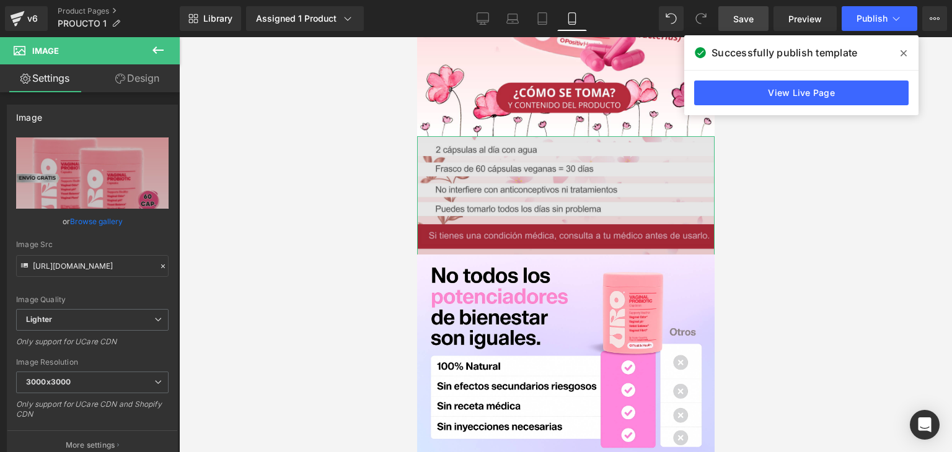
click at [535, 149] on img at bounding box center [564, 322] width 297 height 372
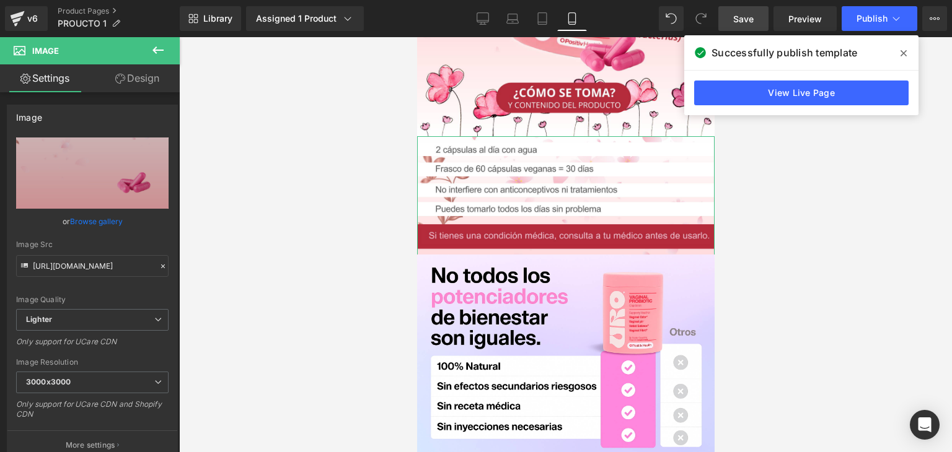
click at [129, 86] on link "Design" at bounding box center [137, 78] width 90 height 28
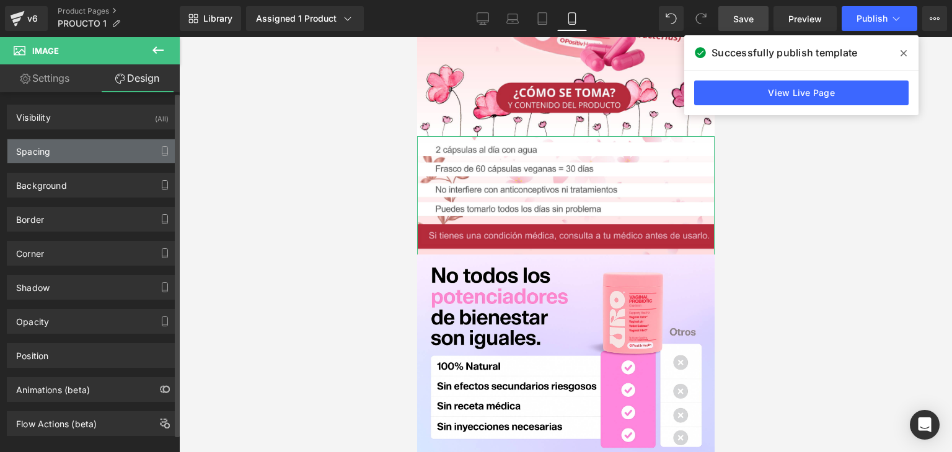
click at [108, 154] on div "Spacing" at bounding box center [92, 151] width 170 height 24
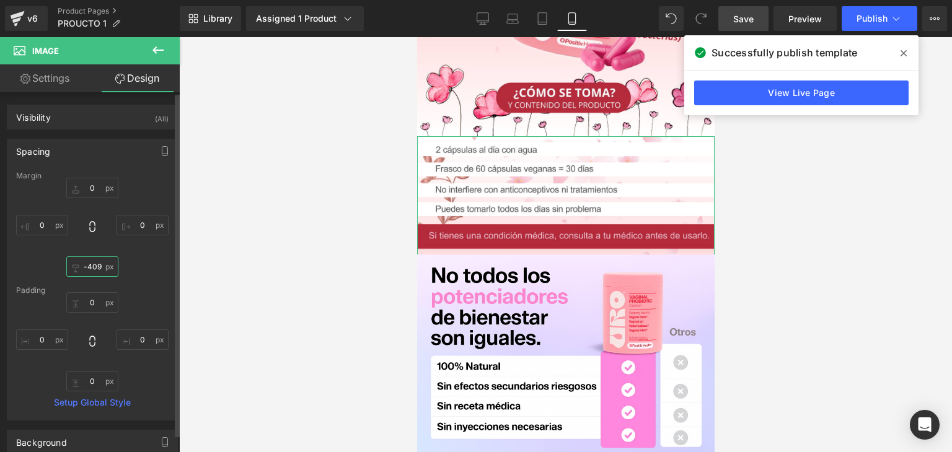
click at [99, 271] on input "-409" at bounding box center [92, 266] width 52 height 20
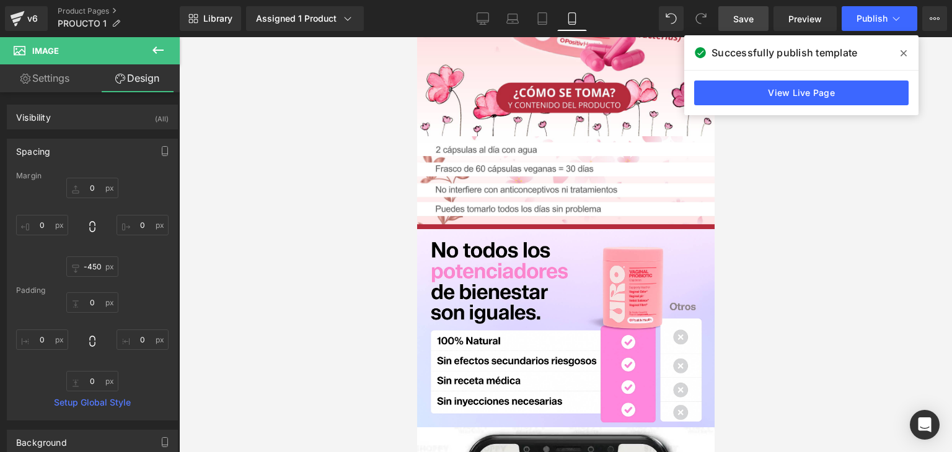
click at [751, 16] on span "Save" at bounding box center [743, 18] width 20 height 13
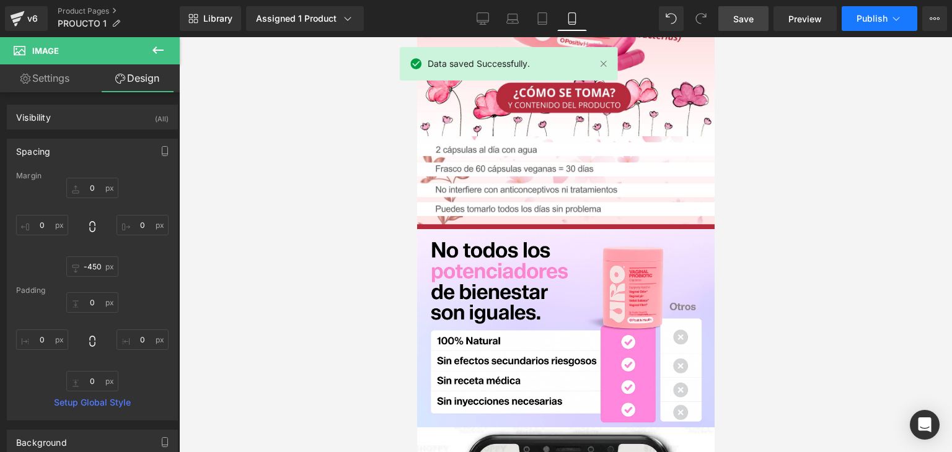
click at [855, 16] on button "Publish" at bounding box center [879, 18] width 76 height 25
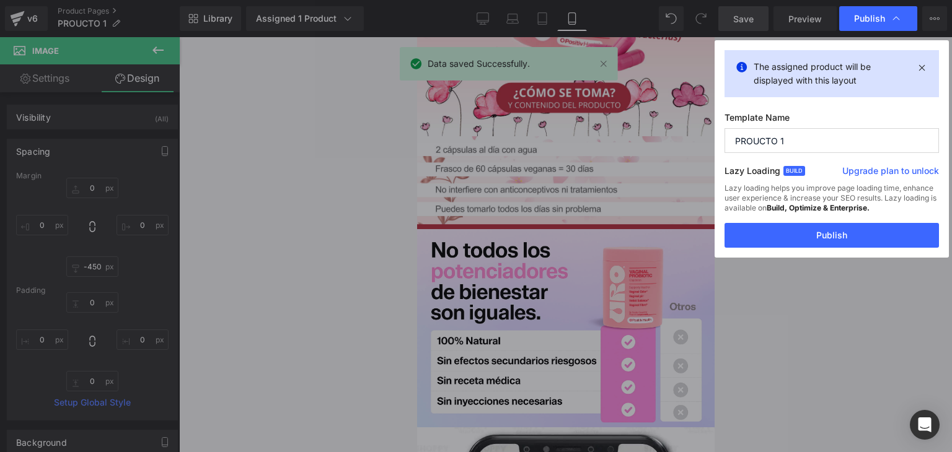
click at [741, 228] on button "Publish" at bounding box center [831, 235] width 214 height 25
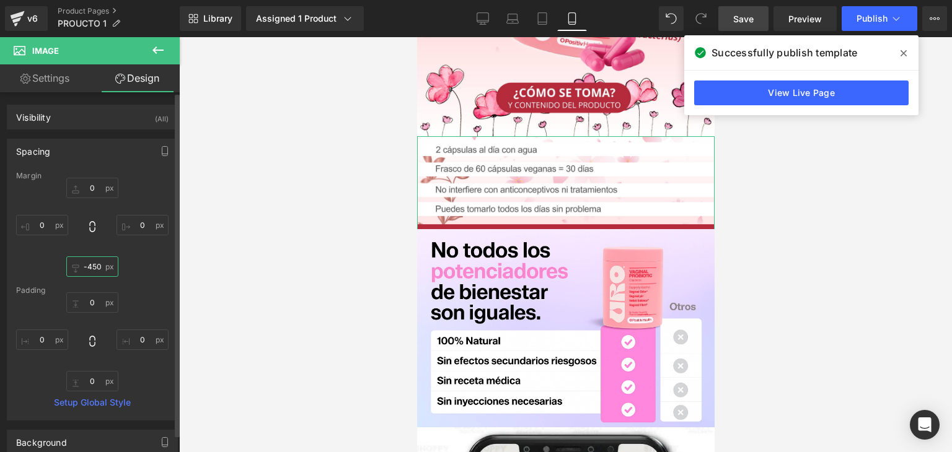
click at [95, 264] on input "-450" at bounding box center [92, 266] width 52 height 20
click at [95, 263] on input "-450" at bounding box center [92, 266] width 52 height 20
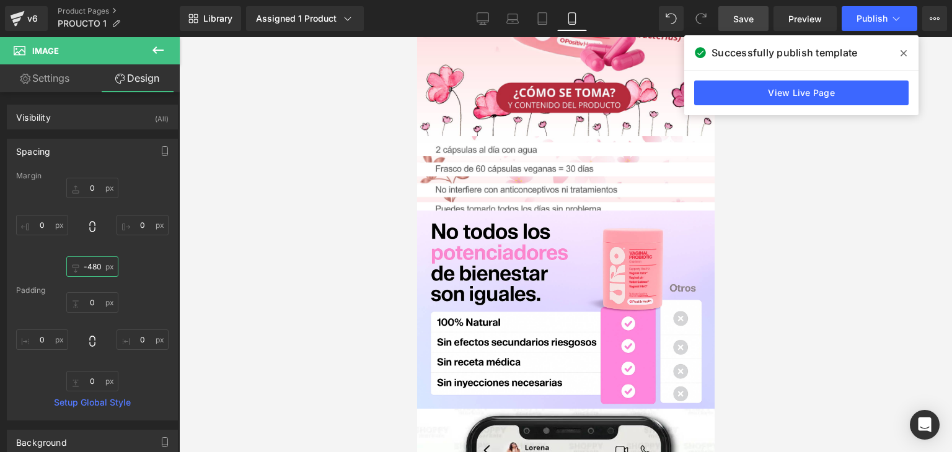
type input "-480"
click at [728, 25] on link "Save" at bounding box center [743, 18] width 50 height 25
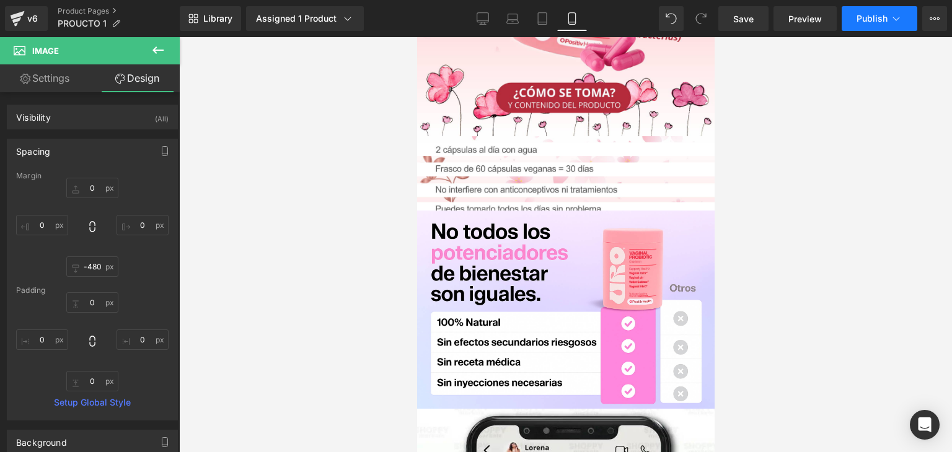
click at [865, 29] on button "Publish" at bounding box center [879, 18] width 76 height 25
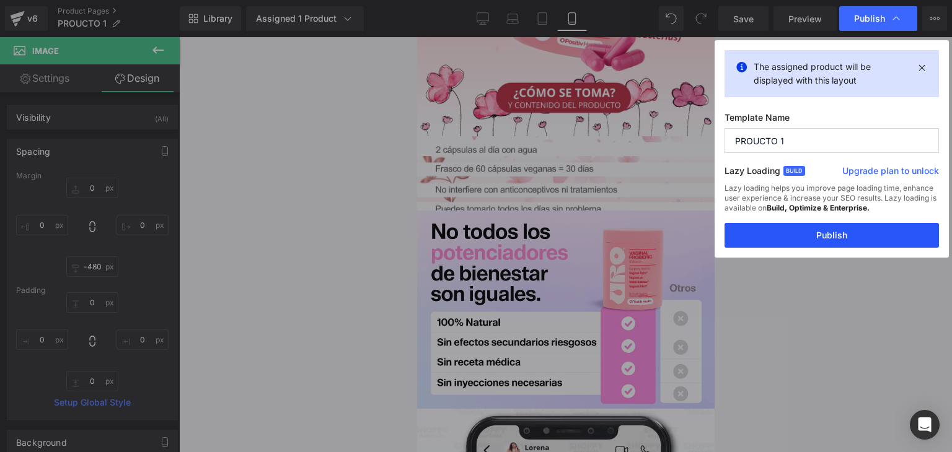
click at [840, 232] on button "Publish" at bounding box center [831, 235] width 214 height 25
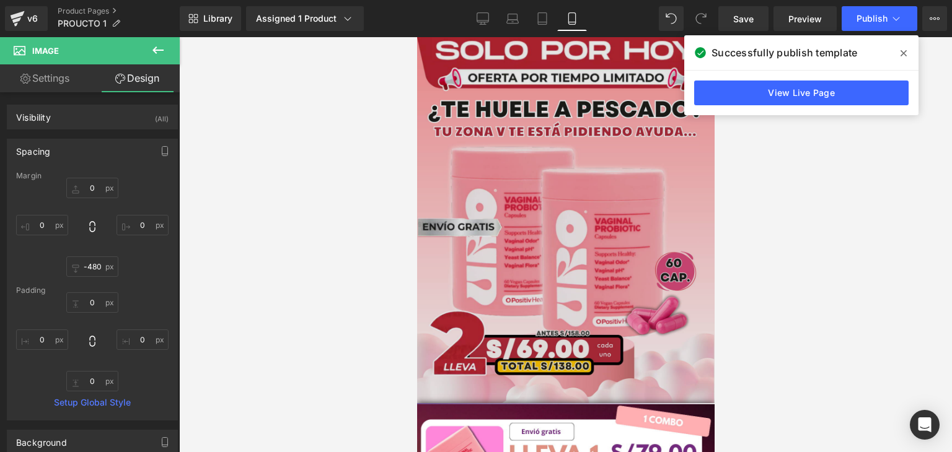
scroll to position [0, 0]
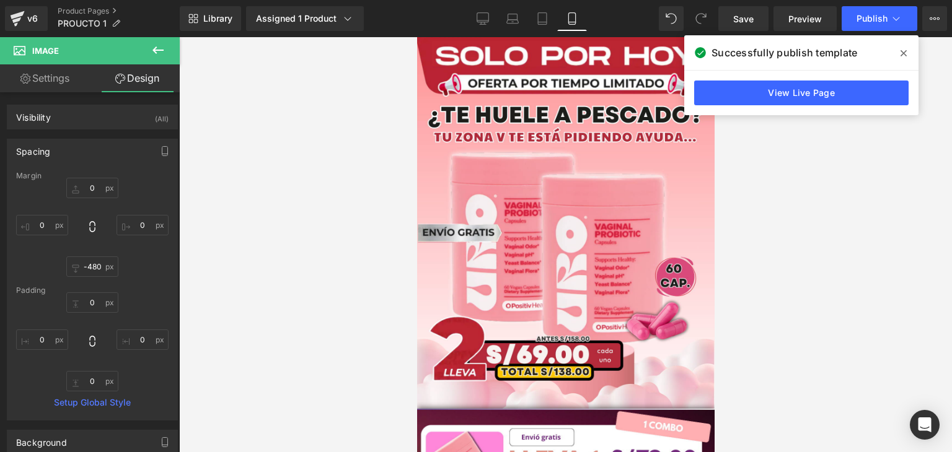
click at [897, 49] on span at bounding box center [903, 53] width 20 height 20
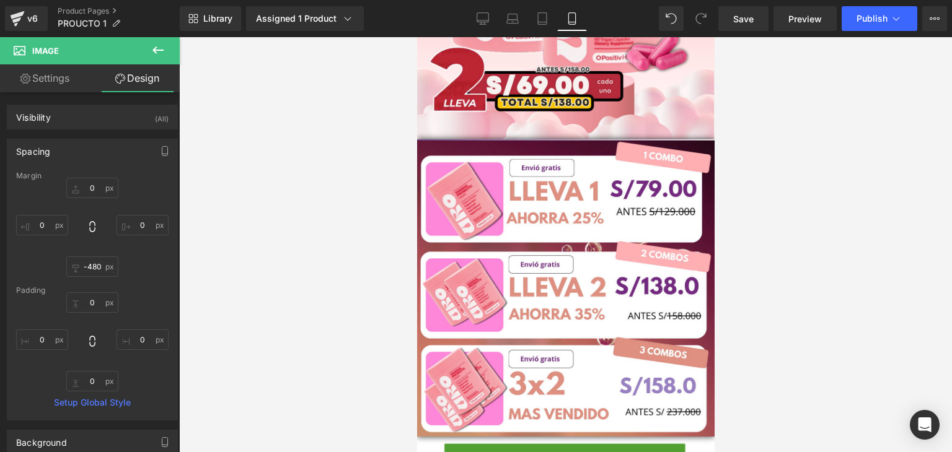
scroll to position [296, 0]
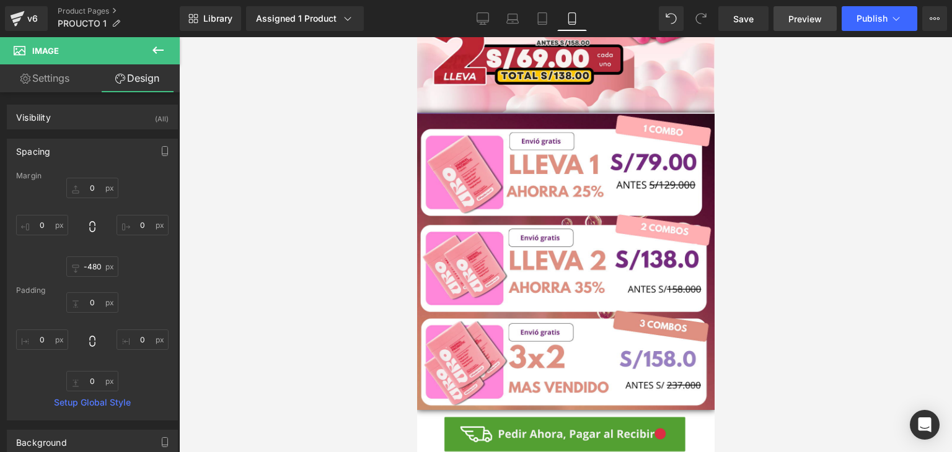
click at [814, 19] on span "Preview" at bounding box center [804, 18] width 33 height 13
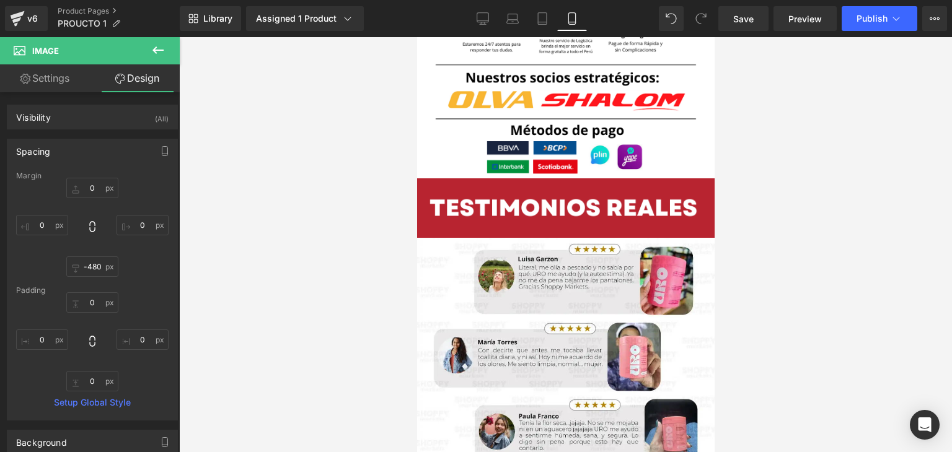
scroll to position [2836, 0]
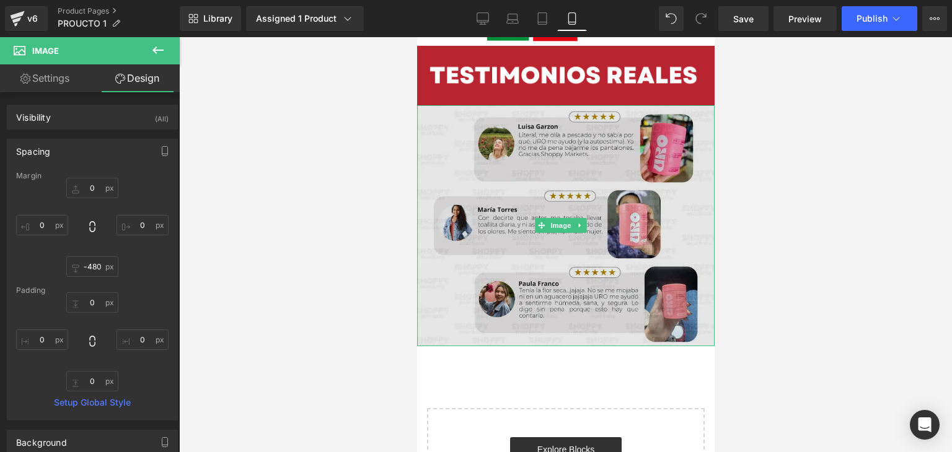
click at [551, 186] on img at bounding box center [564, 225] width 297 height 240
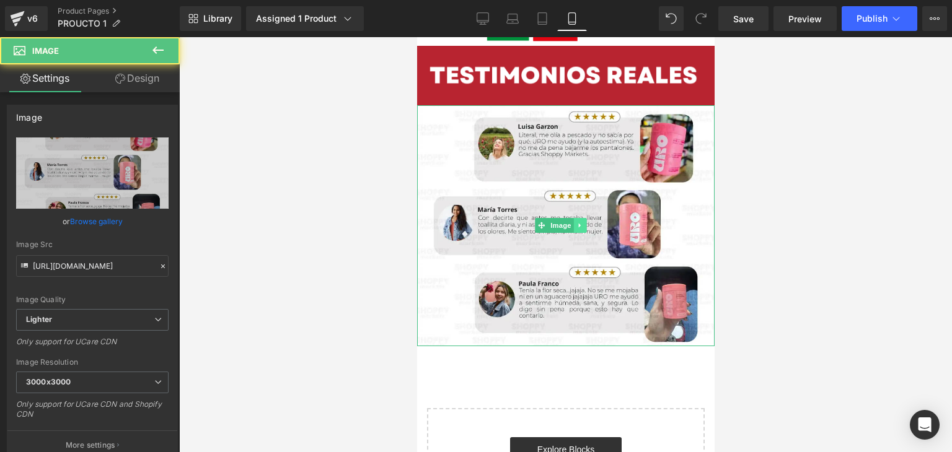
click at [584, 218] on link at bounding box center [579, 225] width 13 height 15
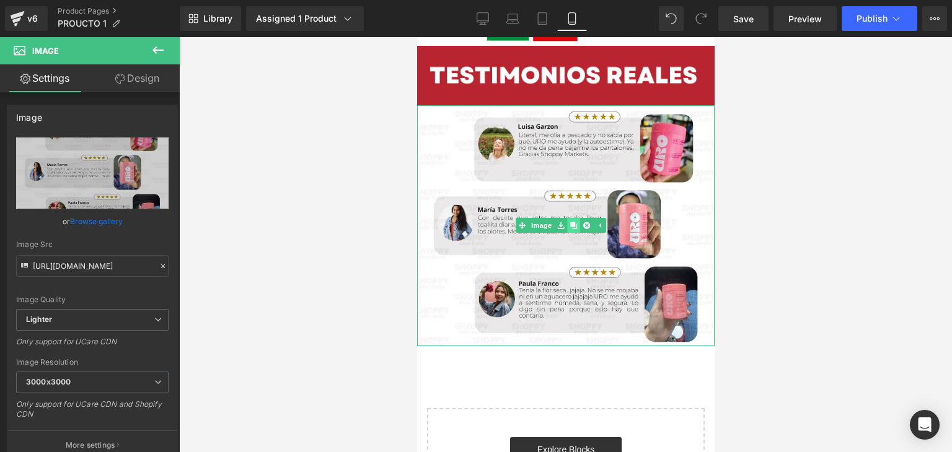
click at [572, 222] on icon at bounding box center [573, 225] width 7 height 7
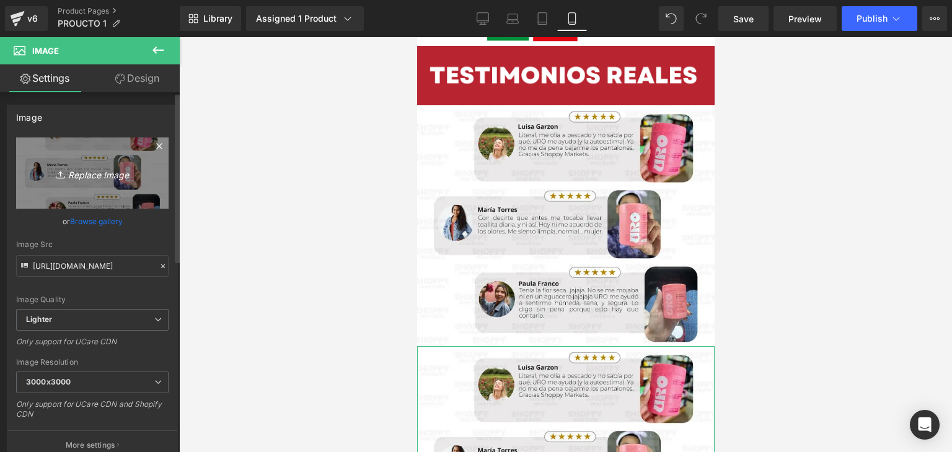
click at [77, 172] on icon "Replace Image" at bounding box center [92, 172] width 99 height 15
type input "C:\fakepath\Captura de pantalla 2025-09-12 235647.png"
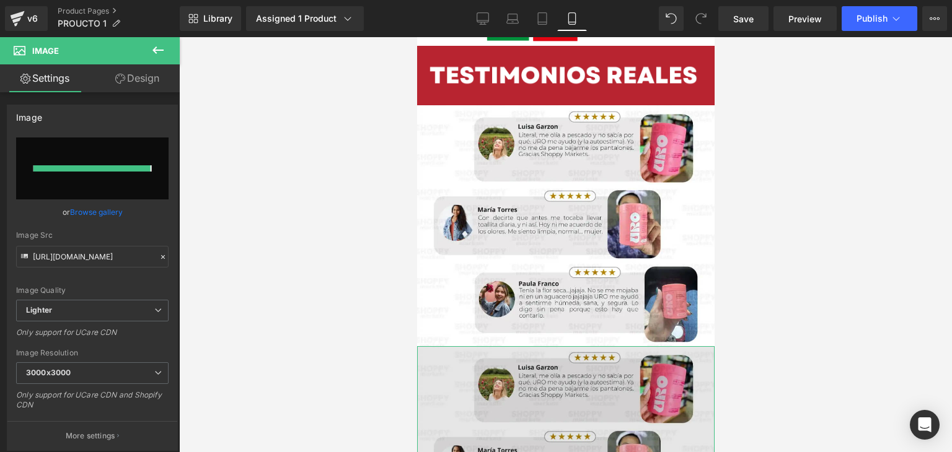
type input "https://ucarecdn.com/c459274a-9519-41cc-9acf-9f09dfa50024/-/format/auto/-/previ…"
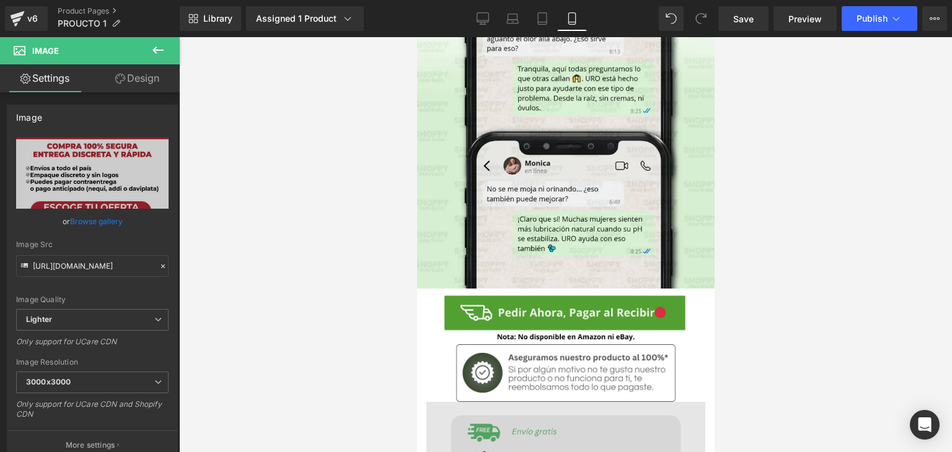
scroll to position [2177, 0]
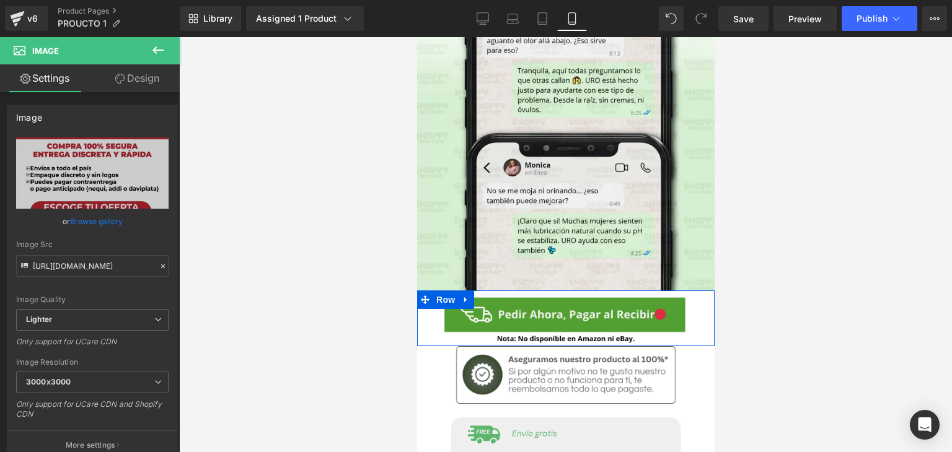
click at [462, 295] on icon at bounding box center [465, 299] width 9 height 9
click at [483, 295] on icon at bounding box center [481, 299] width 9 height 9
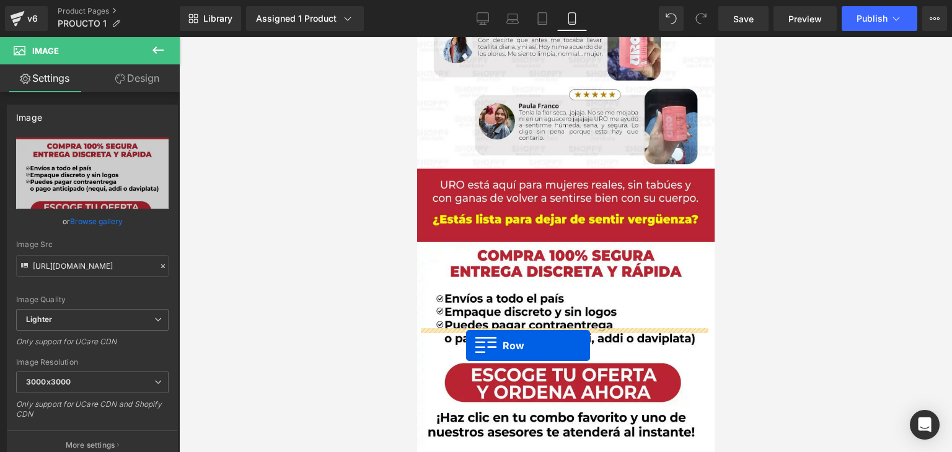
drag, startPoint x: 424, startPoint y: 263, endPoint x: 465, endPoint y: 345, distance: 91.4
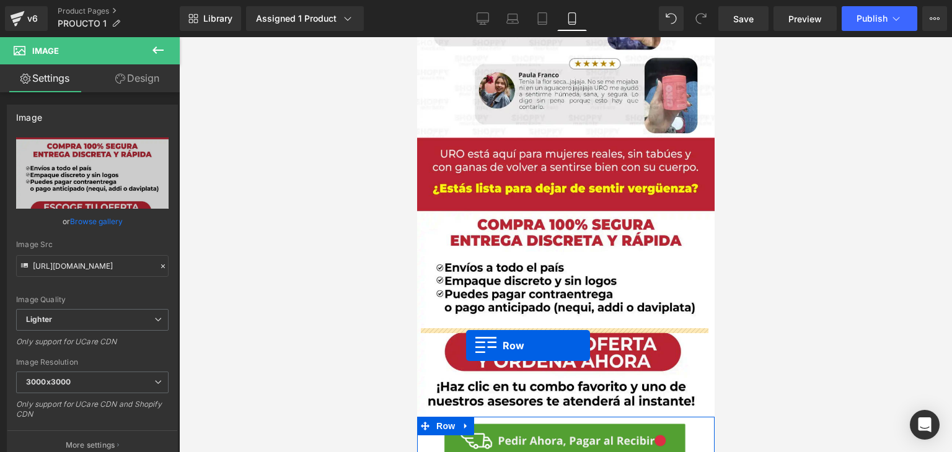
scroll to position [3014, 0]
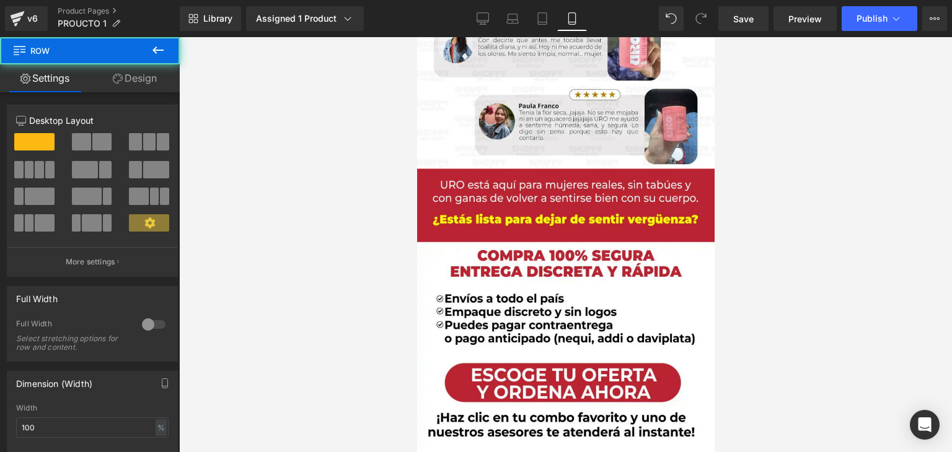
click at [778, 285] on div at bounding box center [565, 244] width 772 height 415
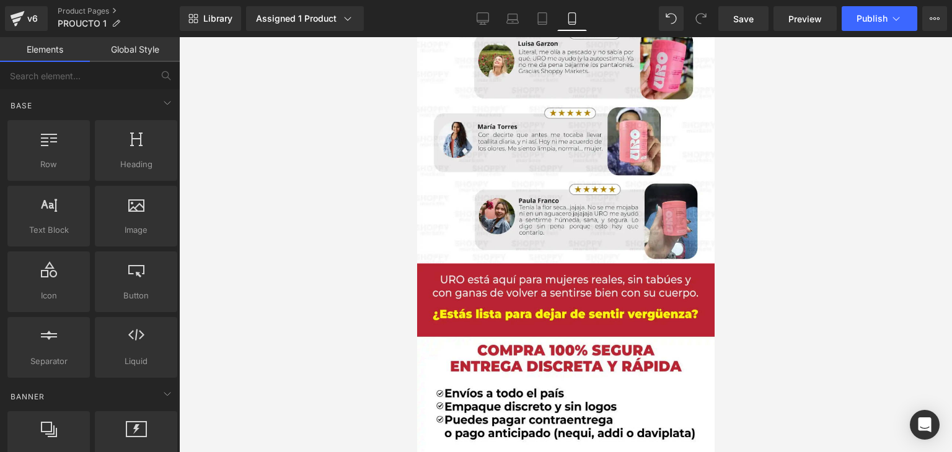
scroll to position [2890, 0]
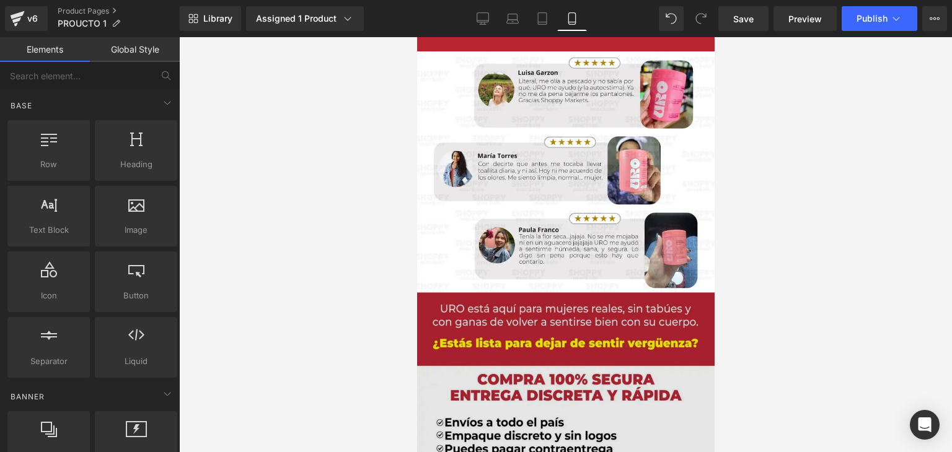
click at [535, 292] on img at bounding box center [564, 431] width 297 height 279
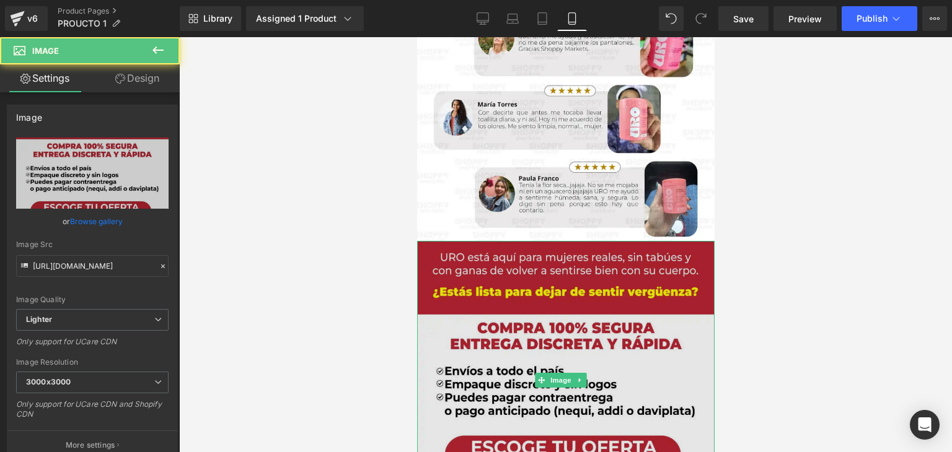
scroll to position [2952, 0]
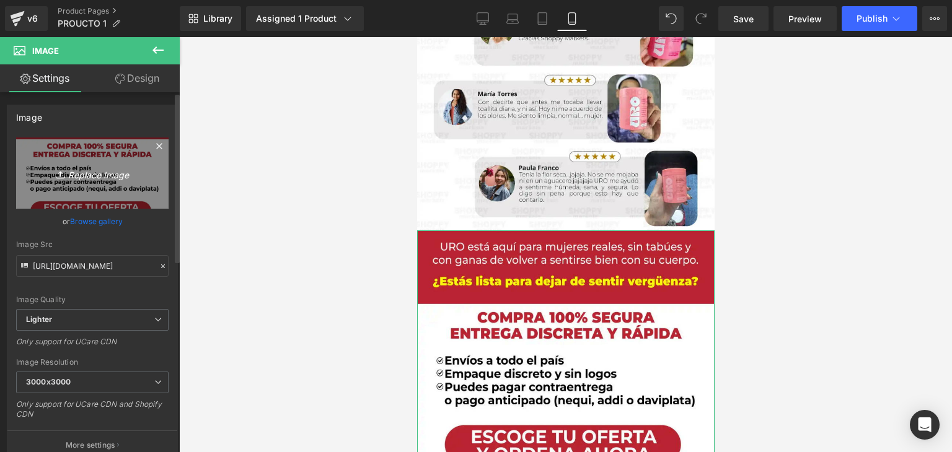
click at [81, 174] on icon "Replace Image" at bounding box center [92, 172] width 99 height 15
type input "C:\fakepath\6 (11).png"
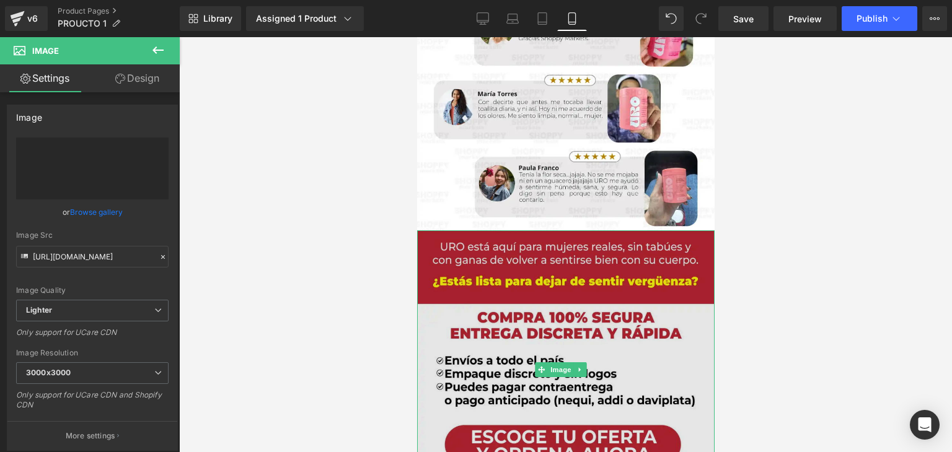
type input "https://ucarecdn.com/155126fb-6718-43c6-8369-74287f907fbb/-/format/auto/-/previ…"
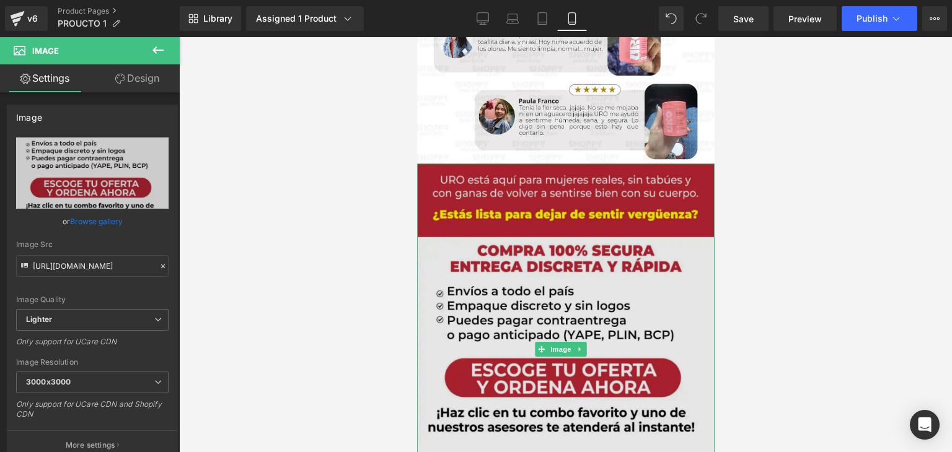
scroll to position [3076, 0]
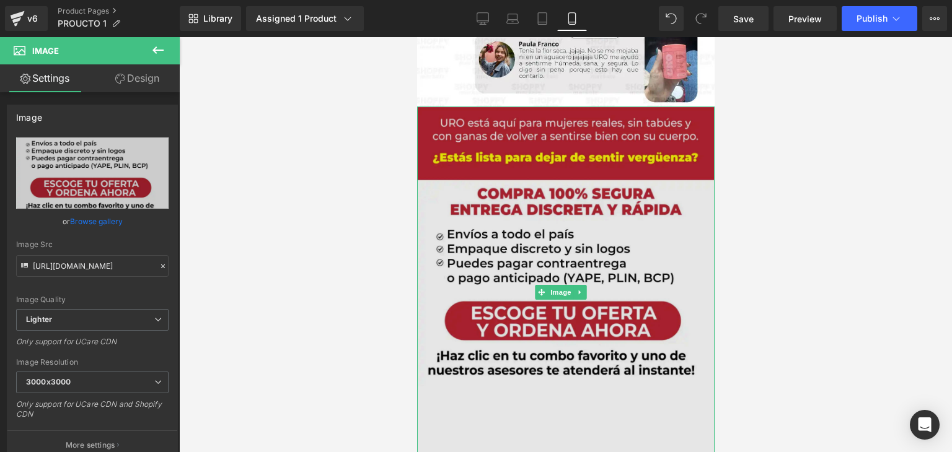
click at [489, 227] on img at bounding box center [564, 293] width 297 height 372
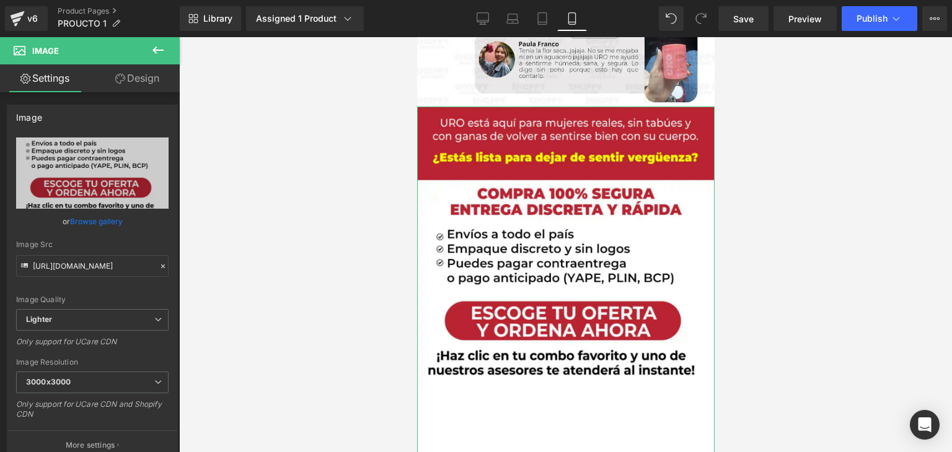
click at [129, 82] on link "Design" at bounding box center [137, 78] width 90 height 28
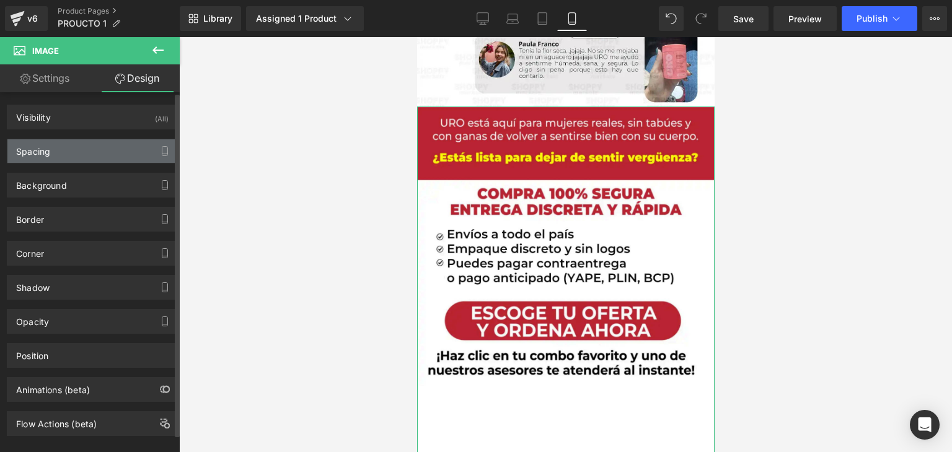
click at [129, 158] on div "Spacing" at bounding box center [92, 151] width 170 height 24
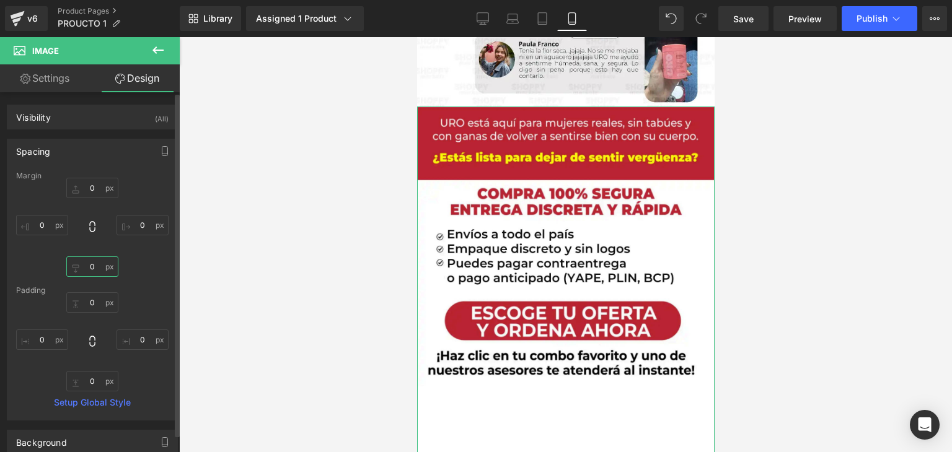
click at [95, 263] on input "0" at bounding box center [92, 266] width 52 height 20
type input "2"
type input "-150"
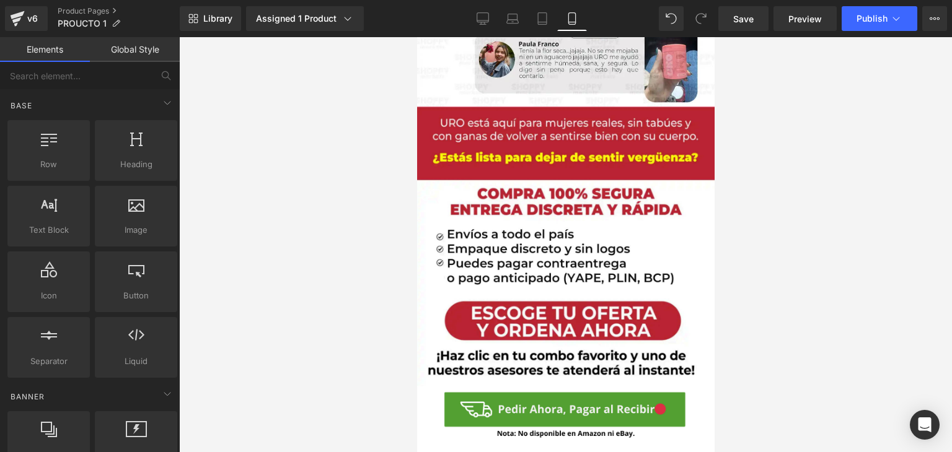
click at [871, 187] on div at bounding box center [565, 244] width 772 height 415
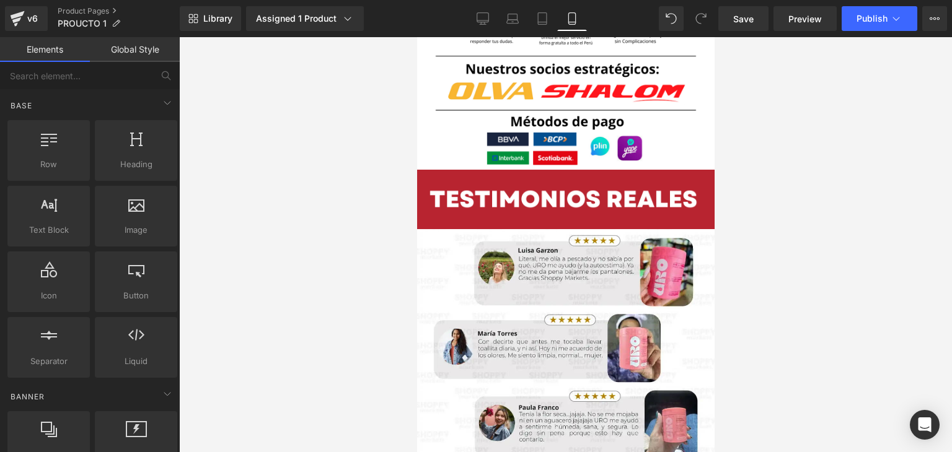
scroll to position [2661, 0]
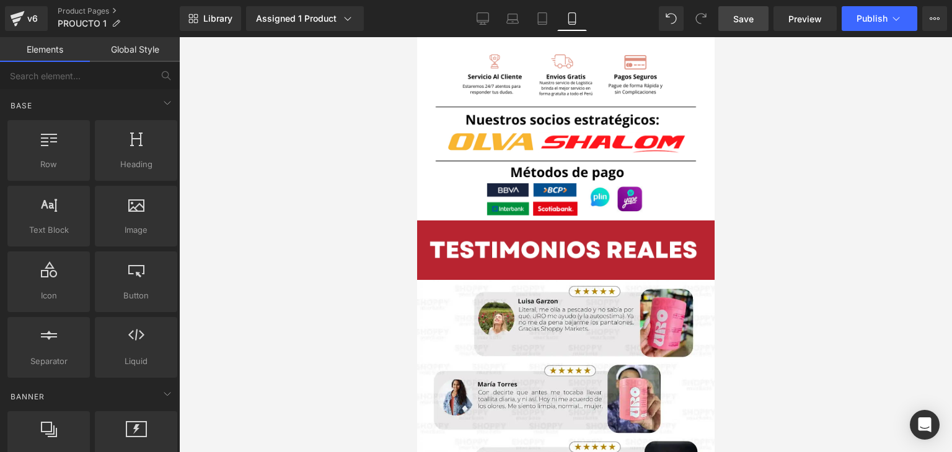
click at [753, 10] on link "Save" at bounding box center [743, 18] width 50 height 25
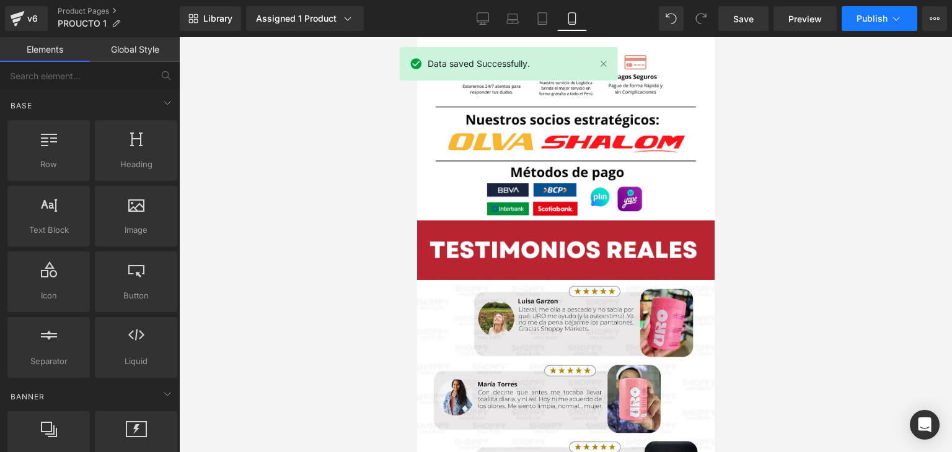
click at [854, 26] on button "Publish" at bounding box center [879, 18] width 76 height 25
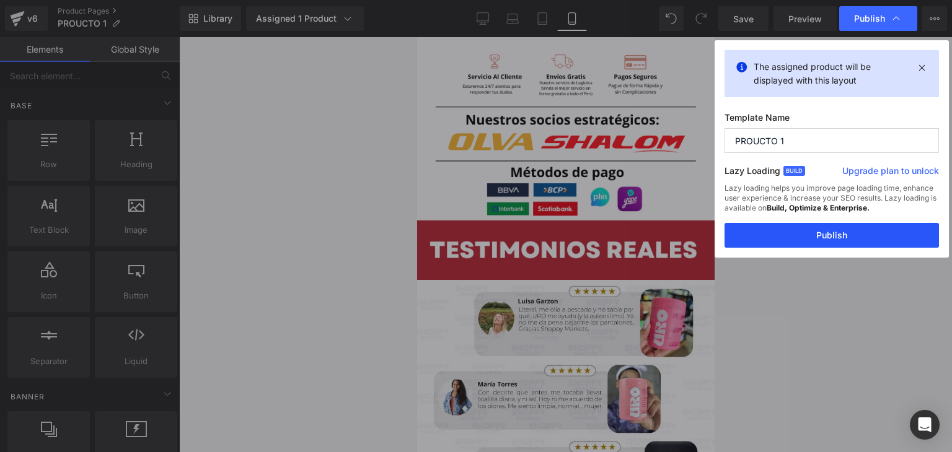
click at [789, 234] on button "Publish" at bounding box center [831, 235] width 214 height 25
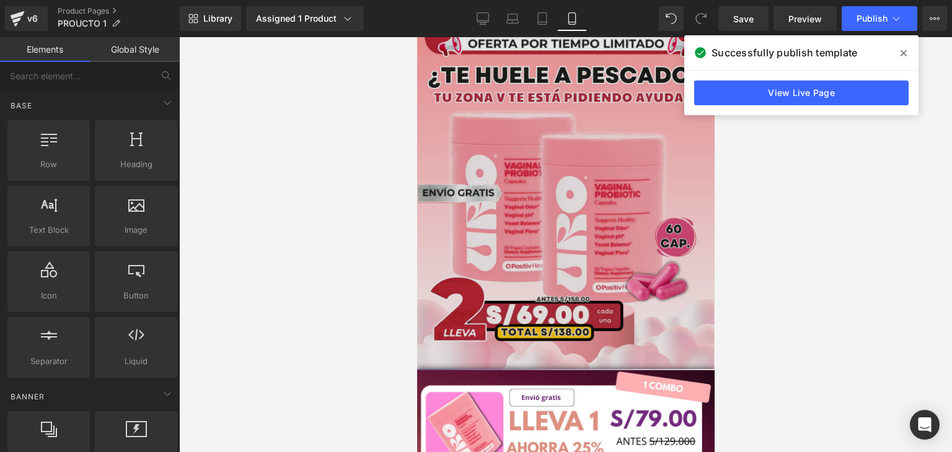
scroll to position [0, 0]
